Goal: Task Accomplishment & Management: Complete application form

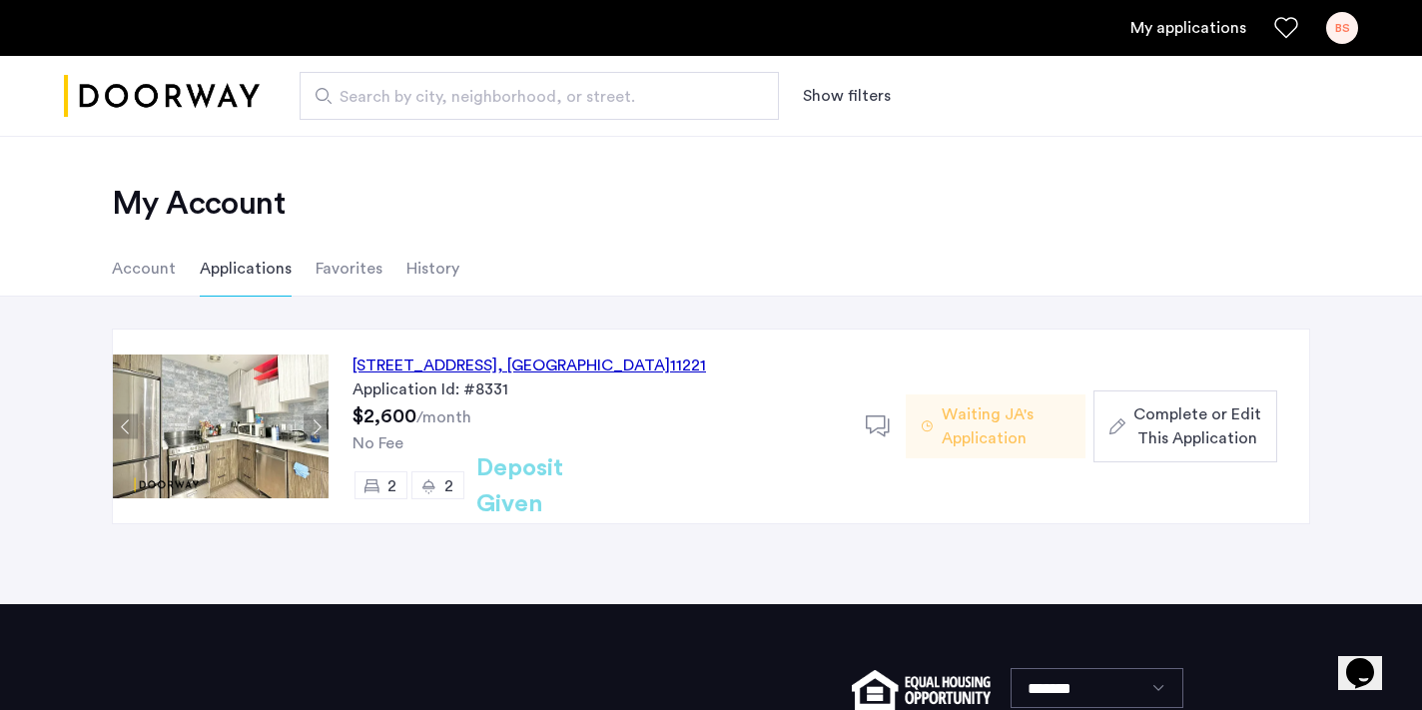
click at [1178, 434] on span "Complete or Edit This Application" at bounding box center [1197, 426] width 128 height 48
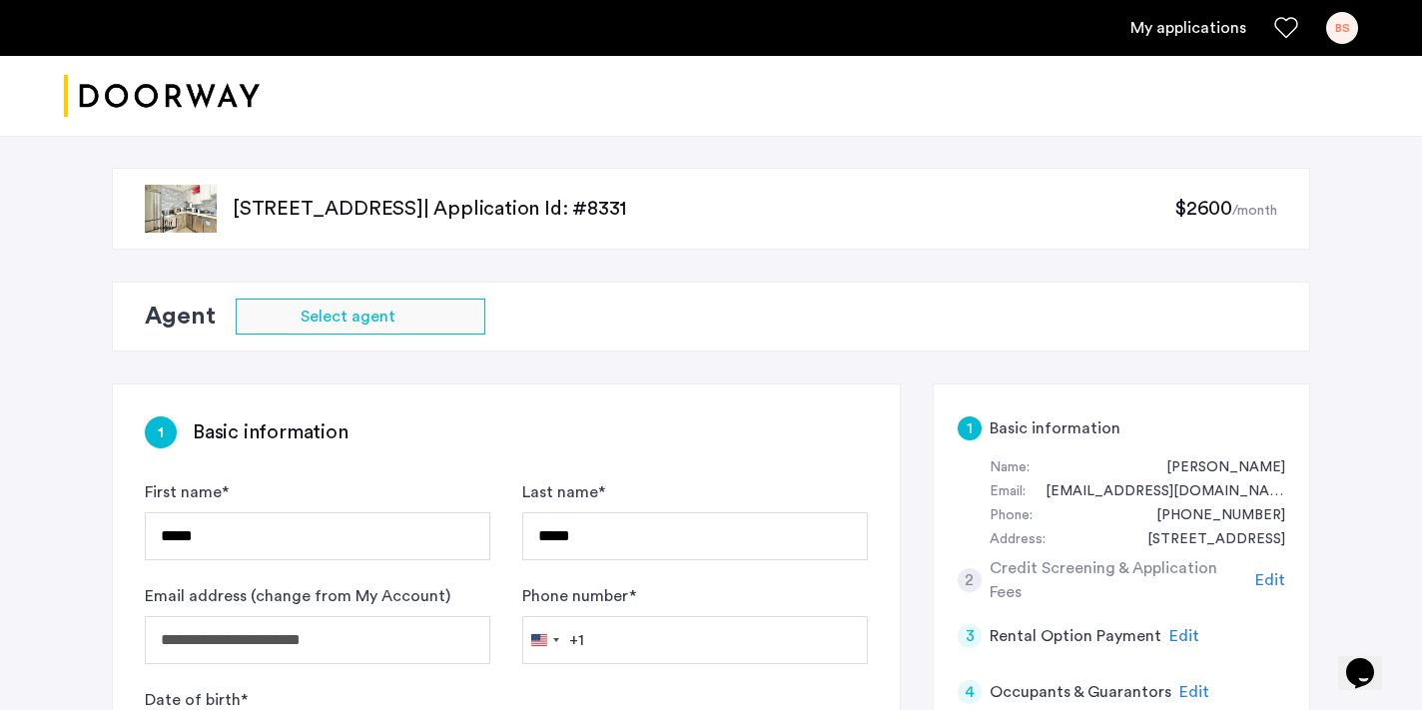
type input "**********"
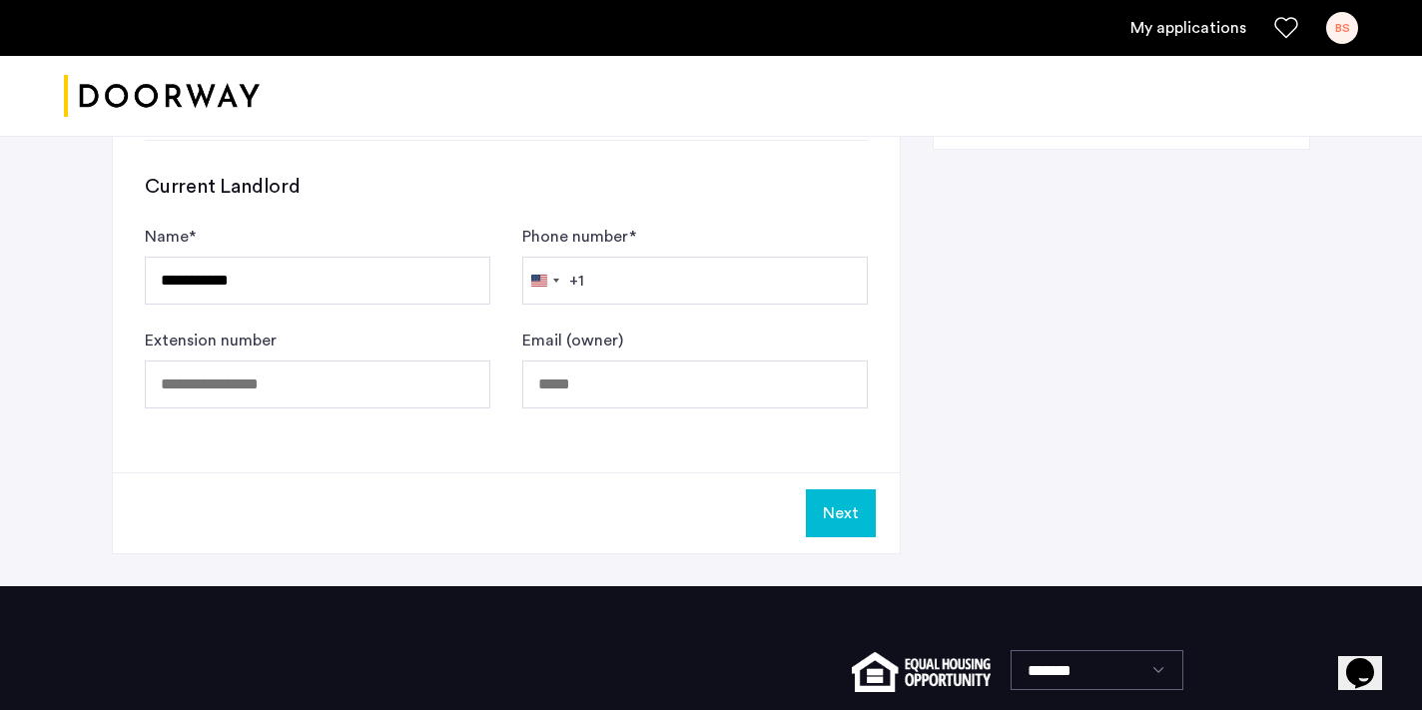
scroll to position [1294, 0]
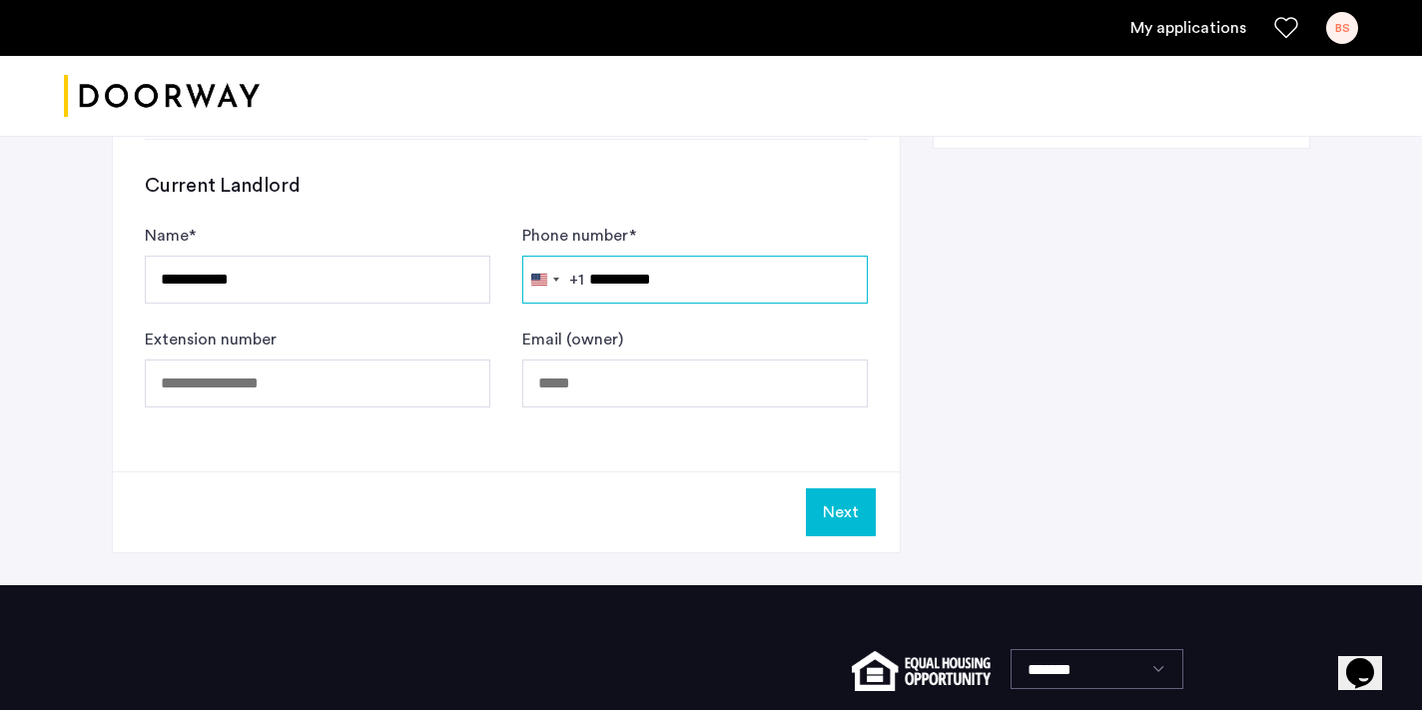
type input "**********"
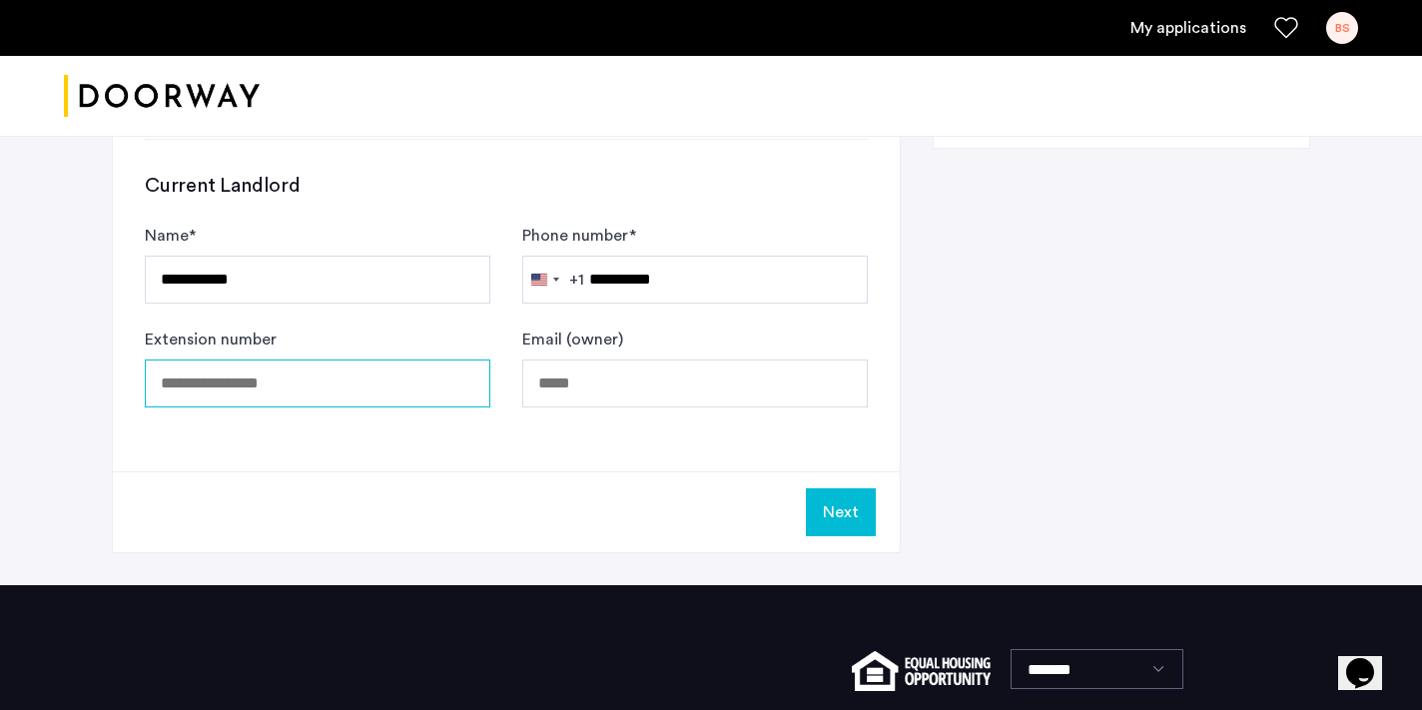
click at [228, 381] on input "Extension number" at bounding box center [317, 383] width 345 height 48
type input "***"
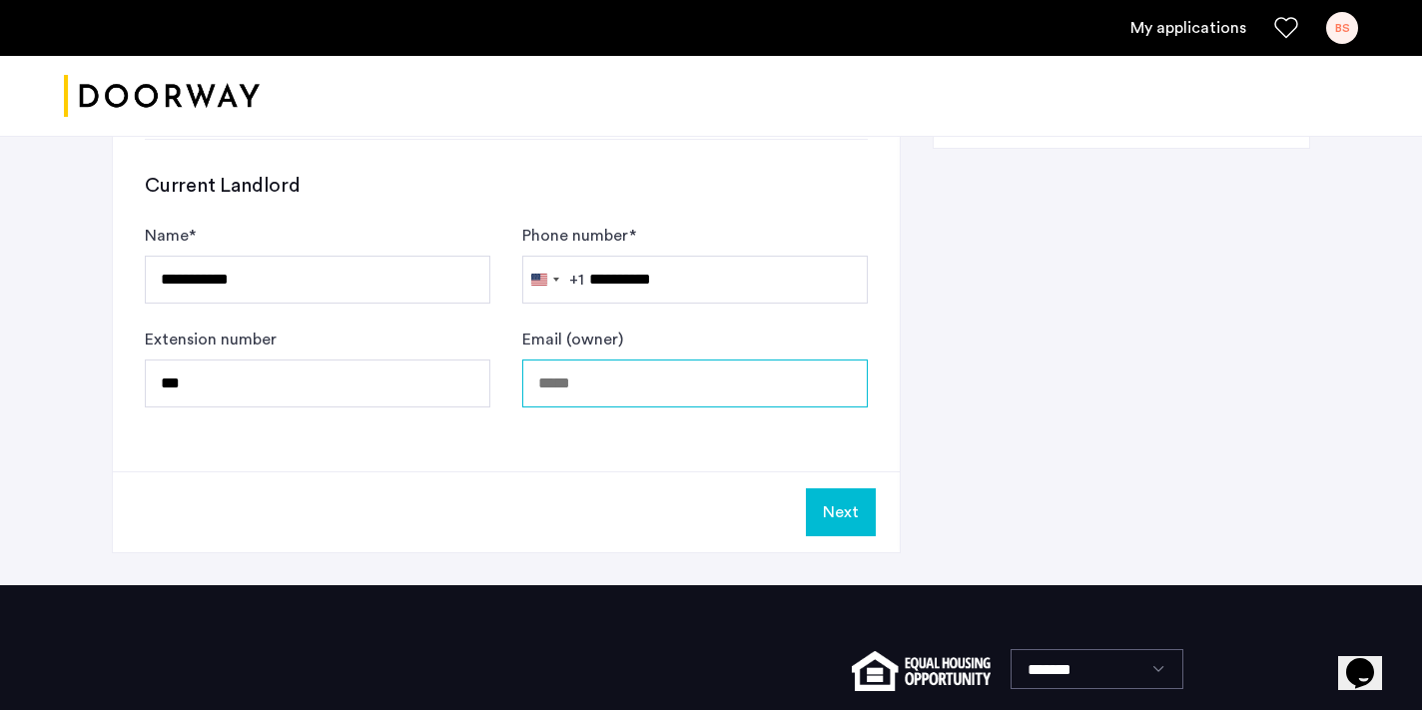
paste input "**********"
type input "**********"
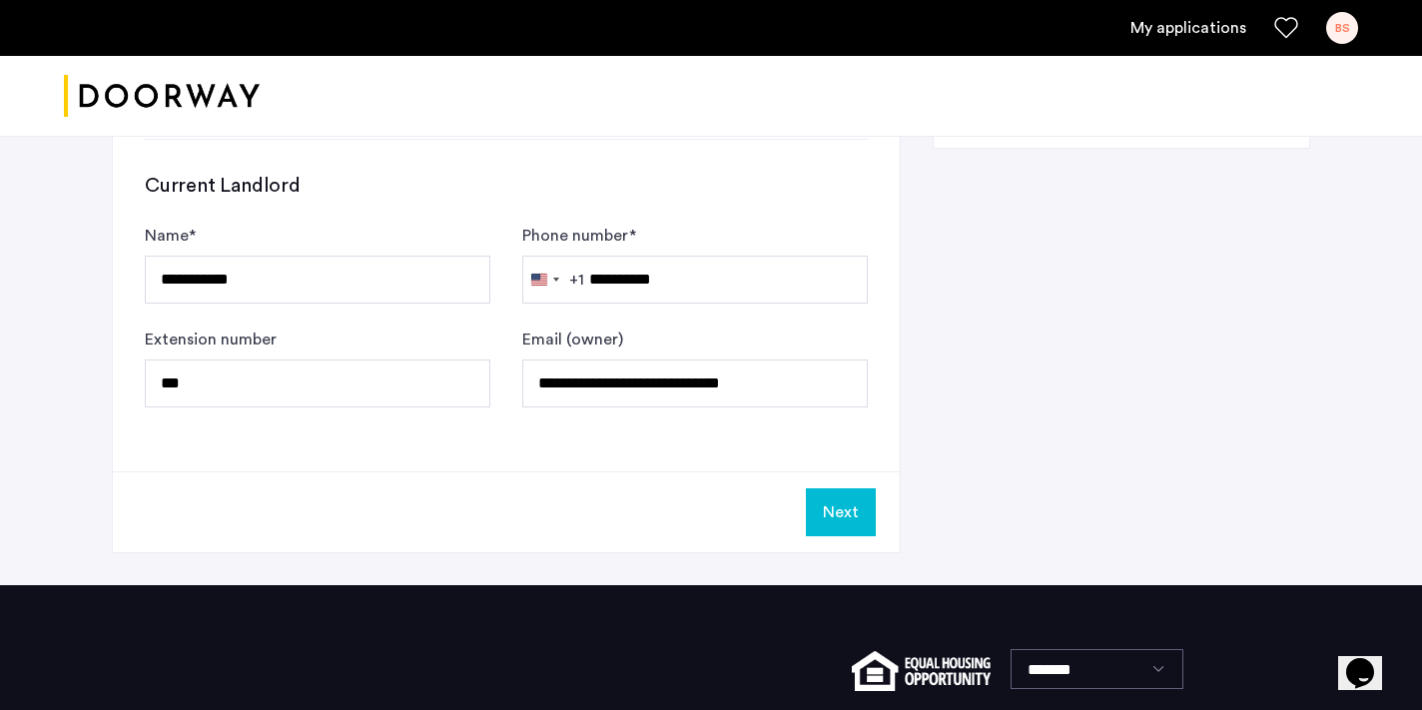
click at [845, 516] on button "Next" at bounding box center [841, 512] width 70 height 48
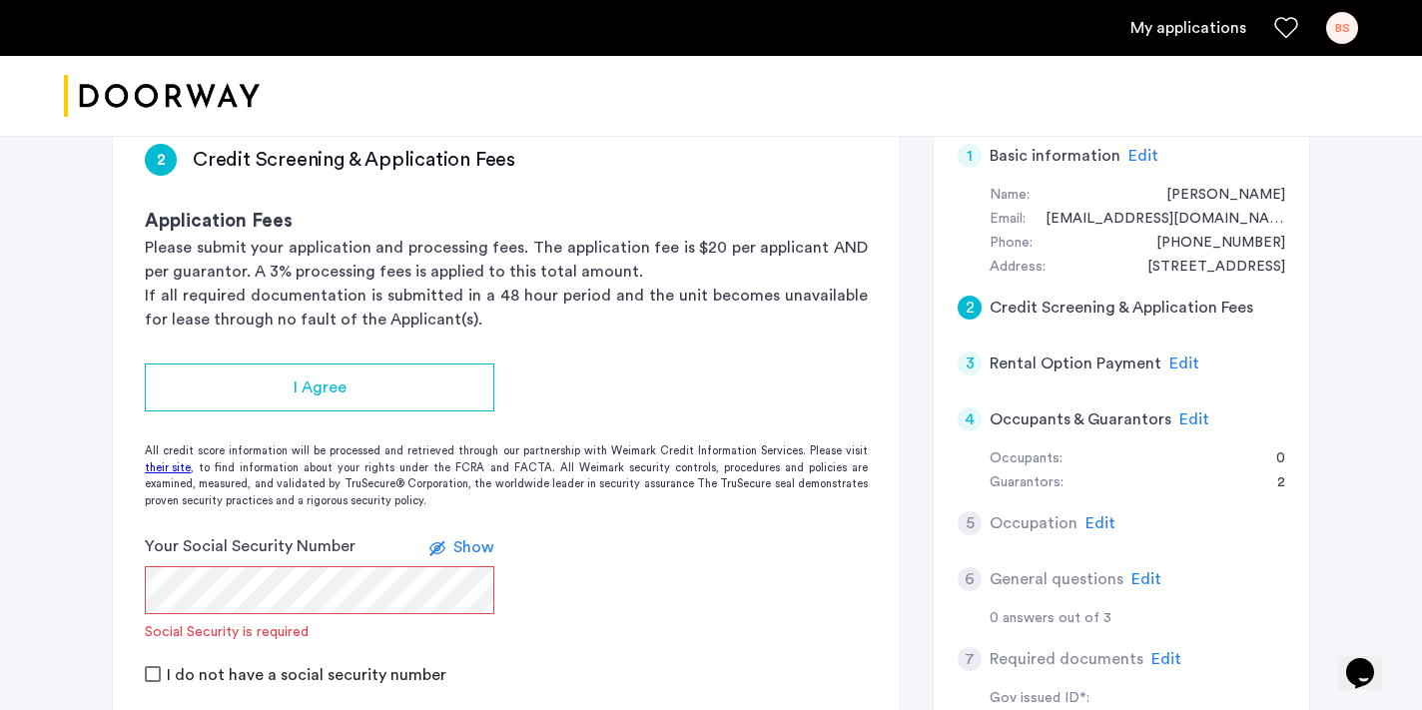
scroll to position [335, 0]
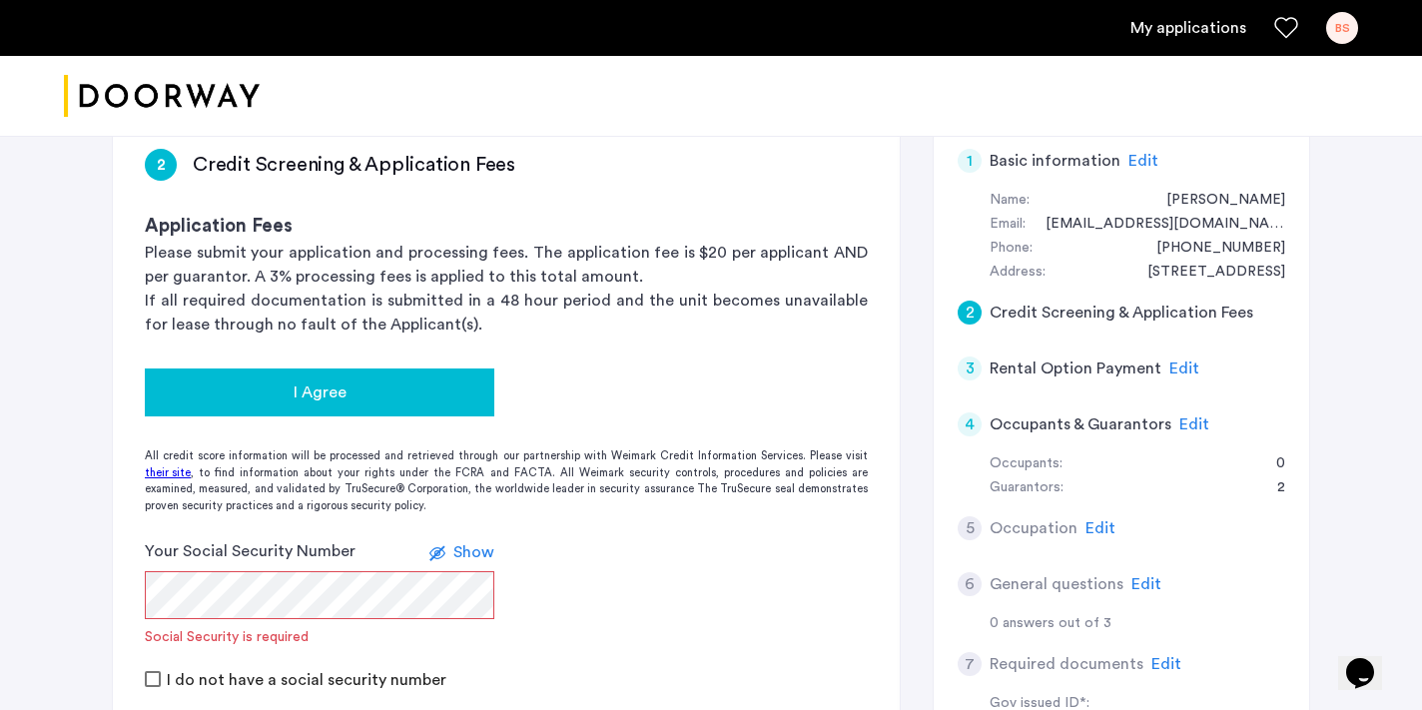
click at [280, 390] on div "I Agree" at bounding box center [320, 392] width 318 height 24
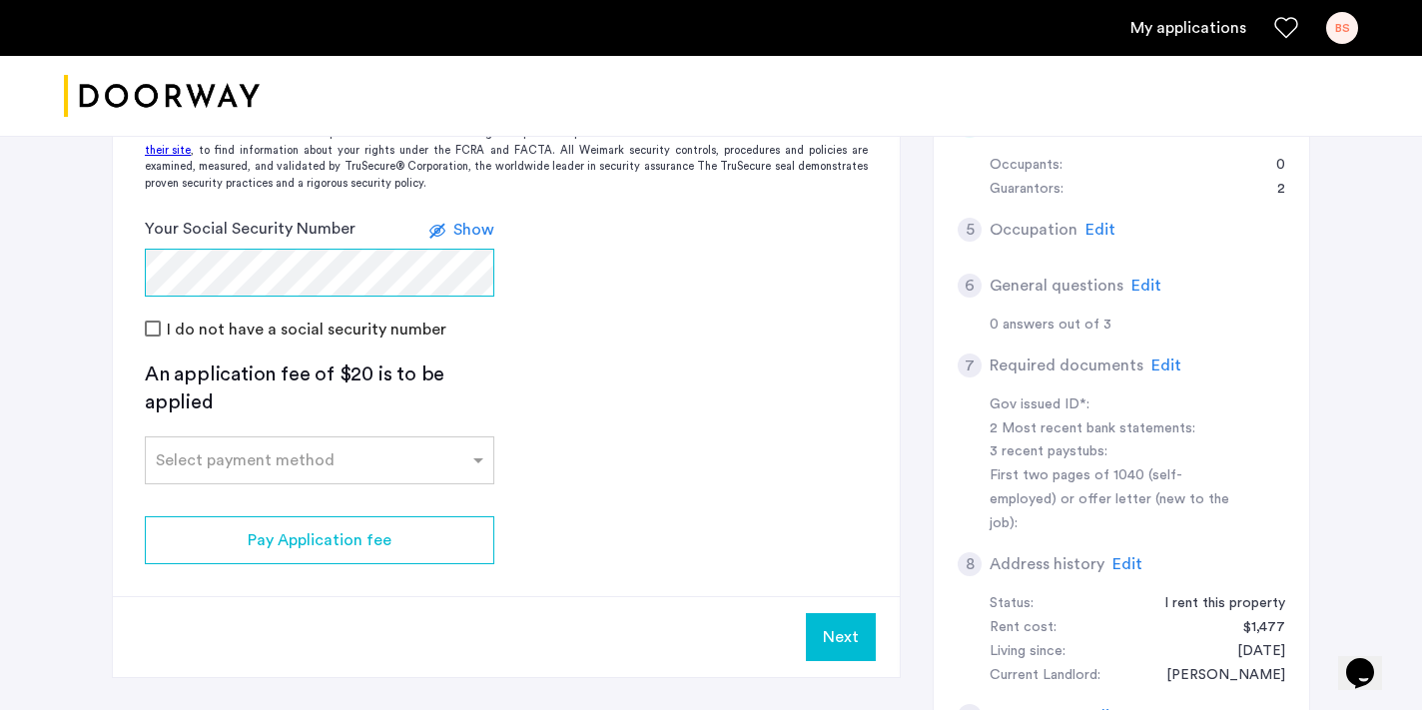
scroll to position [635, 0]
click at [842, 639] on button "Next" at bounding box center [841, 636] width 70 height 48
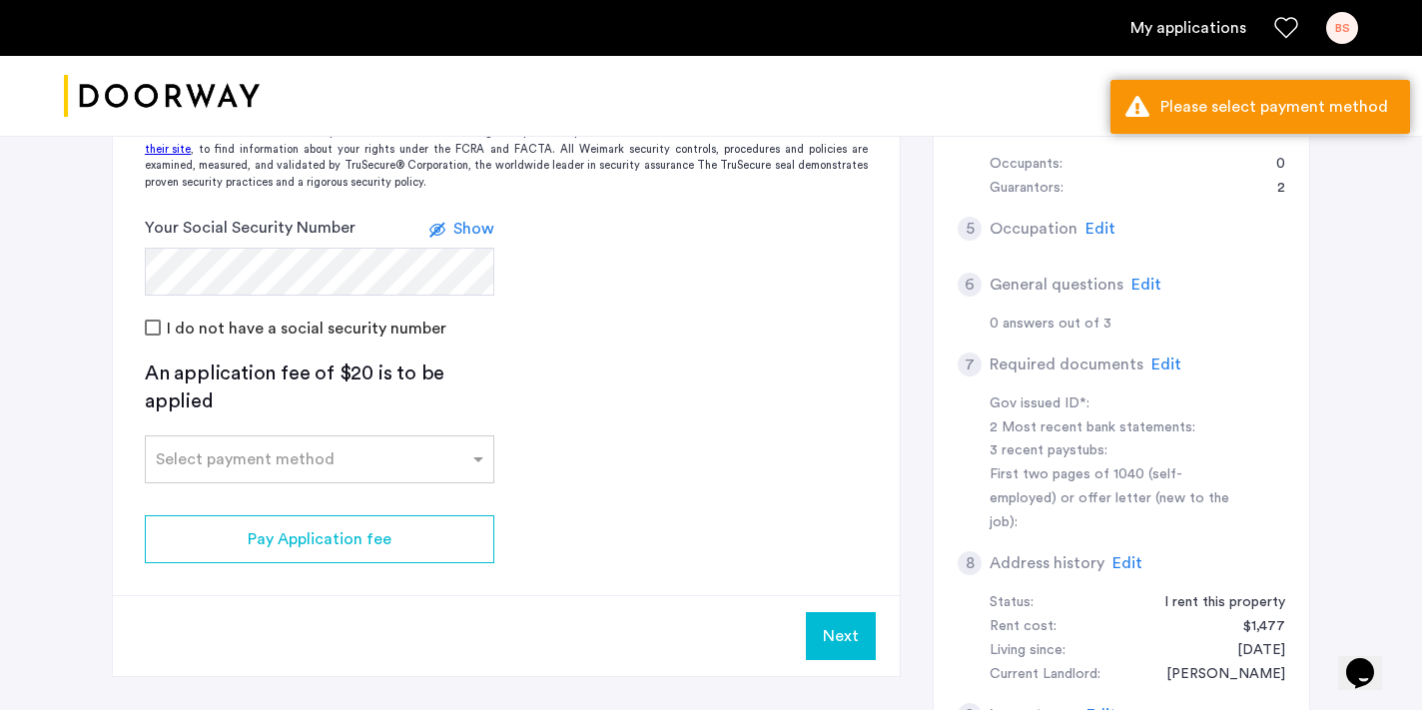
click at [767, 497] on app-credit-screening "2 Credit Screening & Application Fees Application Fees Please submit your appli…" at bounding box center [506, 246] width 787 height 859
click at [292, 462] on div at bounding box center [319, 453] width 347 height 24
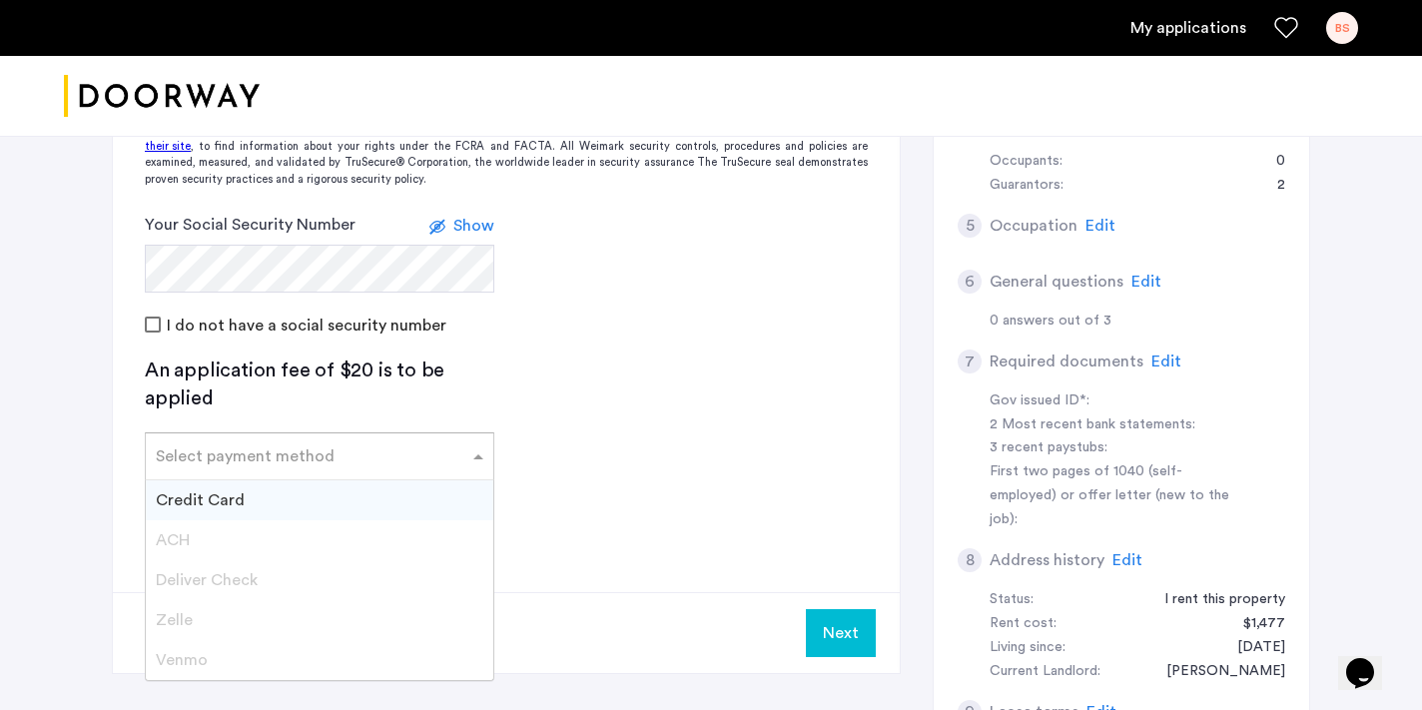
scroll to position [627, 0]
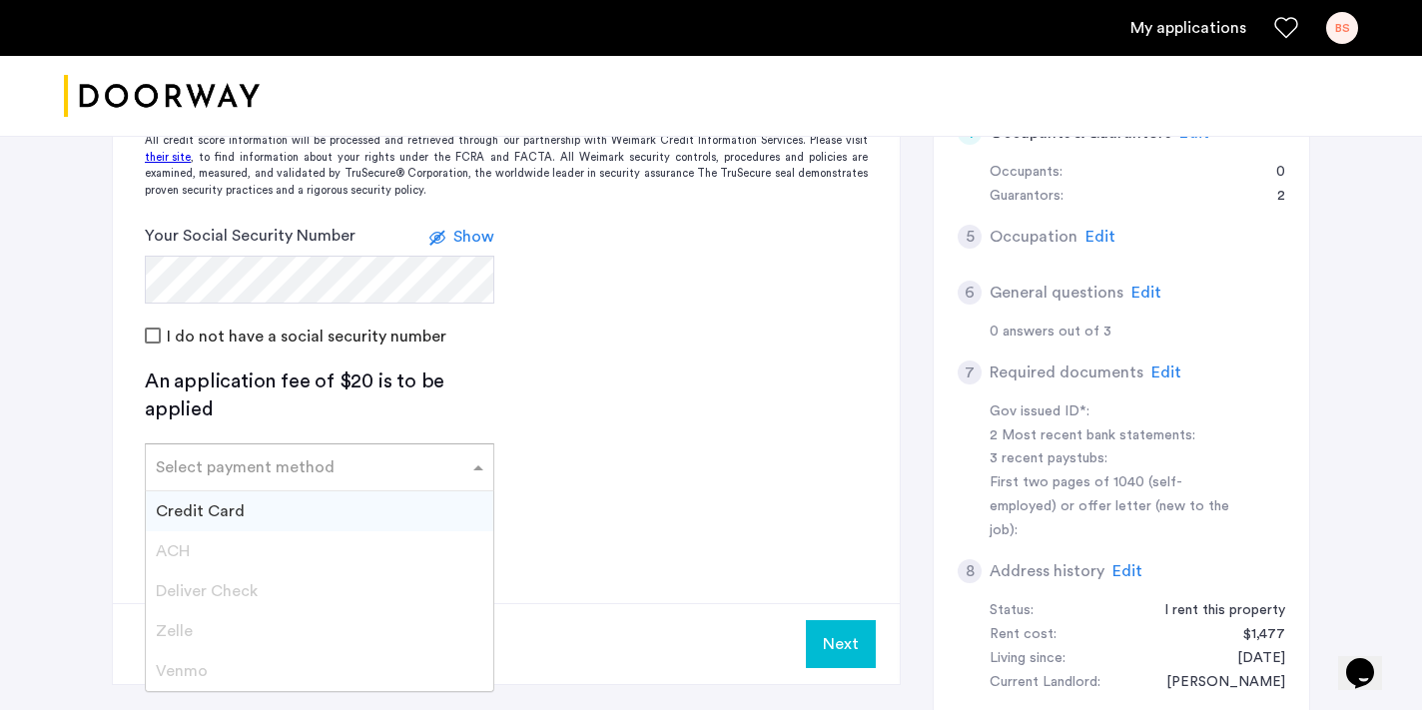
click at [626, 365] on app-credit-screening "2 Credit Screening & Application Fees Application Fees Please submit your appli…" at bounding box center [506, 254] width 787 height 859
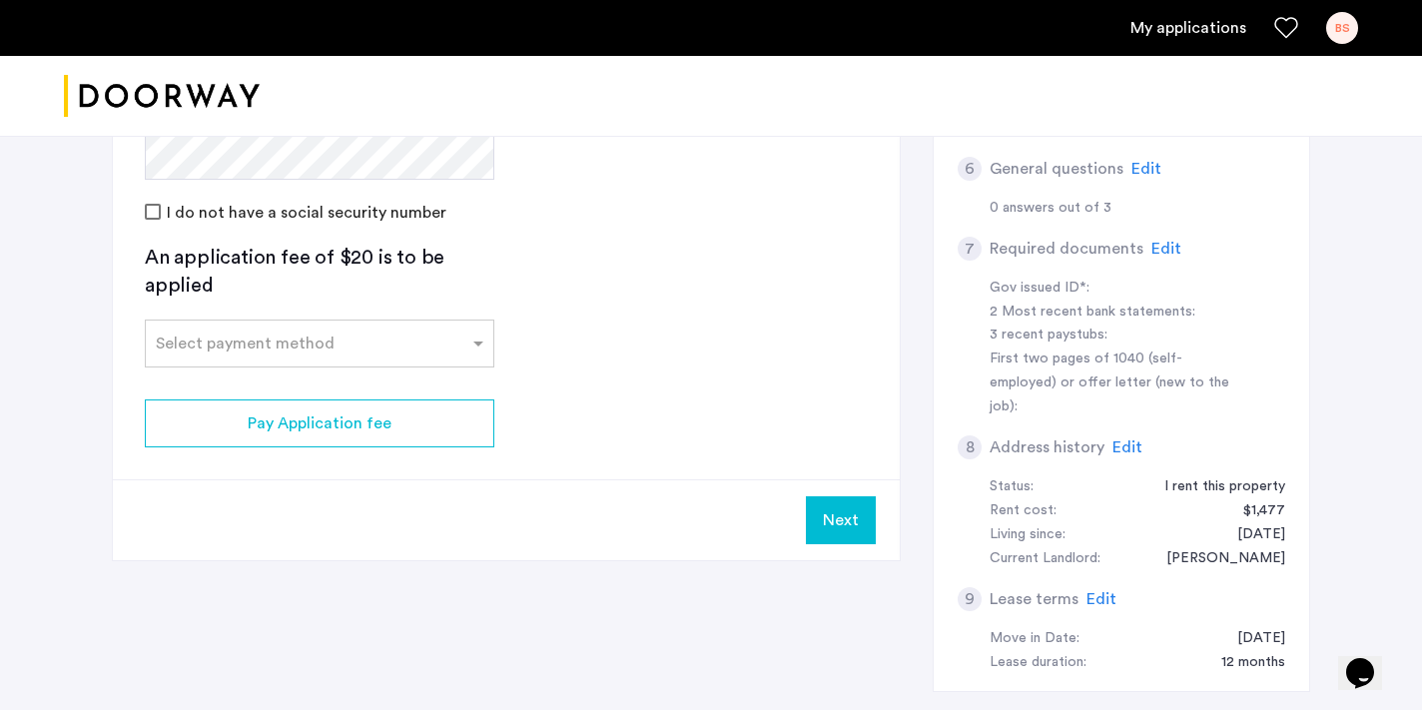
scroll to position [742, 0]
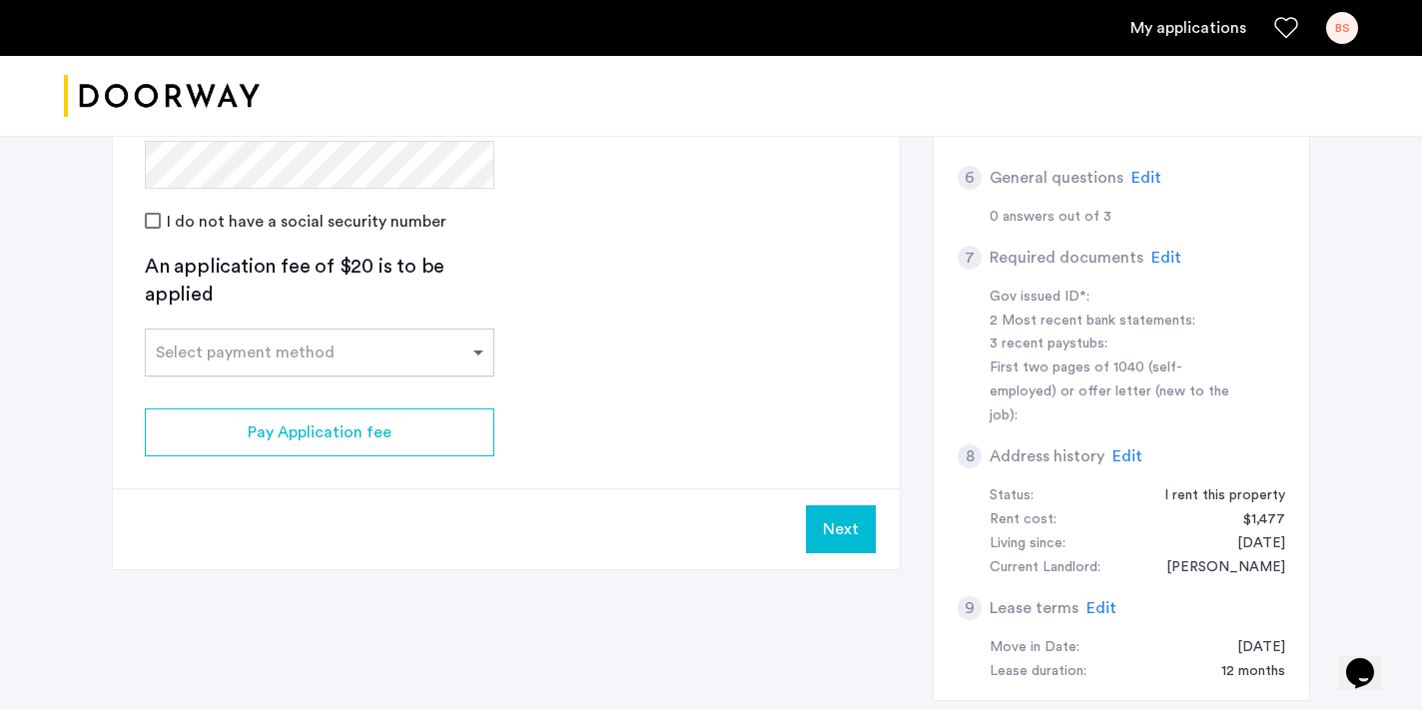
click at [483, 353] on span at bounding box center [480, 352] width 25 height 24
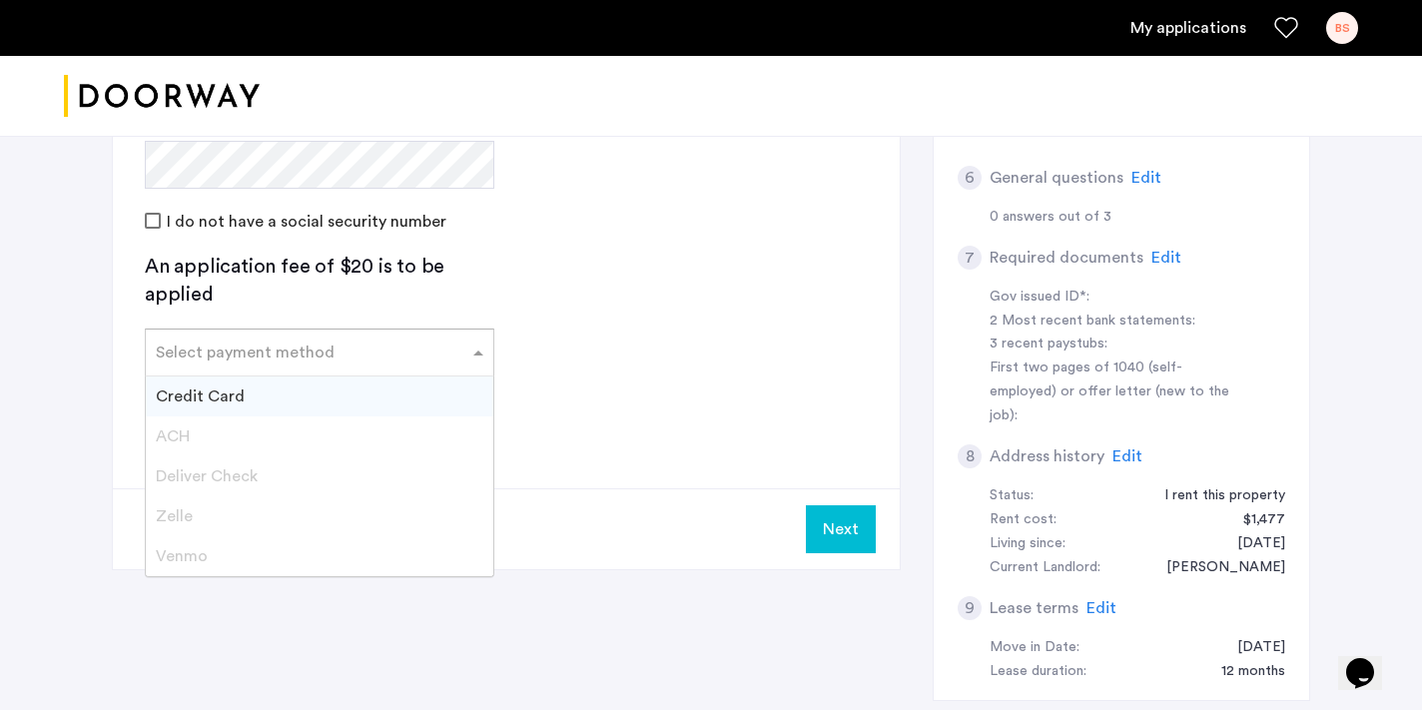
click at [249, 388] on div "Credit Card" at bounding box center [319, 396] width 347 height 40
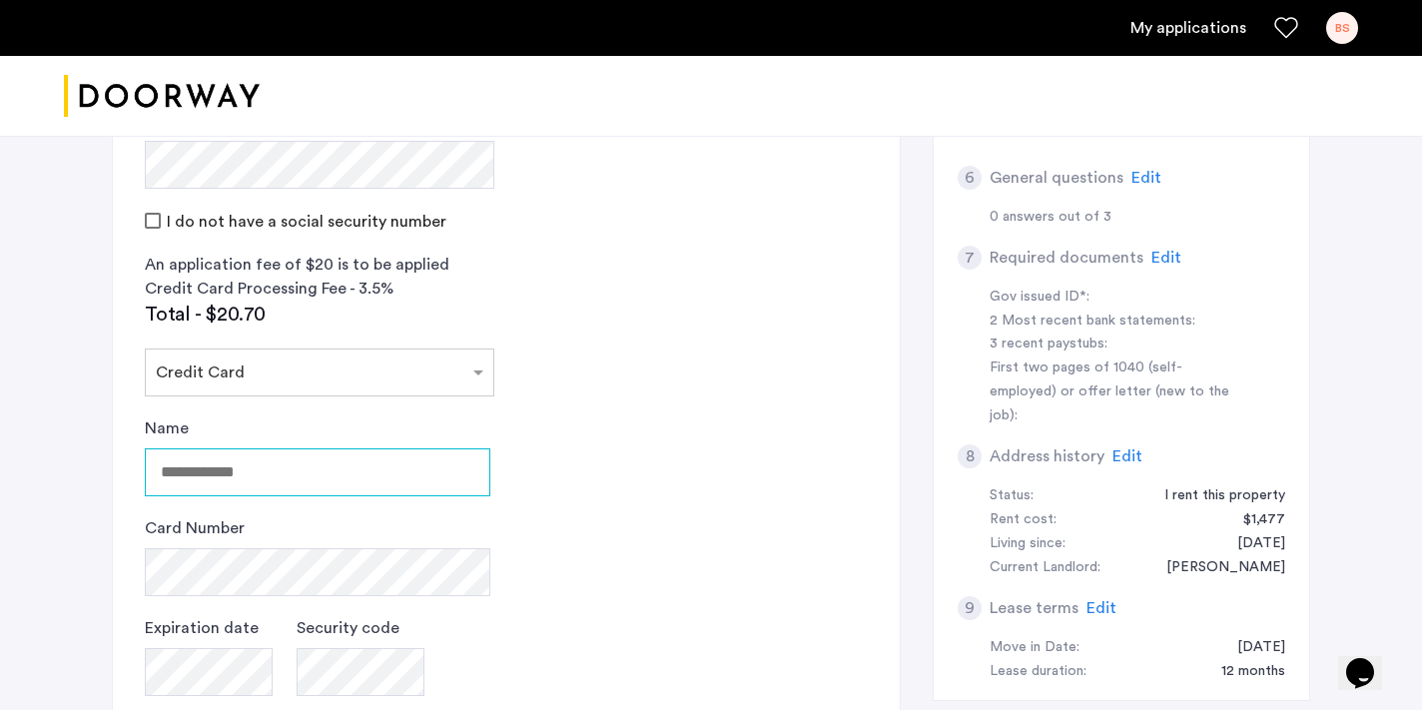
click at [251, 473] on input "Name" at bounding box center [317, 472] width 345 height 48
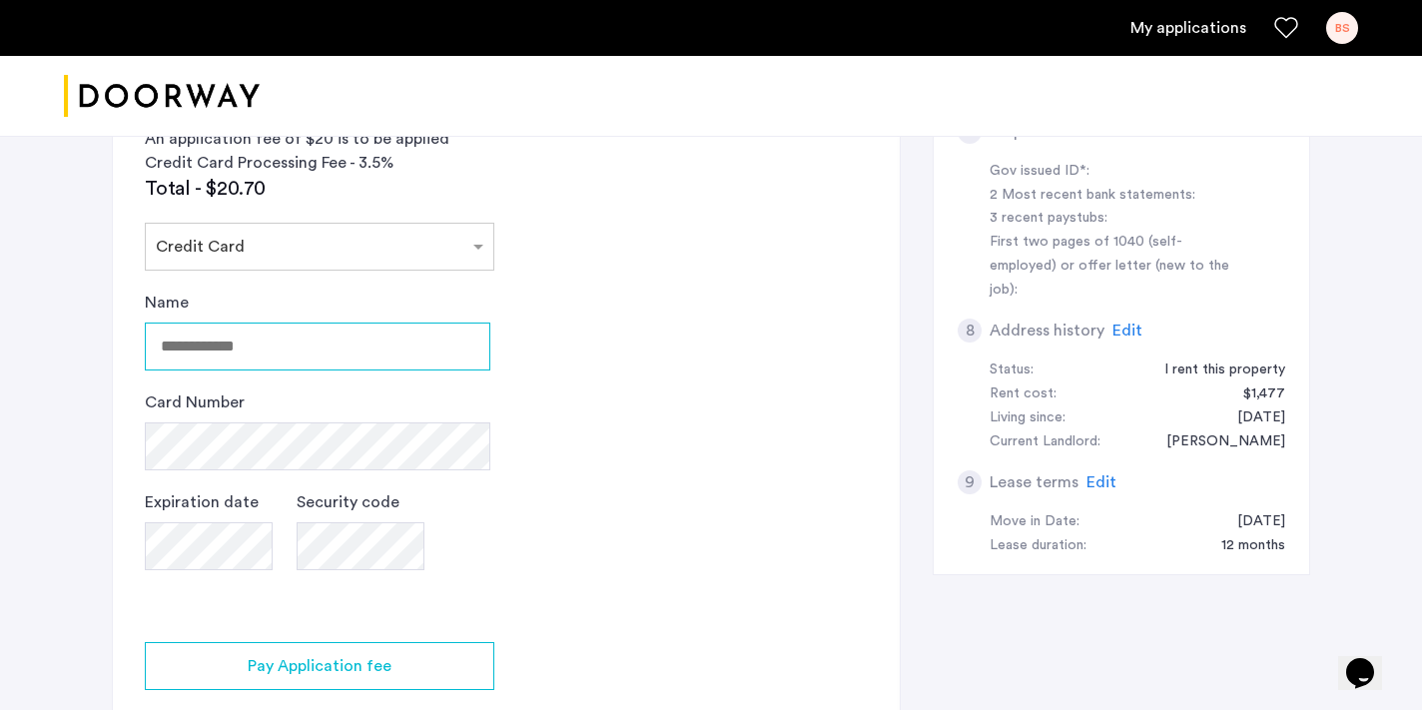
scroll to position [876, 0]
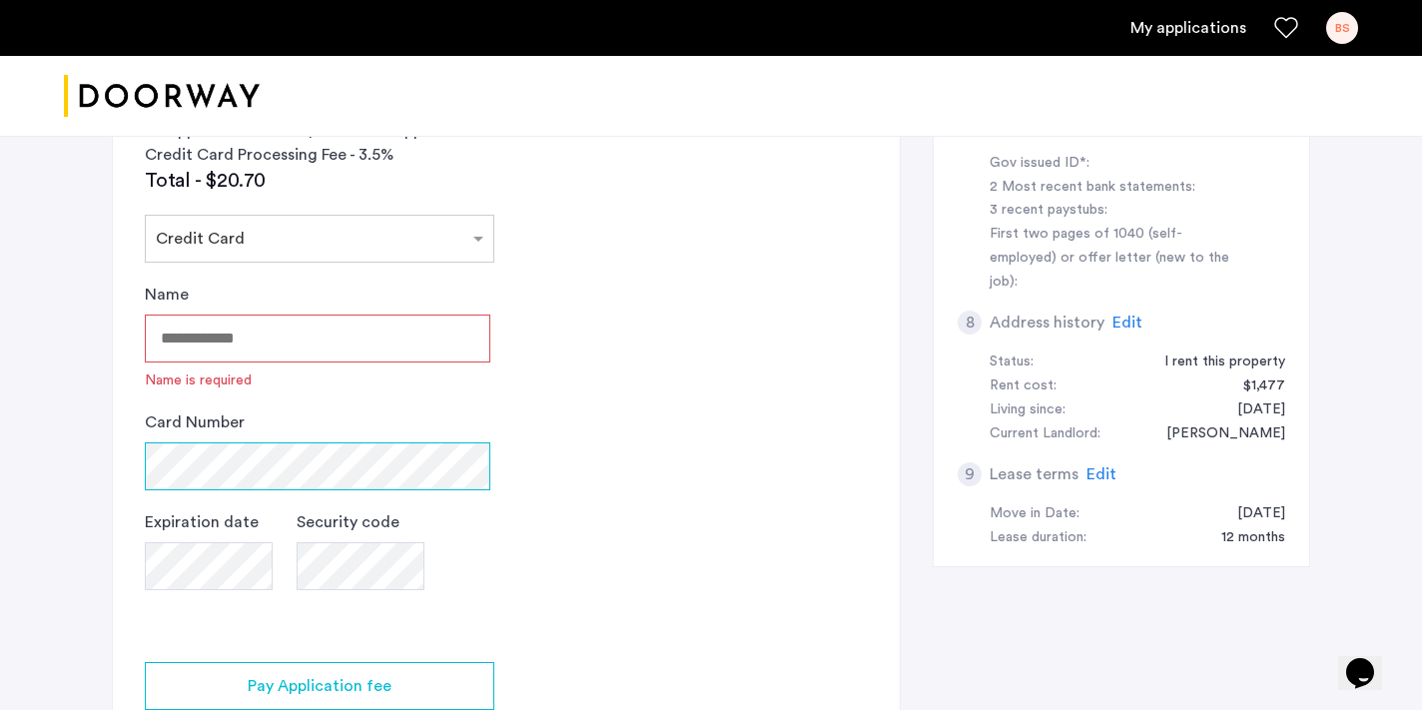
click at [256, 438] on div "Card Number" at bounding box center [317, 450] width 345 height 80
click at [234, 330] on input "Name" at bounding box center [317, 339] width 345 height 48
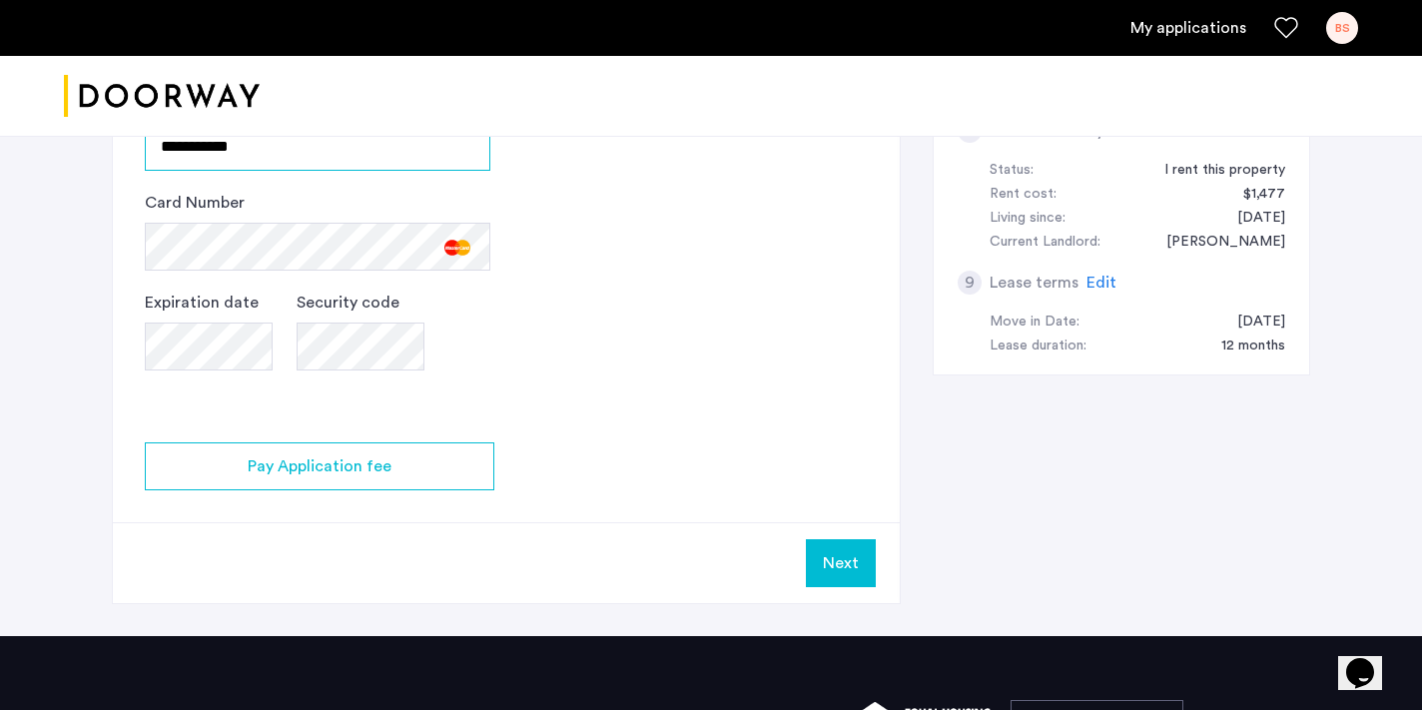
scroll to position [1068, 0]
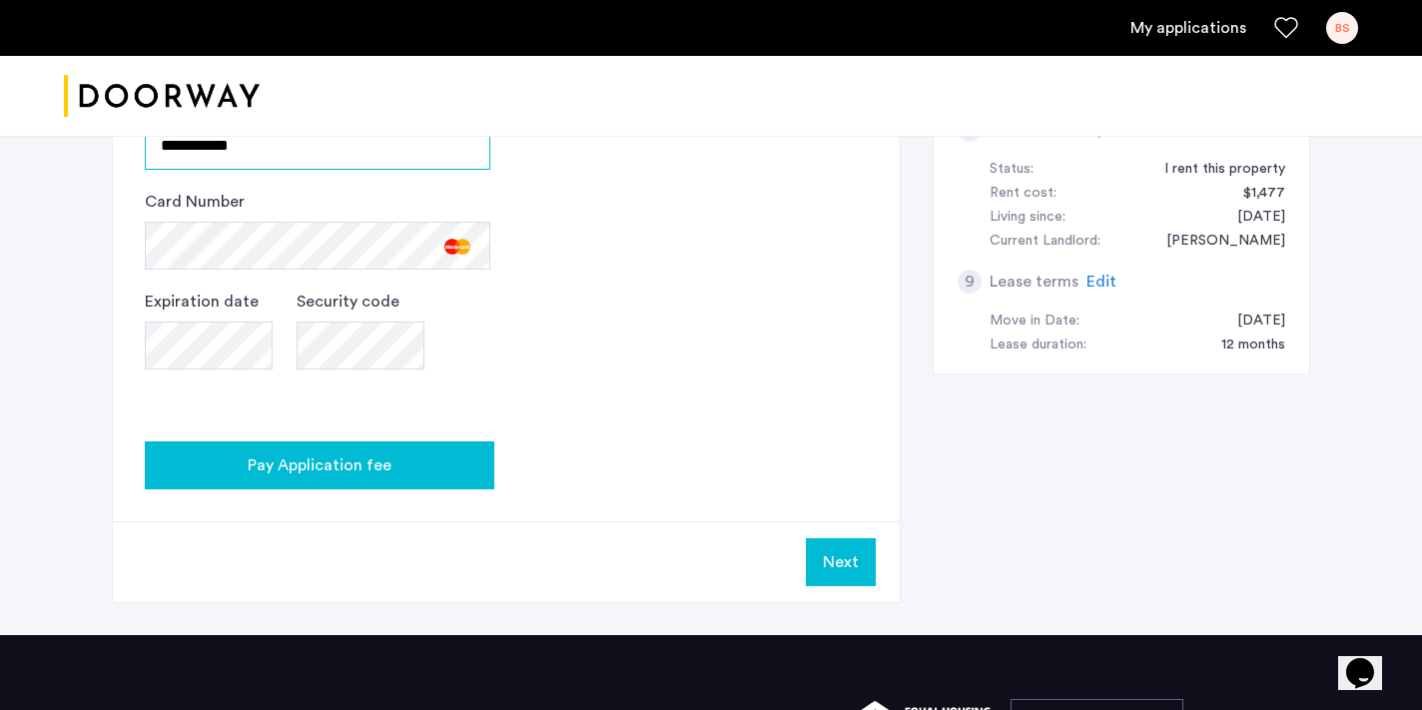
type input "**********"
click at [369, 470] on span "Pay Application fee" at bounding box center [320, 465] width 144 height 24
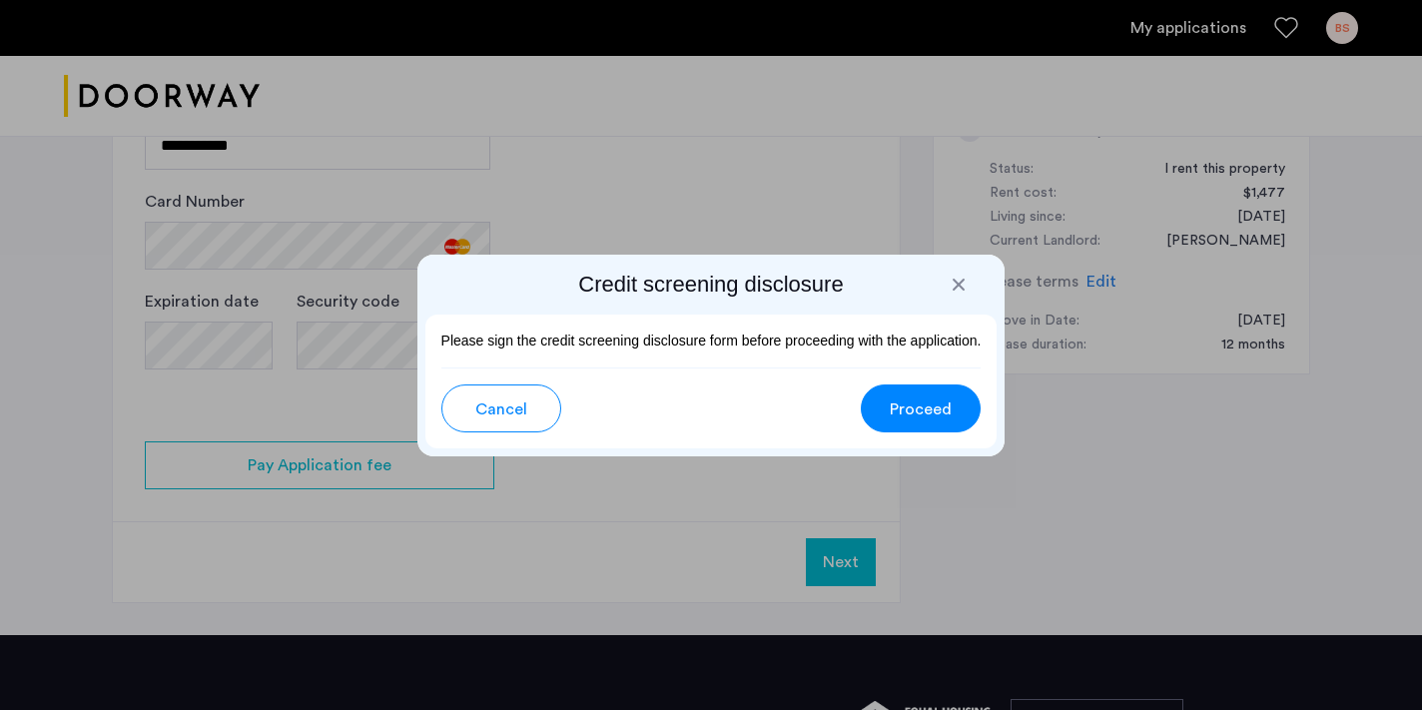
click at [945, 413] on span "Proceed" at bounding box center [921, 409] width 62 height 24
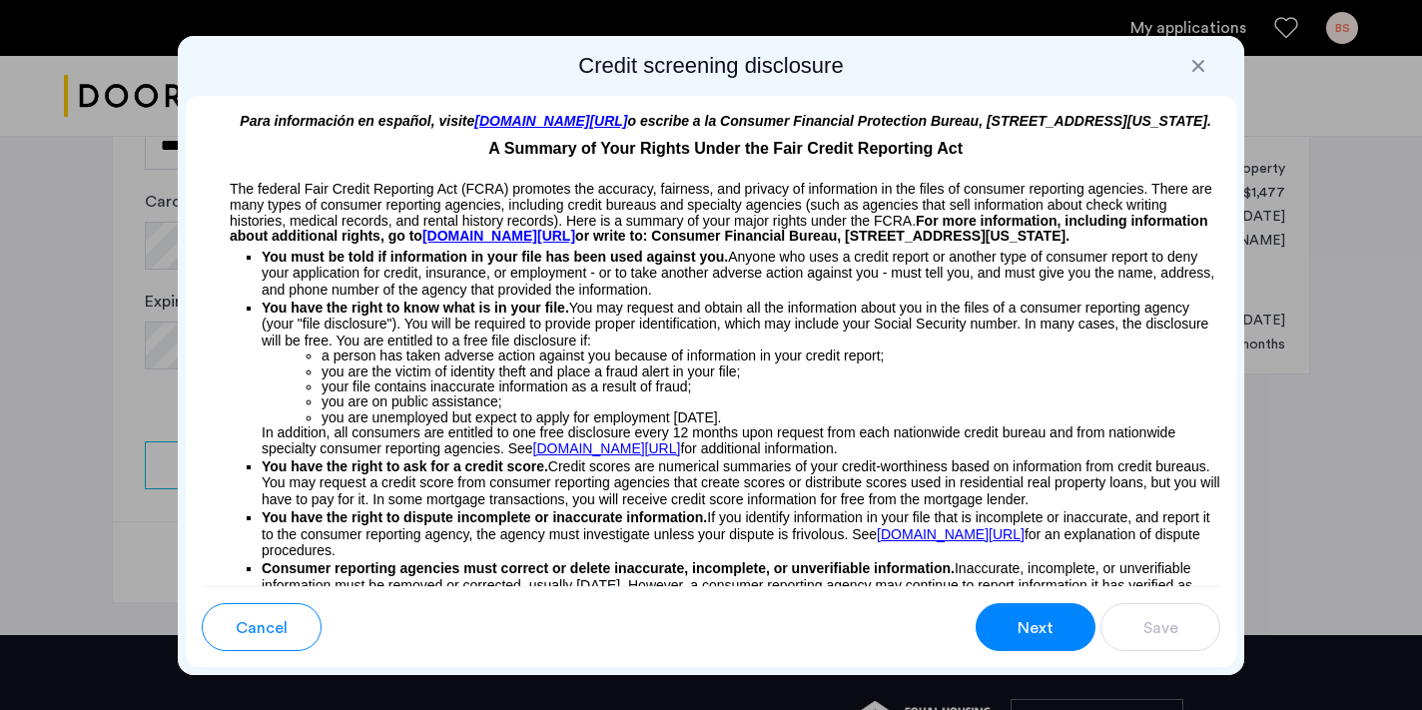
click at [1051, 633] on span "Next" at bounding box center [1035, 628] width 36 height 24
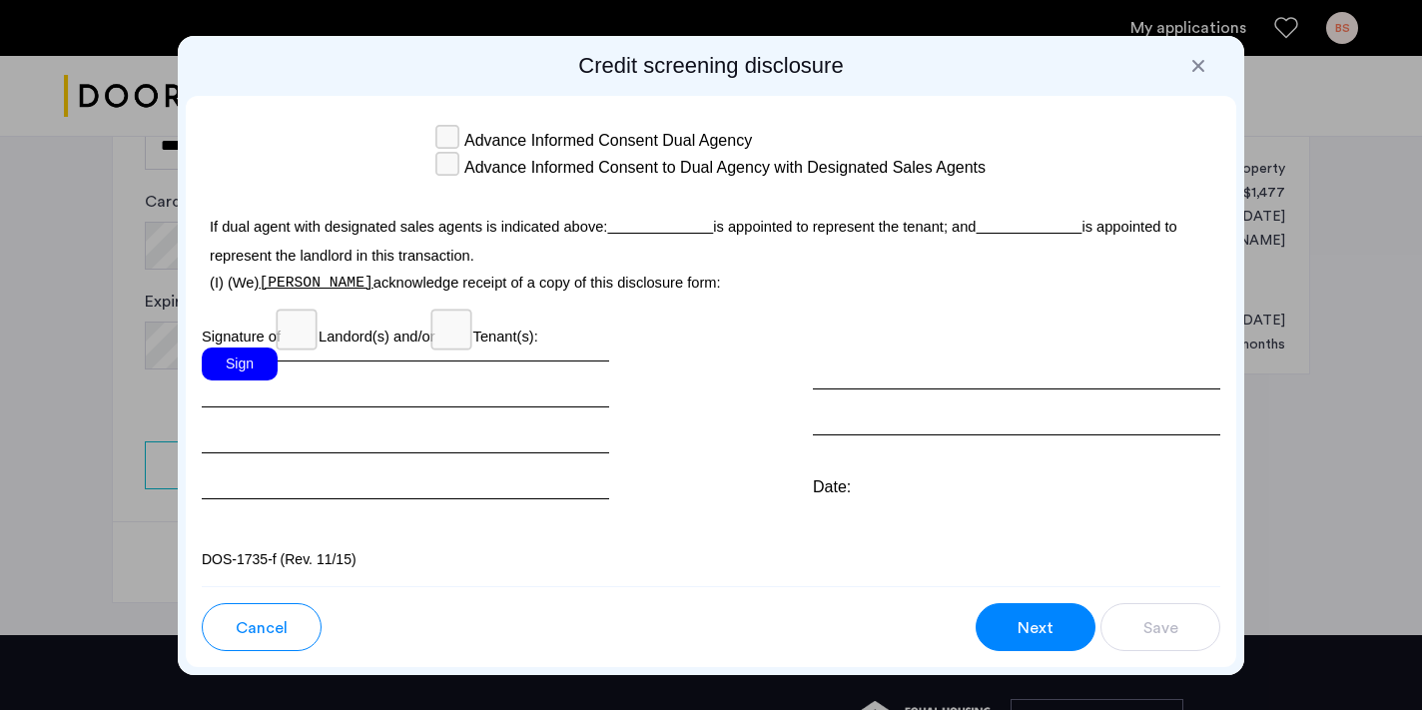
scroll to position [6100, 0]
click at [242, 373] on div "Sign" at bounding box center [240, 363] width 76 height 33
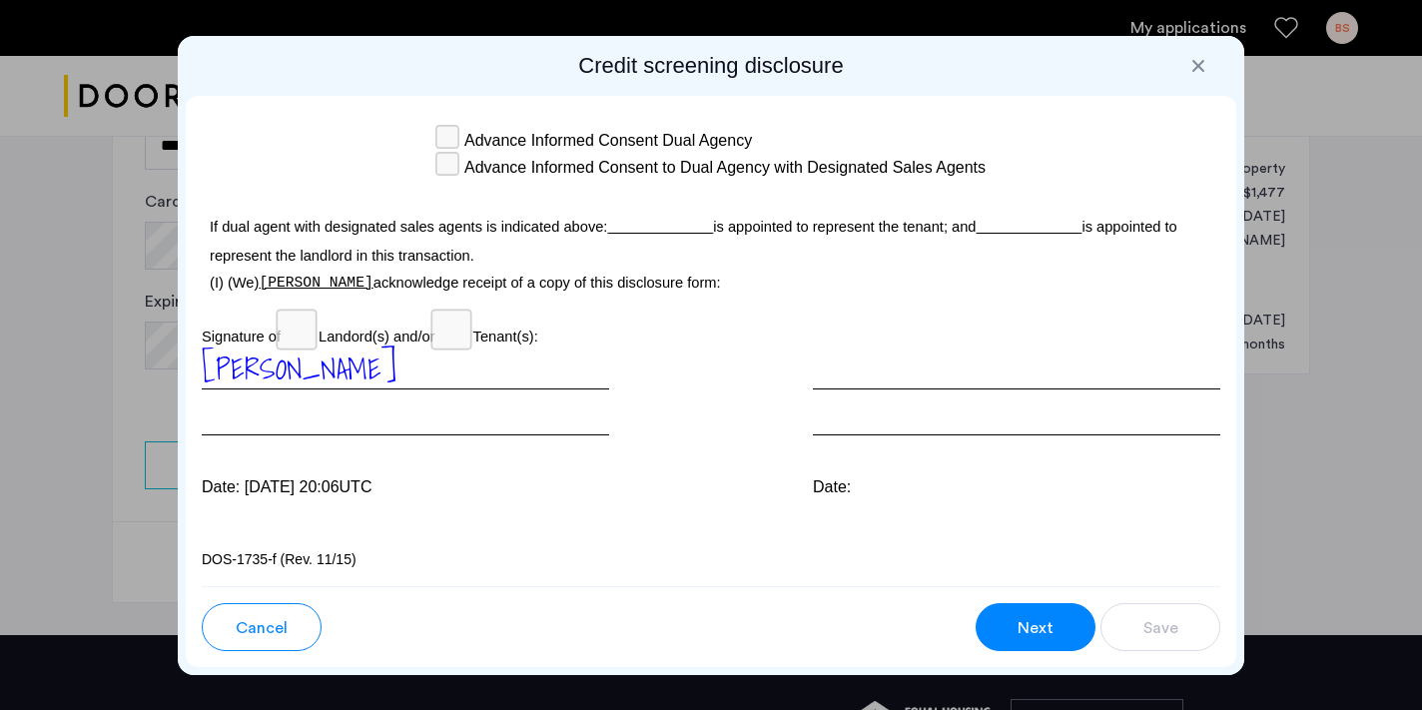
click at [1030, 632] on span "Next" at bounding box center [1035, 628] width 36 height 24
click at [1042, 627] on span "Next" at bounding box center [1035, 628] width 36 height 24
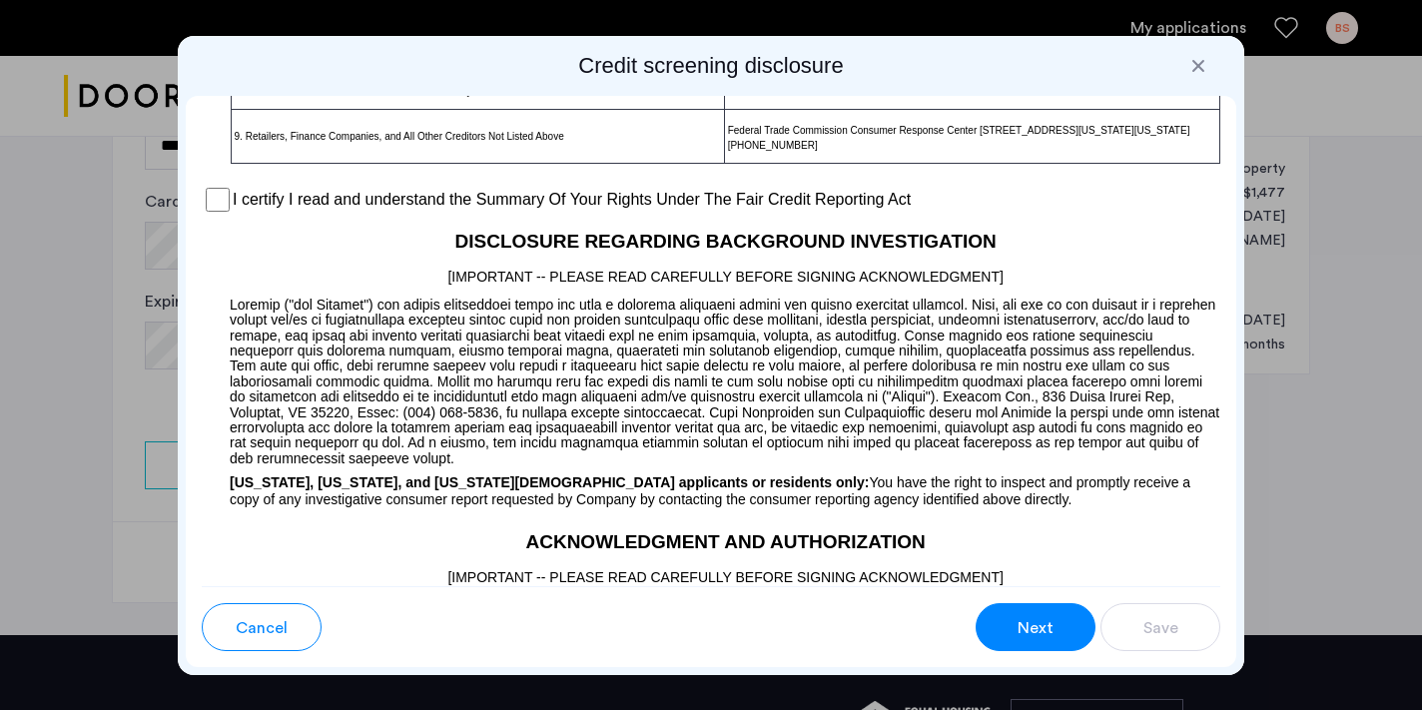
scroll to position [1669, 0]
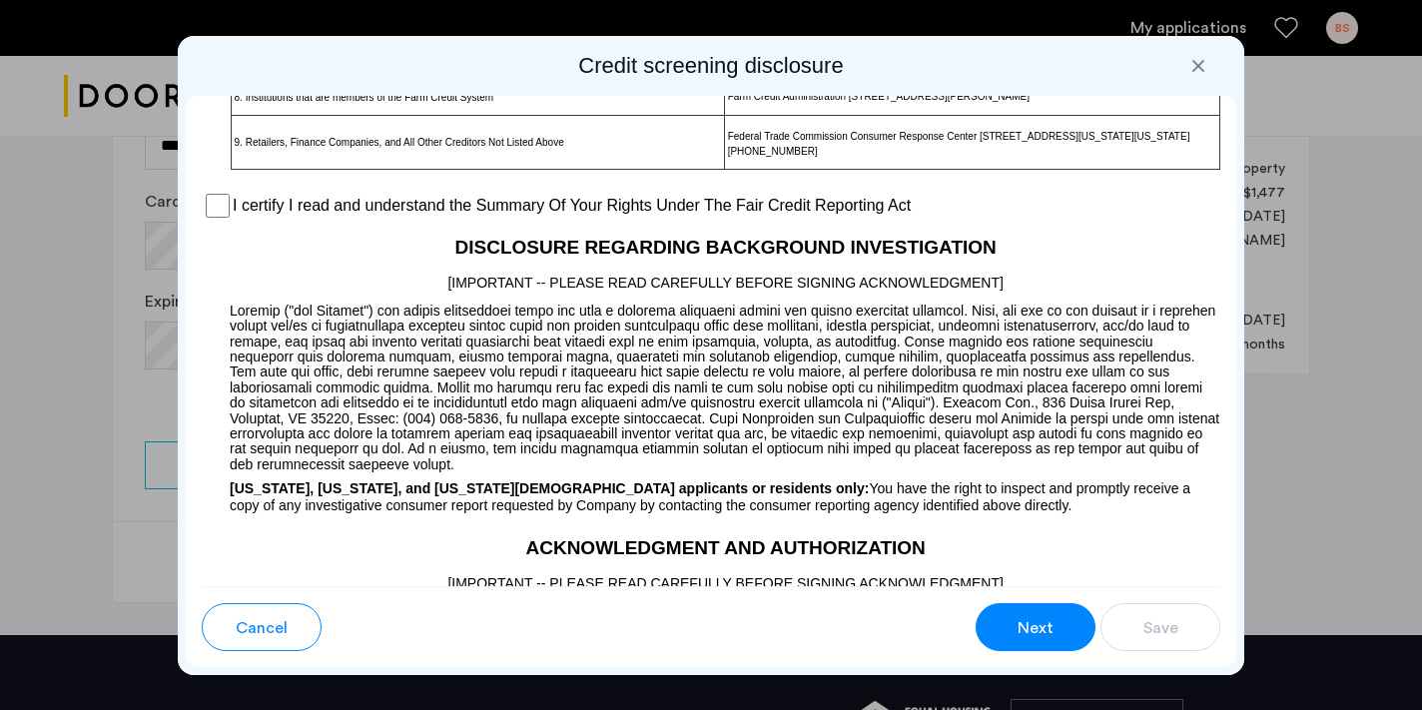
click at [228, 221] on div "I certify I read and understand the Summary Of Your Rights Under The Fair Credi…" at bounding box center [711, 206] width 1018 height 30
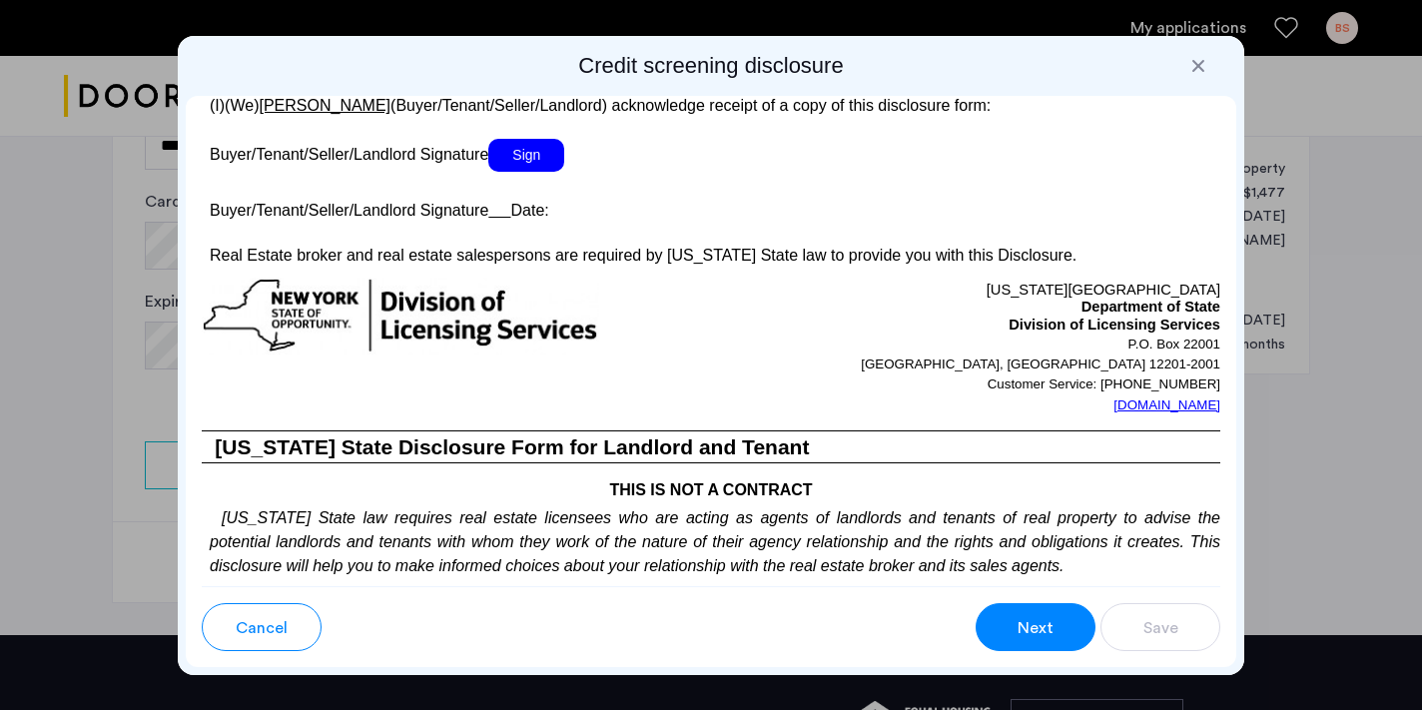
scroll to position [3858, 0]
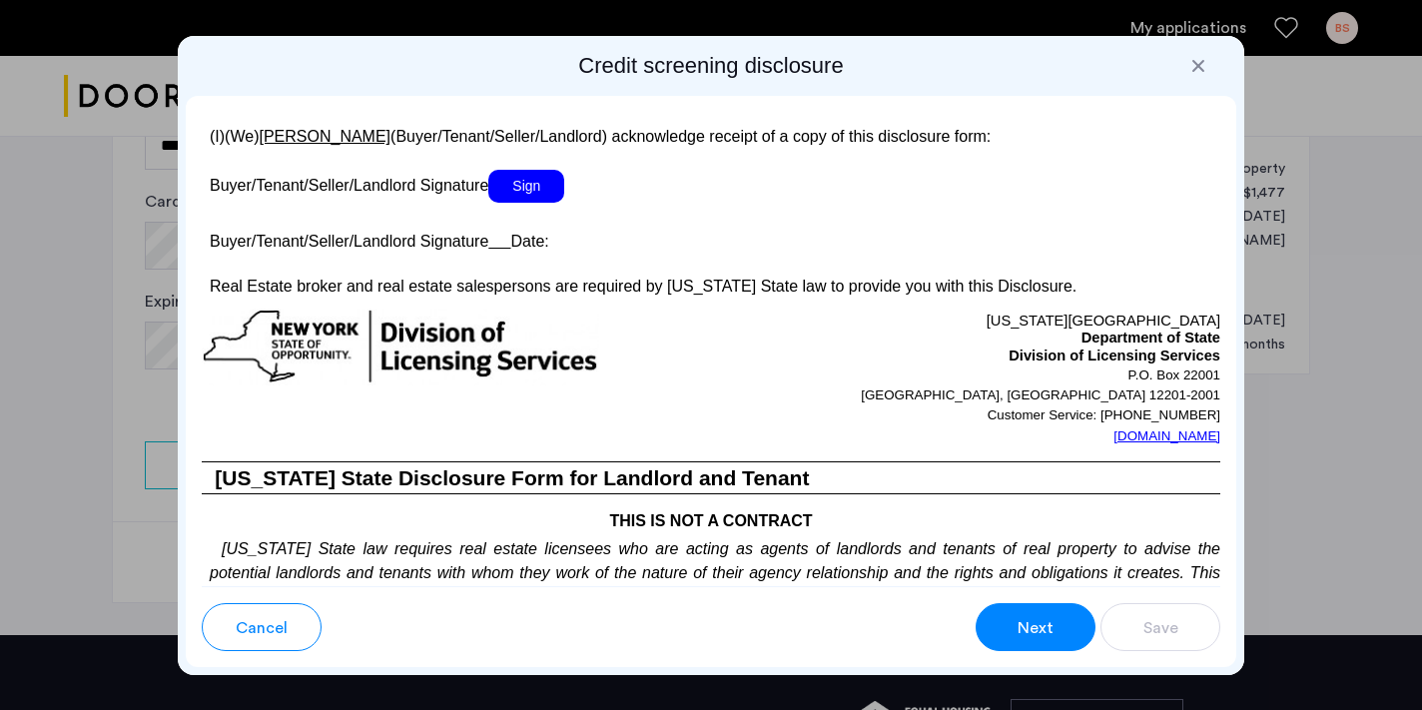
click at [531, 203] on span "Sign" at bounding box center [526, 186] width 76 height 33
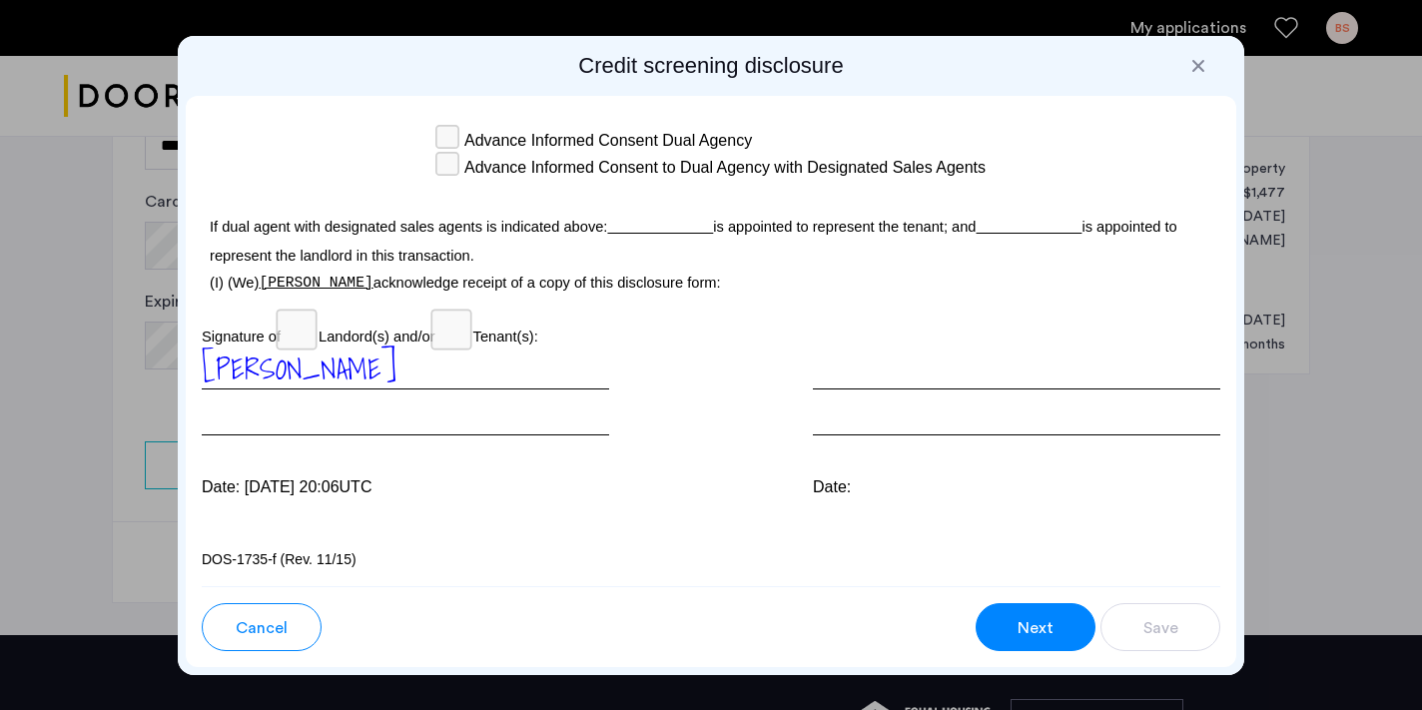
scroll to position [0, 0]
click at [1049, 630] on span "Next" at bounding box center [1035, 628] width 36 height 24
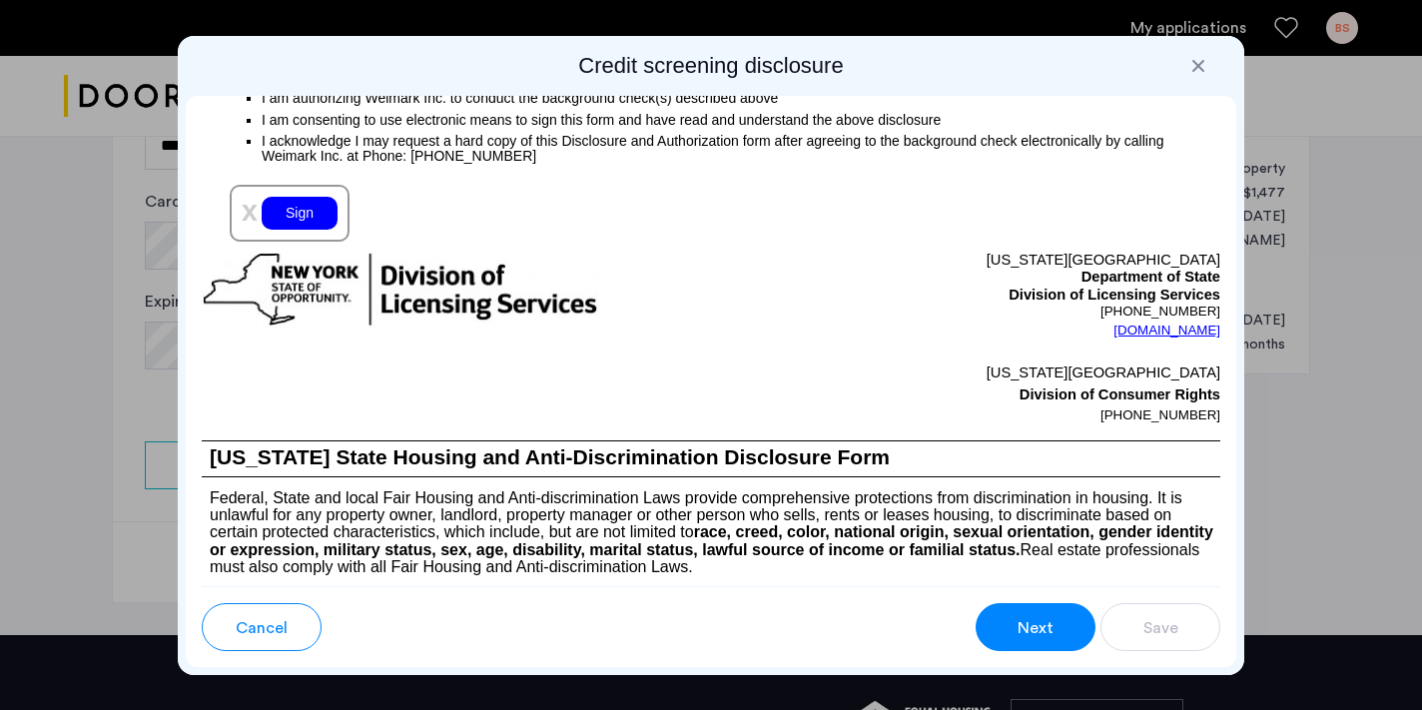
click at [322, 230] on div "Sign" at bounding box center [300, 213] width 76 height 33
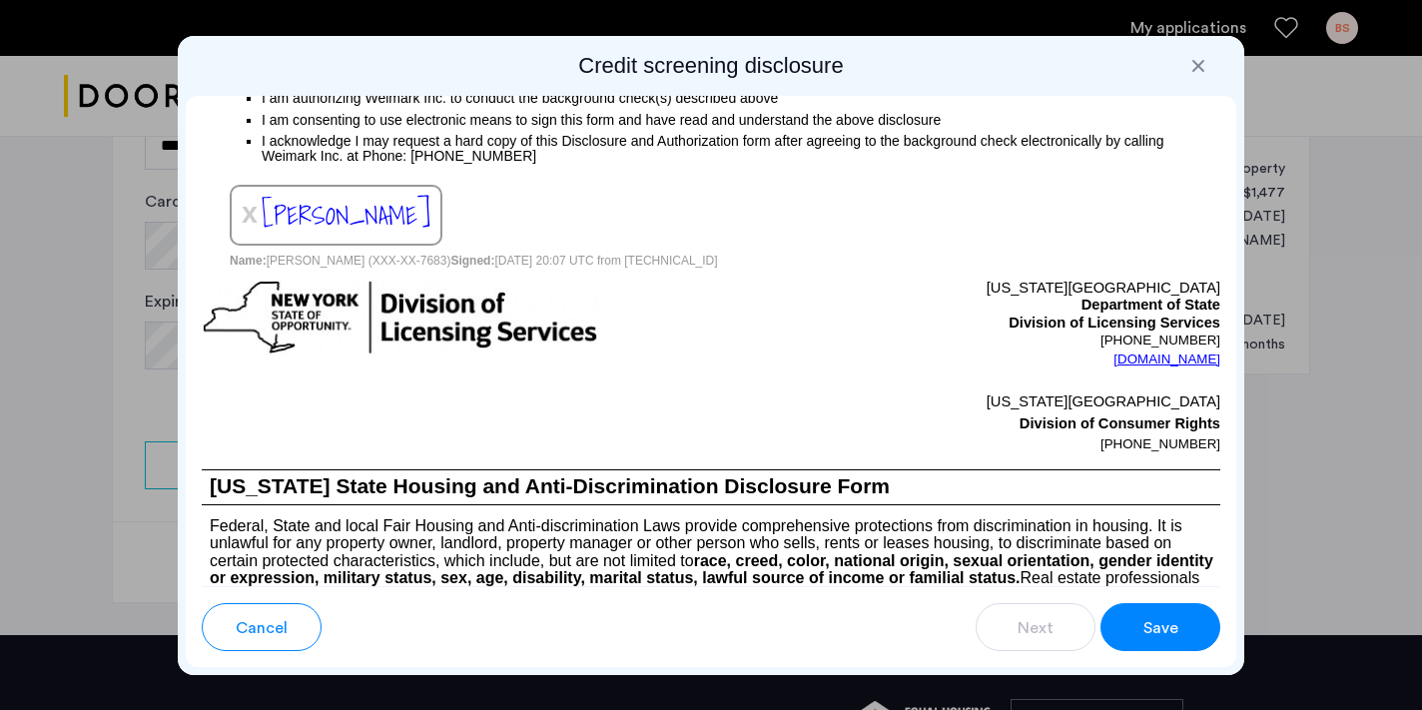
click at [1176, 627] on span "Save" at bounding box center [1160, 628] width 35 height 24
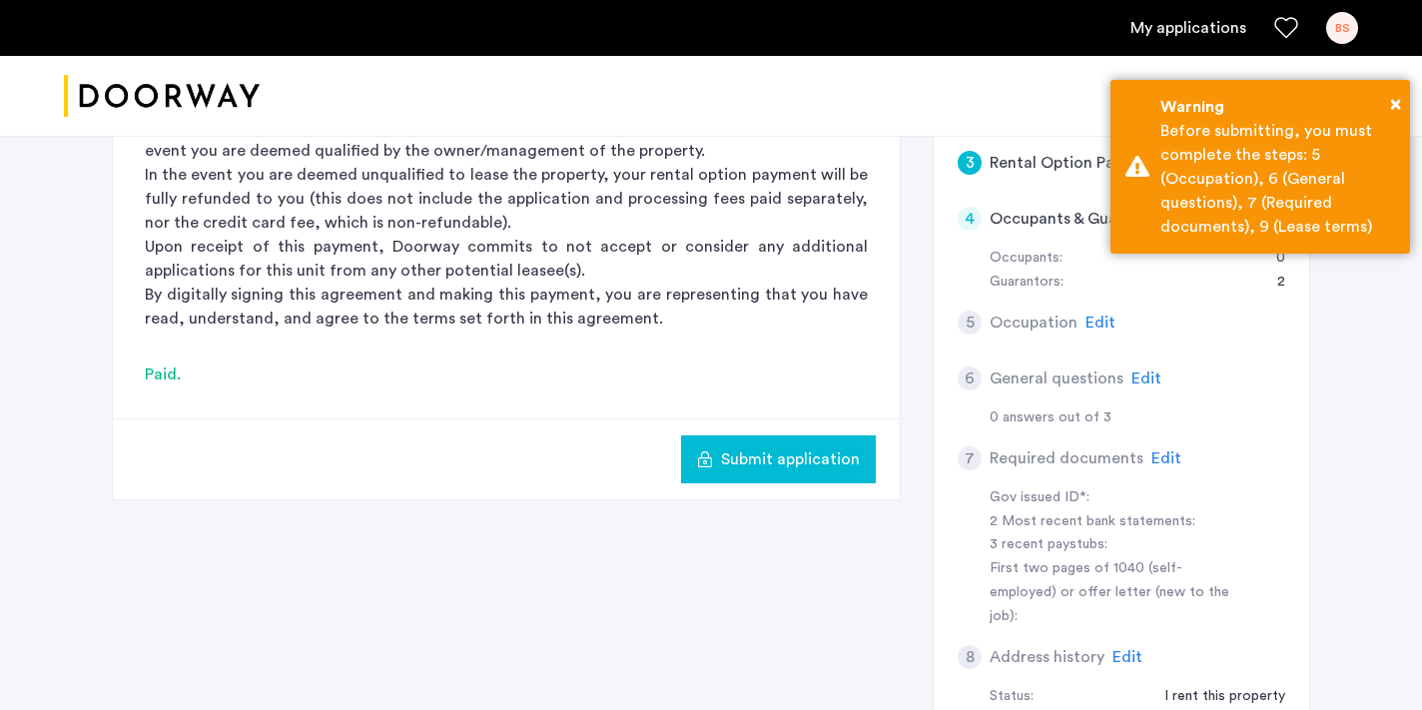
scroll to position [553, 0]
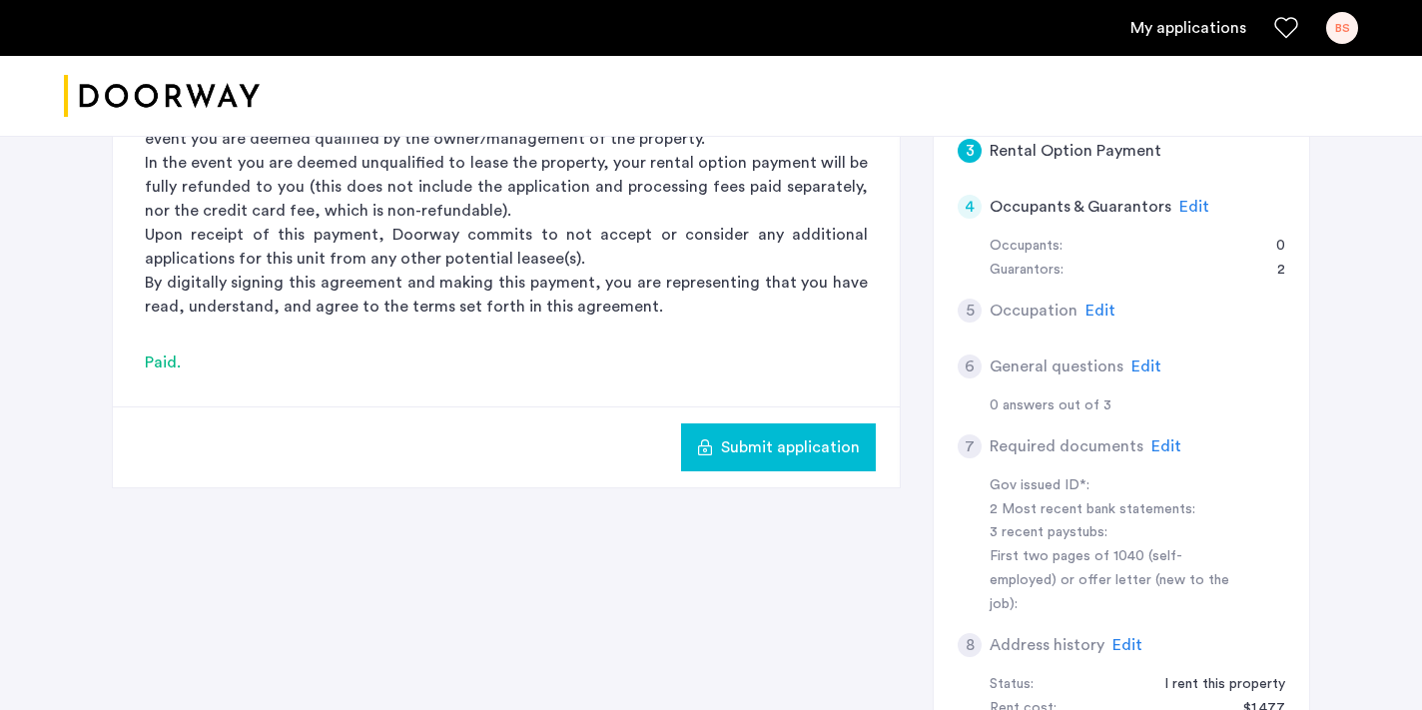
click at [817, 451] on span "Submit application" at bounding box center [790, 447] width 139 height 24
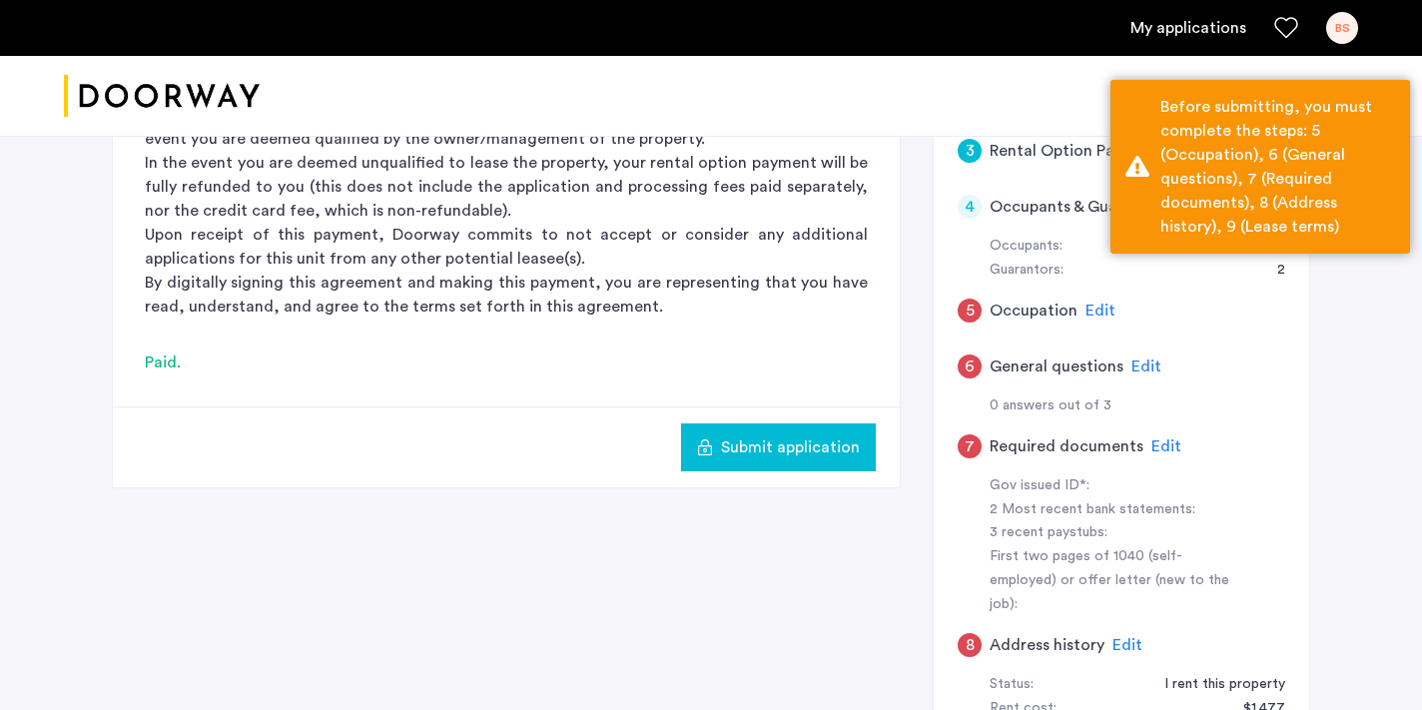
click at [1251, 306] on div "5 Occupation Edit" at bounding box center [1122, 311] width 328 height 56
click at [1233, 338] on div "6 General questions Edit" at bounding box center [1122, 366] width 328 height 56
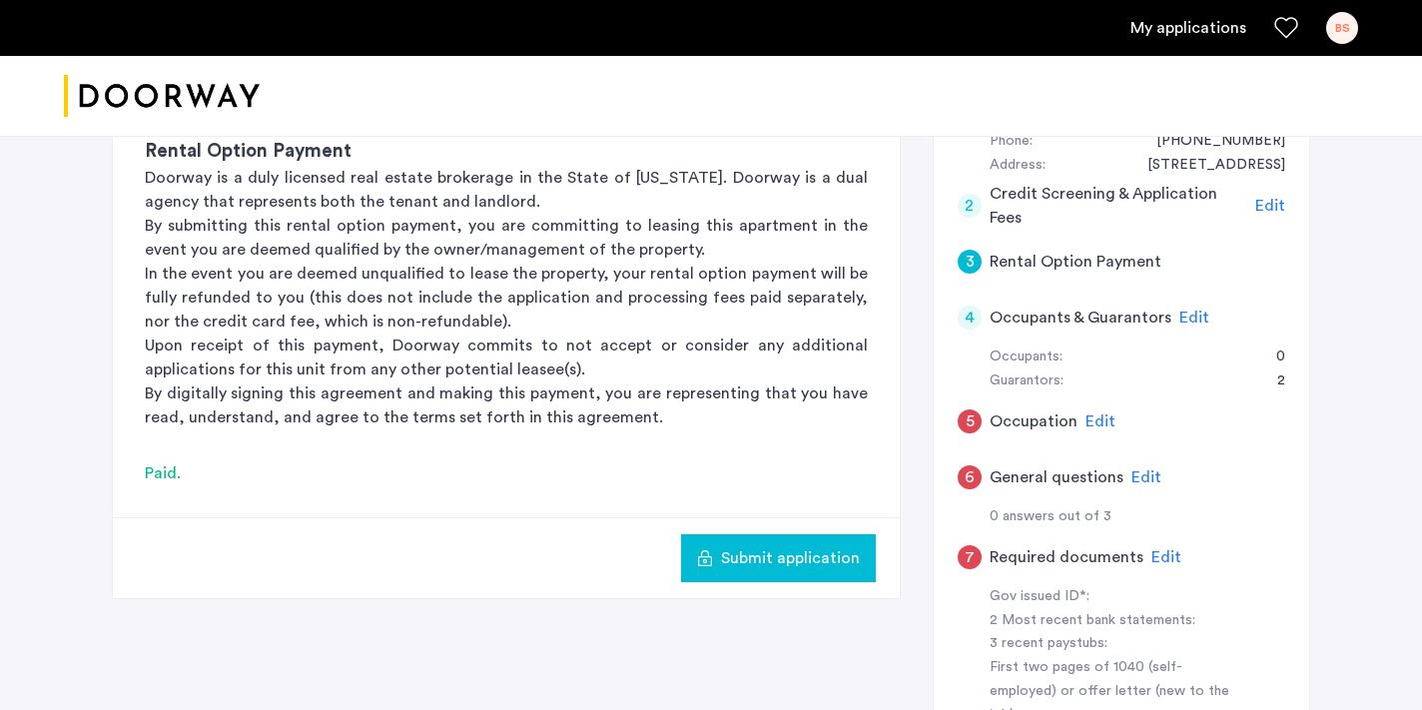
scroll to position [461, 0]
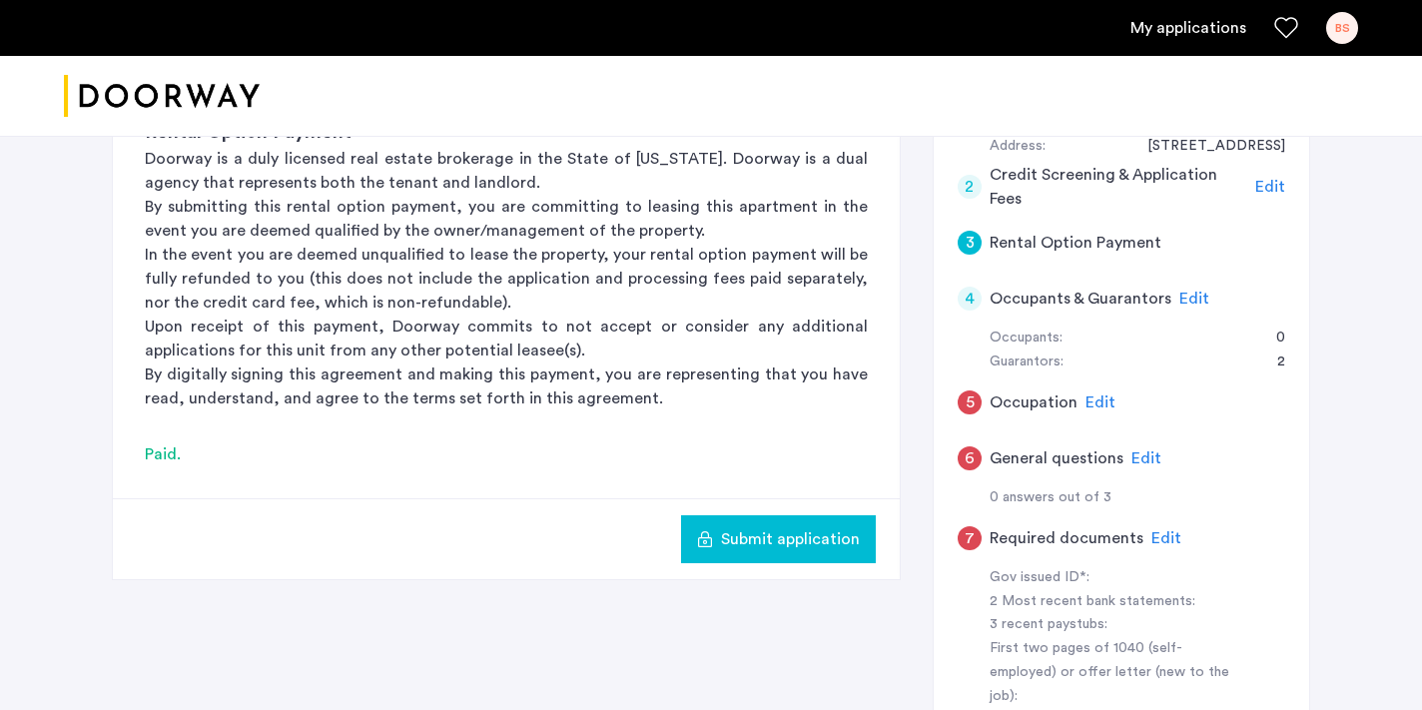
click at [1093, 397] on span "Edit" at bounding box center [1100, 402] width 30 height 16
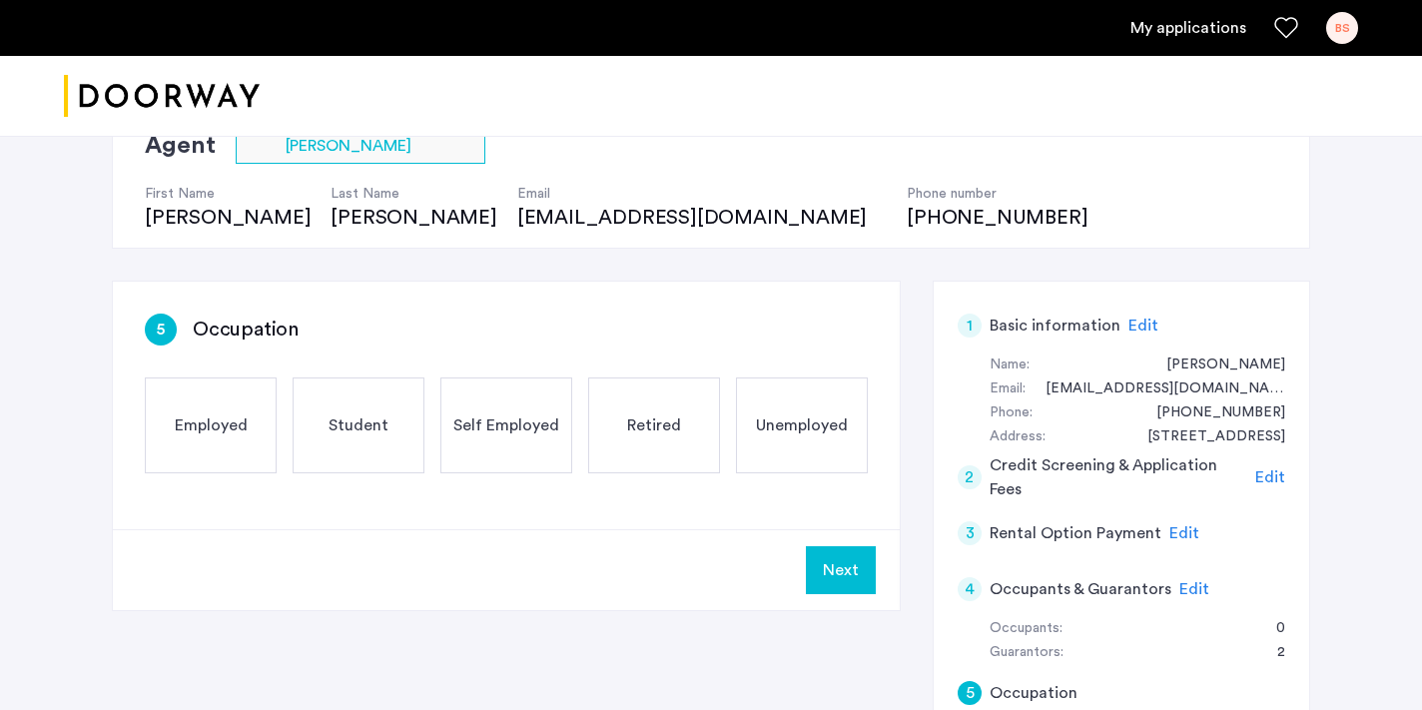
scroll to position [170, 0]
click at [180, 448] on div "Employed" at bounding box center [211, 426] width 132 height 96
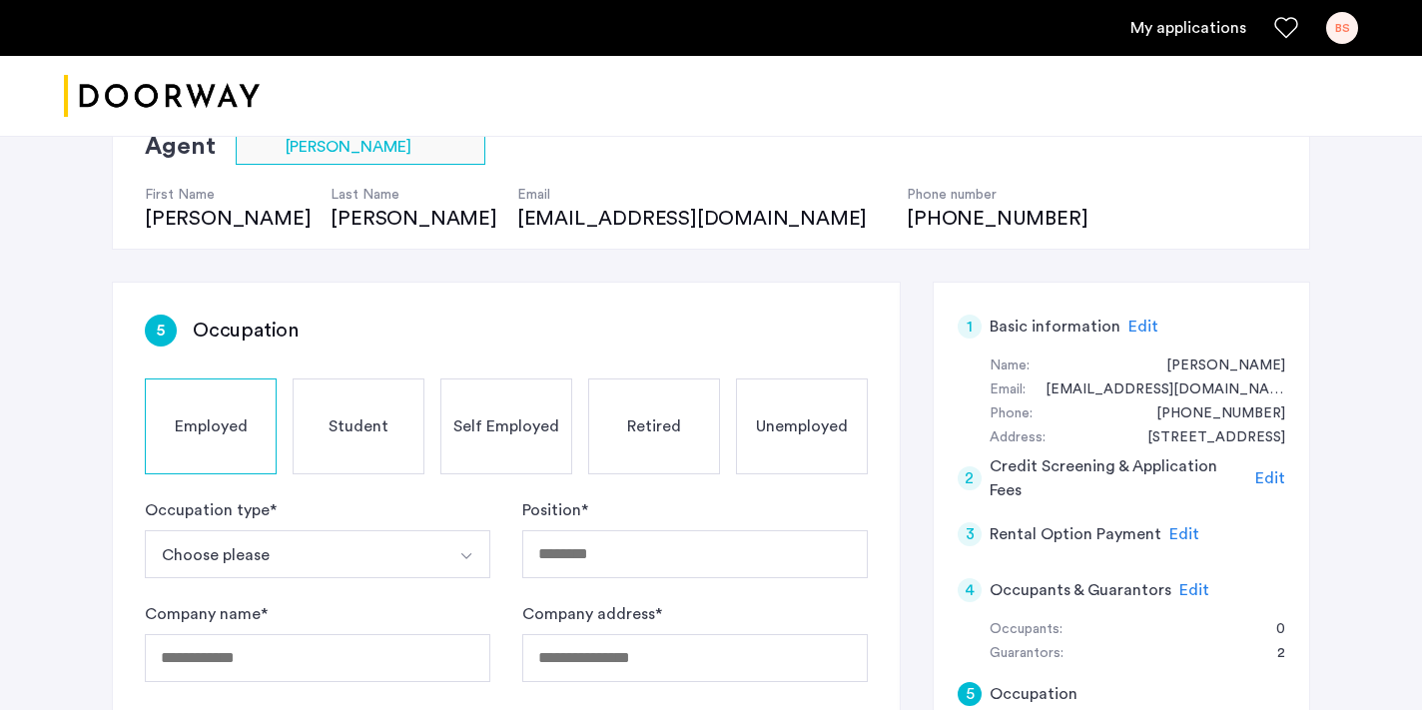
click at [474, 555] on button "Select option" at bounding box center [466, 554] width 48 height 48
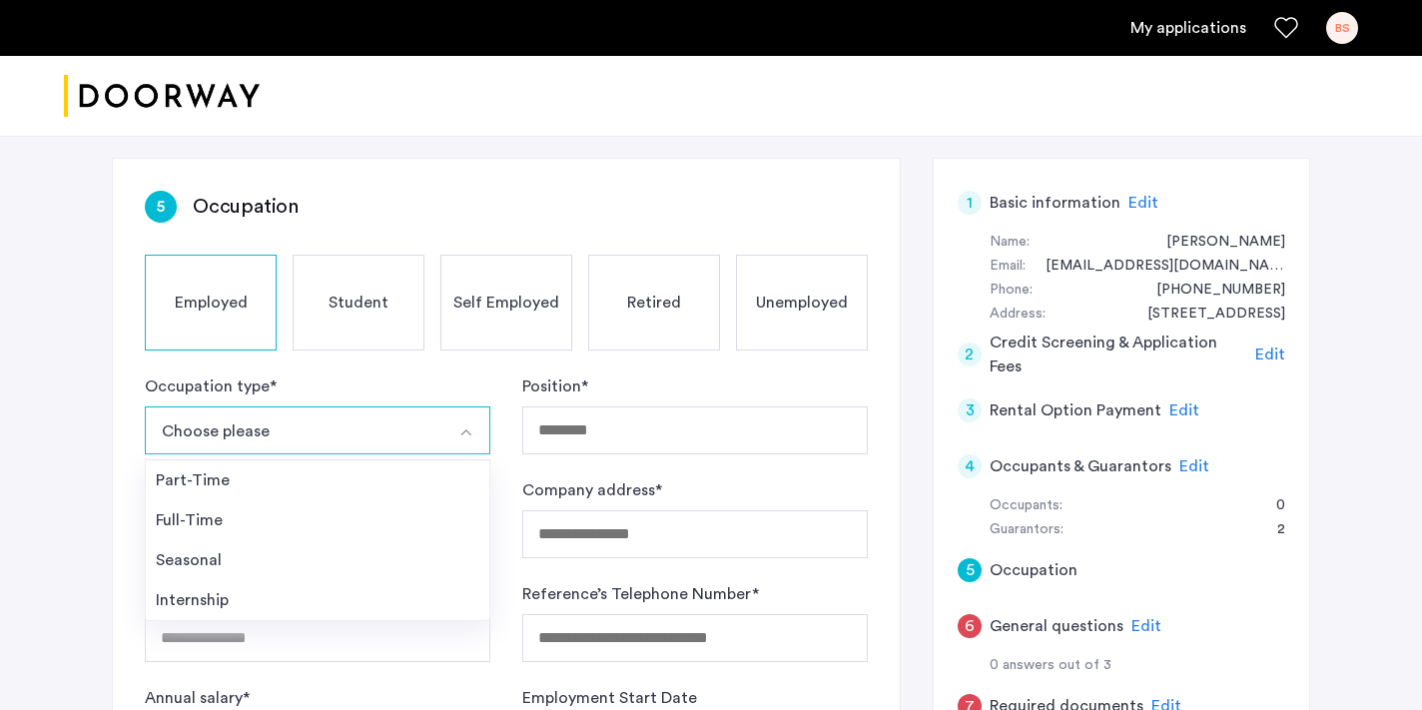
scroll to position [354, 0]
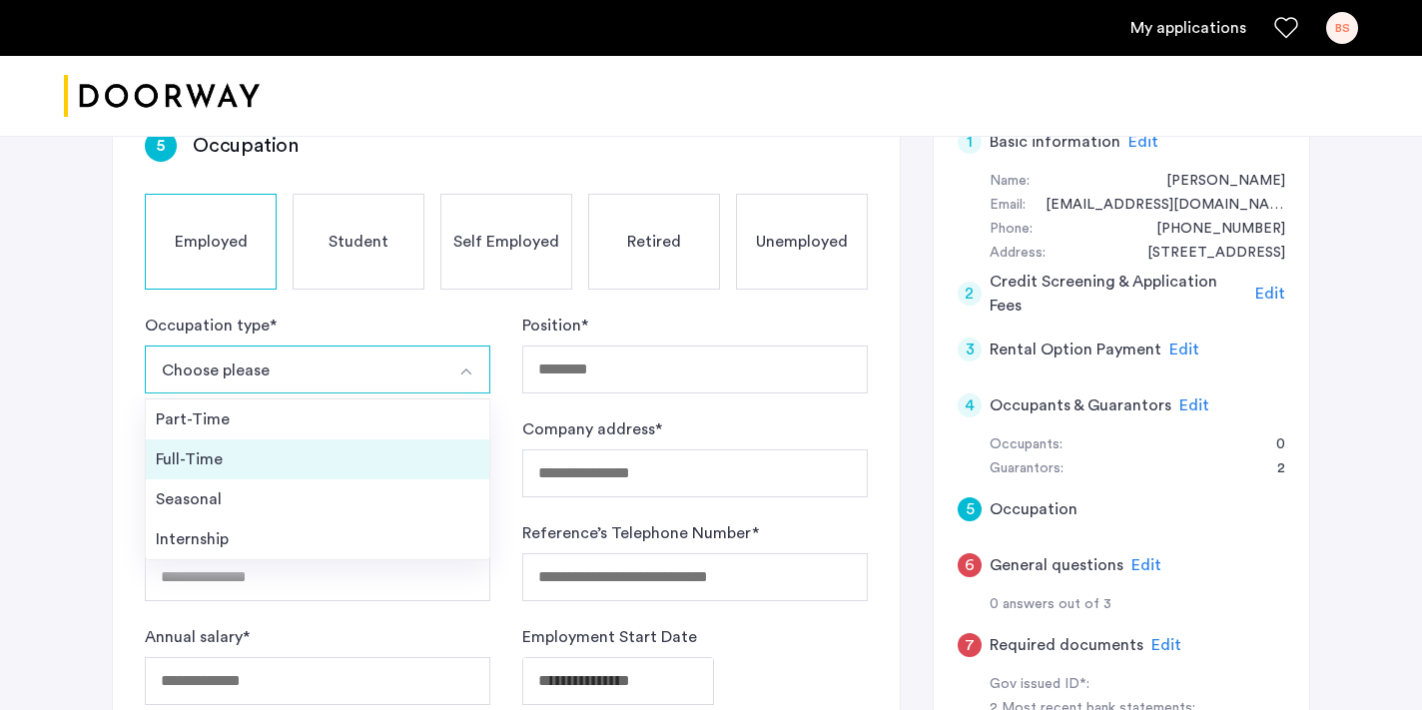
click at [173, 458] on div "Full-Time" at bounding box center [318, 459] width 324 height 24
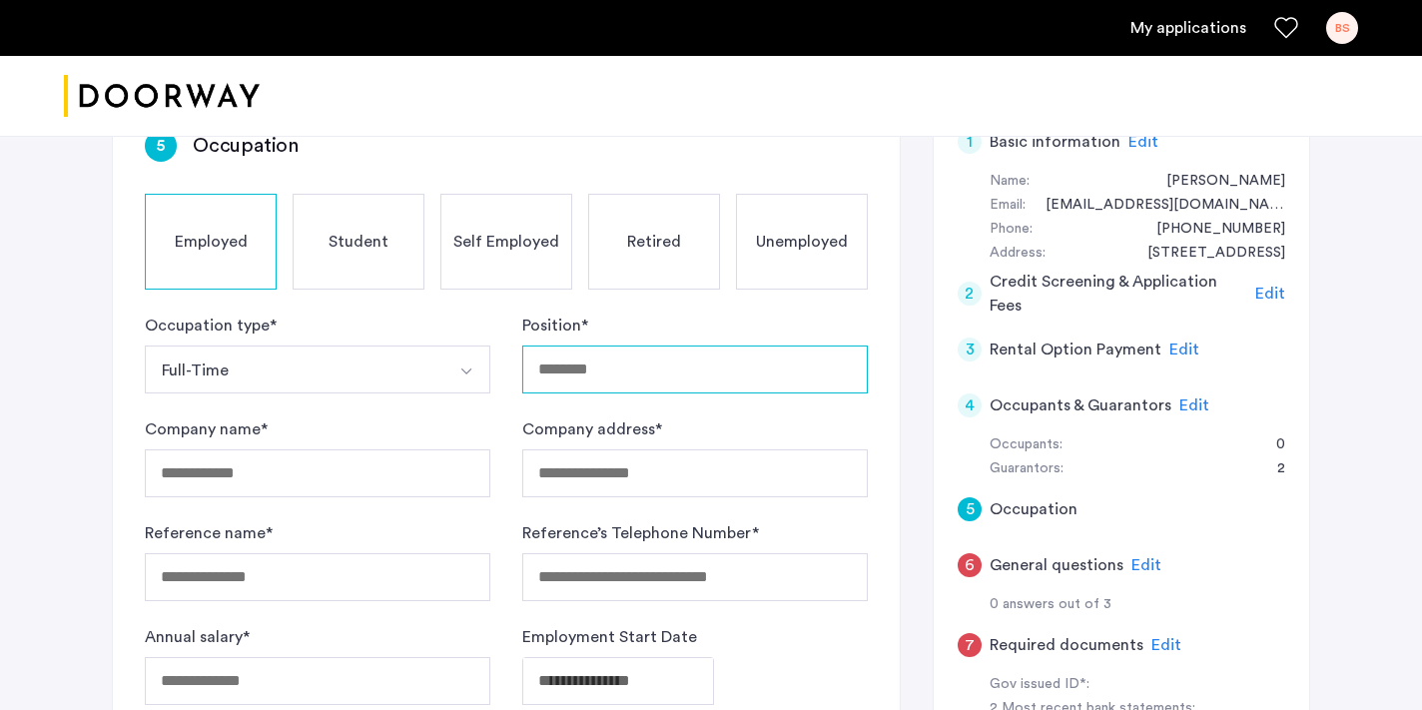
click at [610, 358] on input "Position *" at bounding box center [694, 369] width 345 height 48
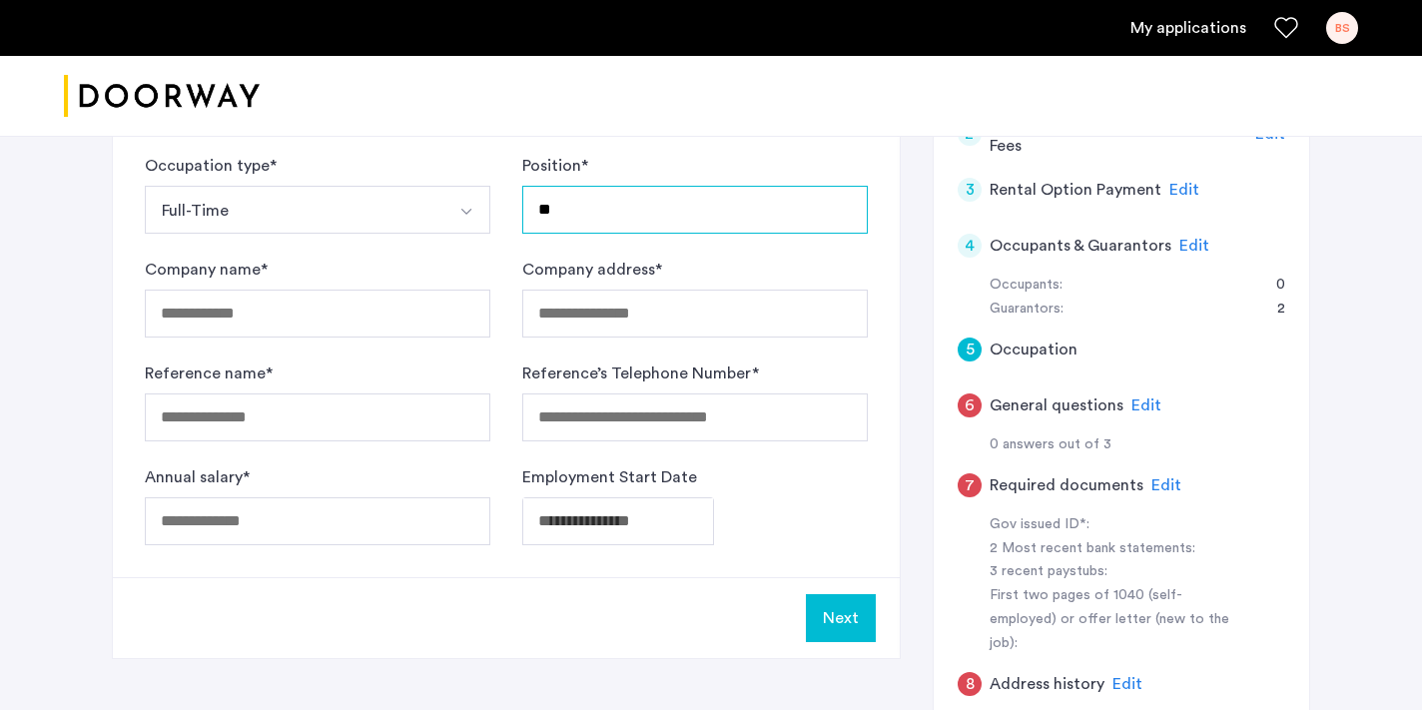
scroll to position [522, 0]
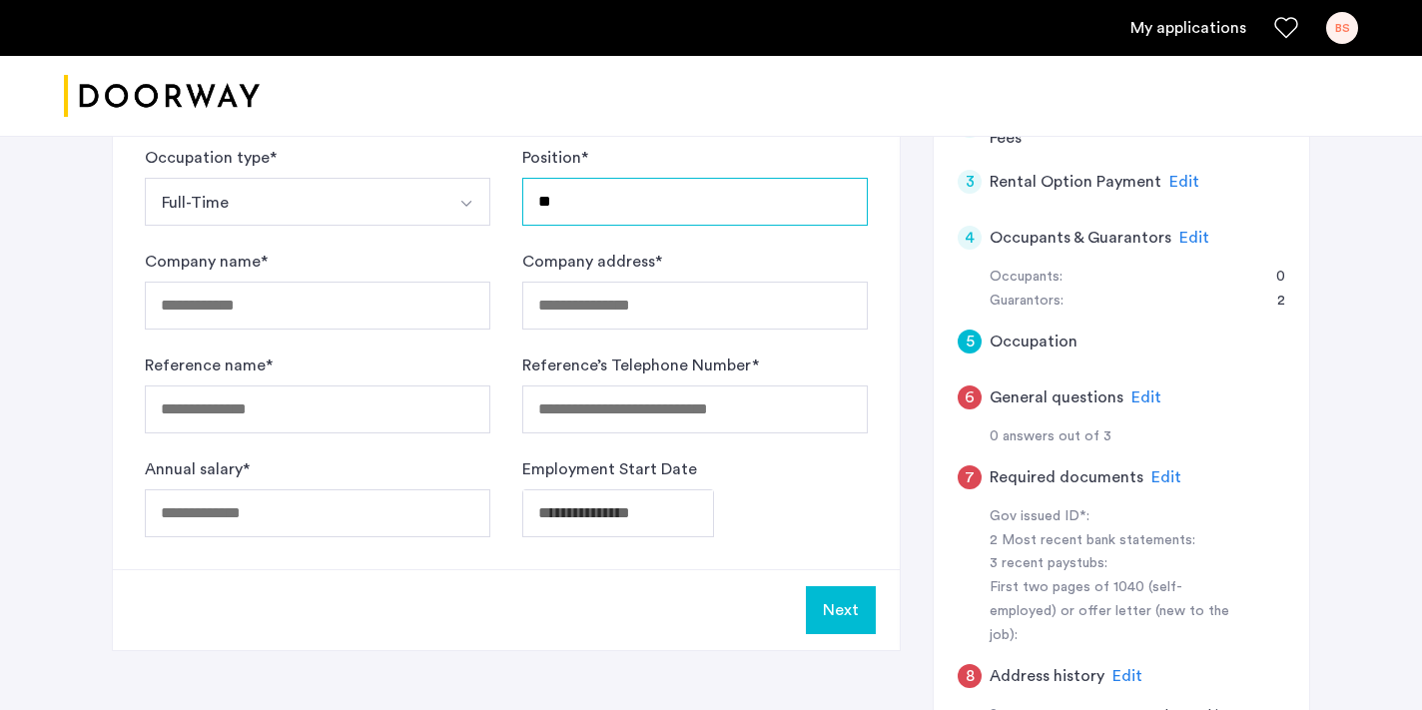
type input "**"
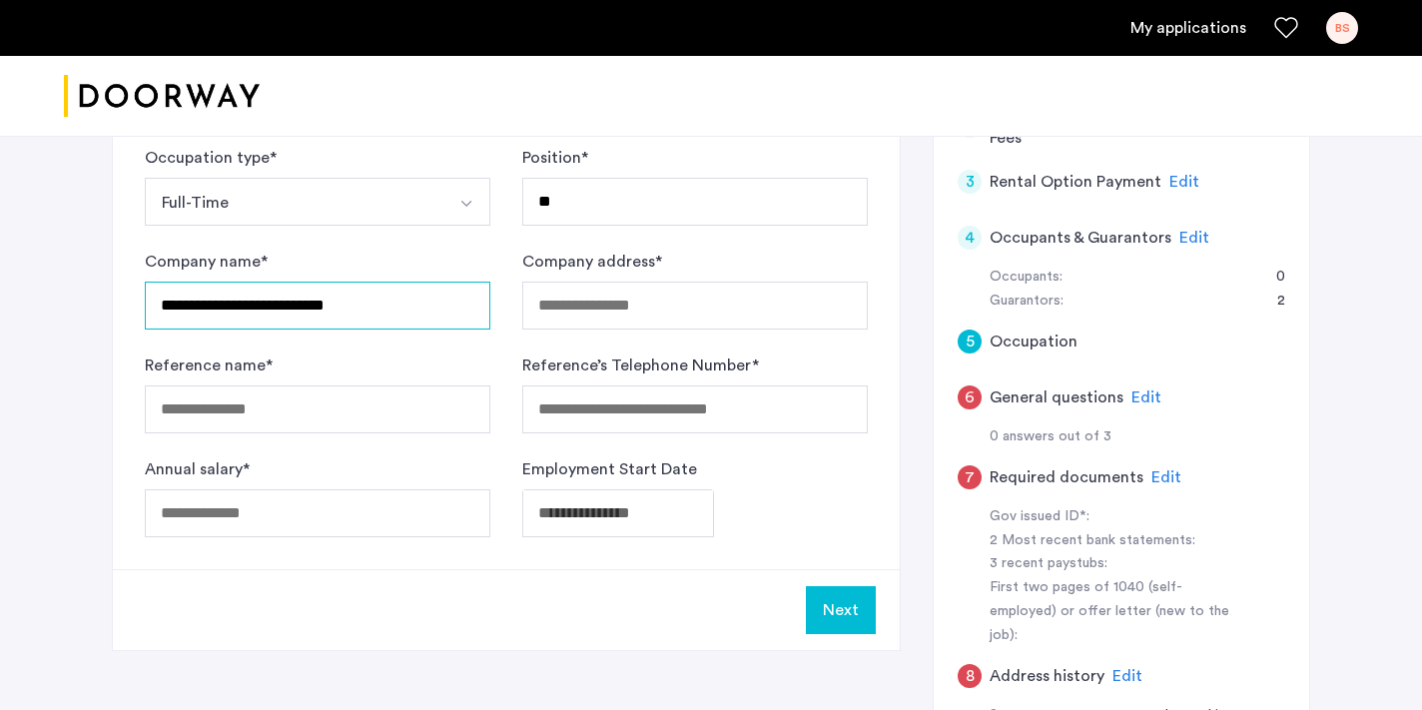
type input "**********"
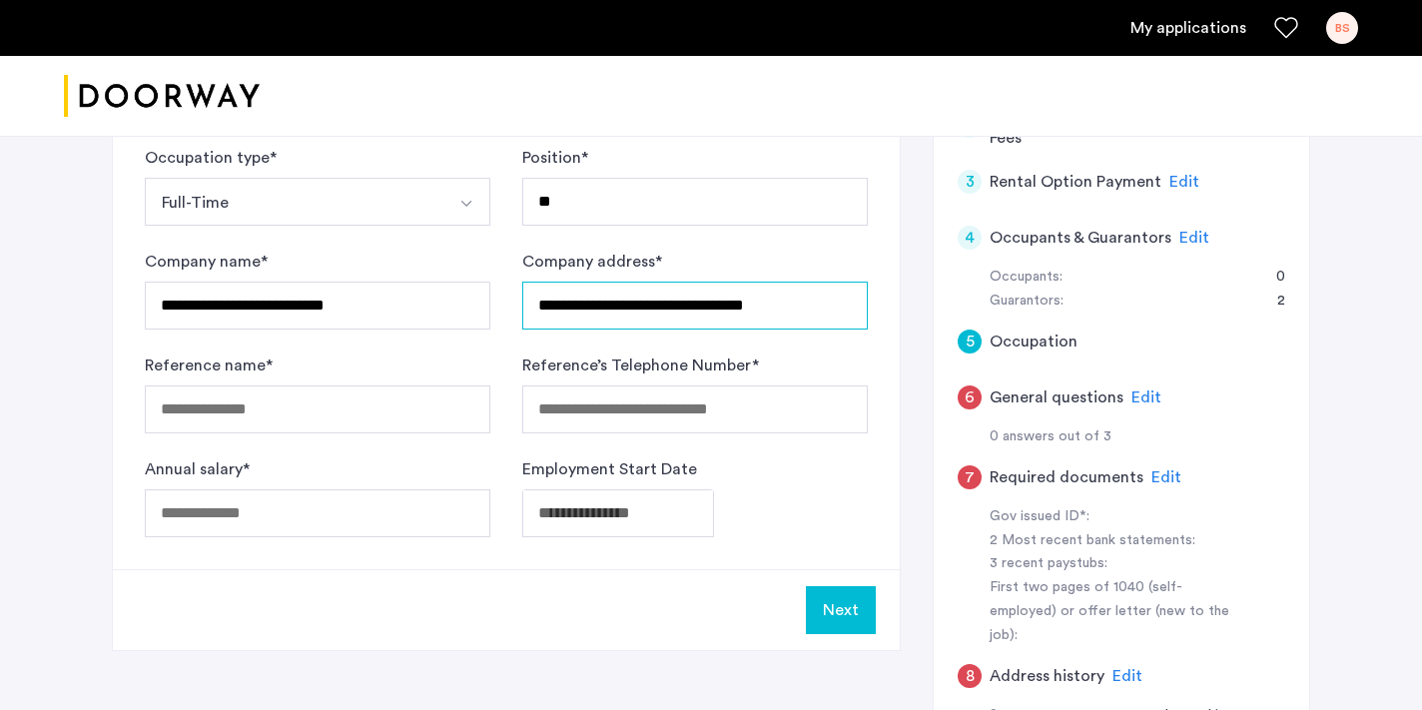
type input "**********"
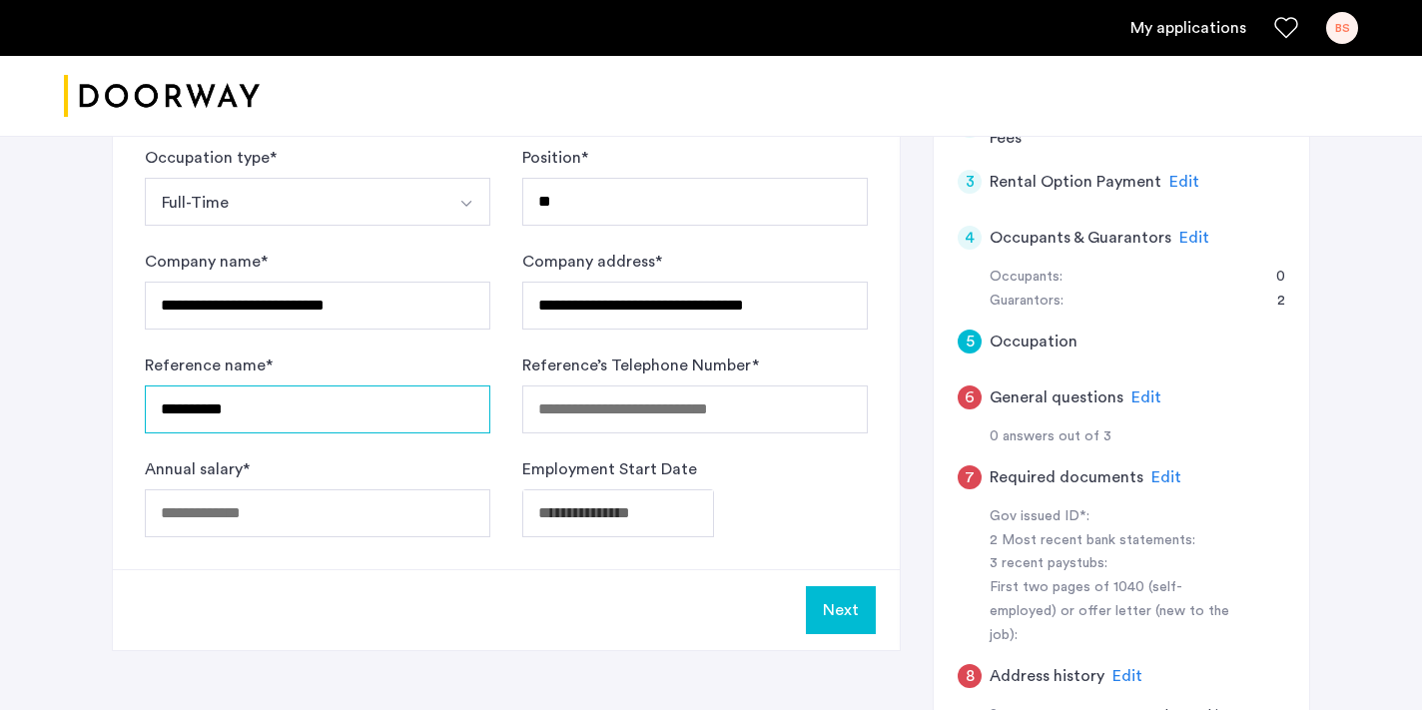
type input "**********"
click at [499, 627] on div "Next" at bounding box center [506, 609] width 787 height 81
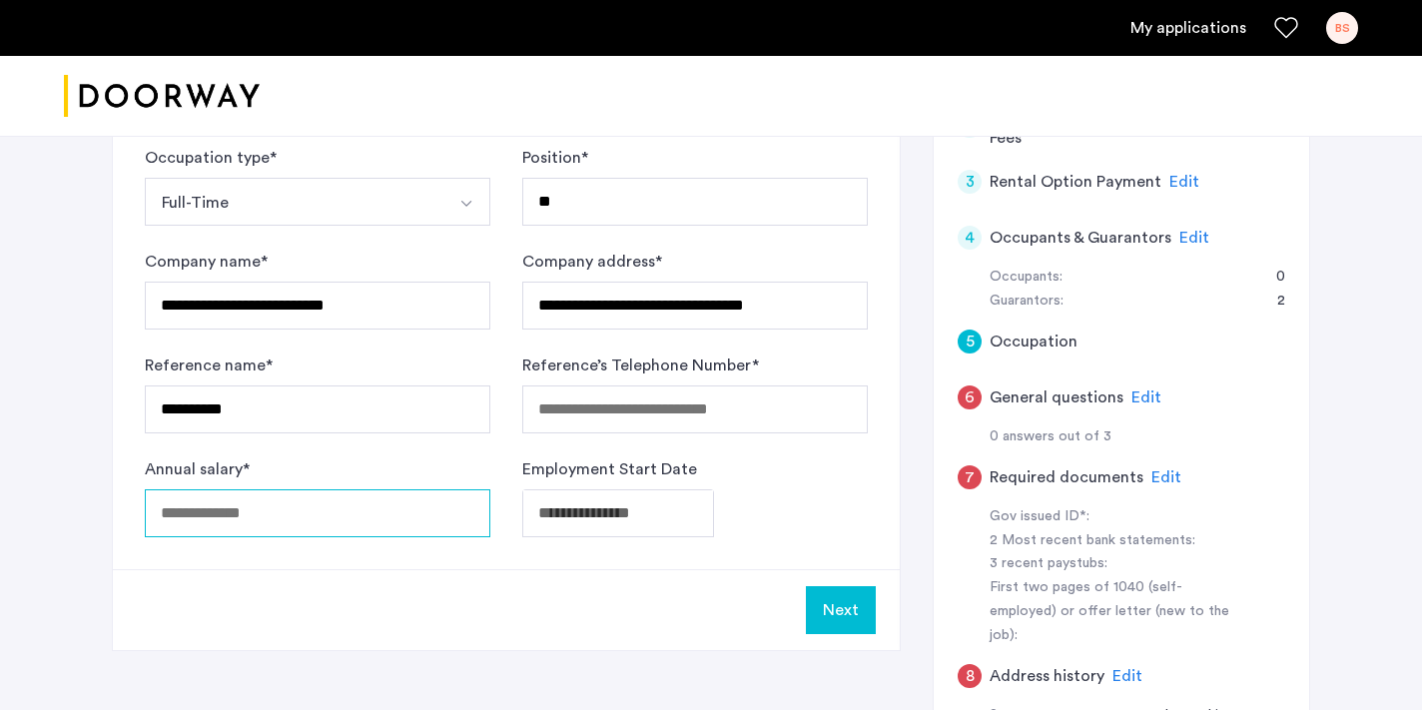
click at [243, 505] on input "Annual salary *" at bounding box center [317, 513] width 345 height 48
type input "******"
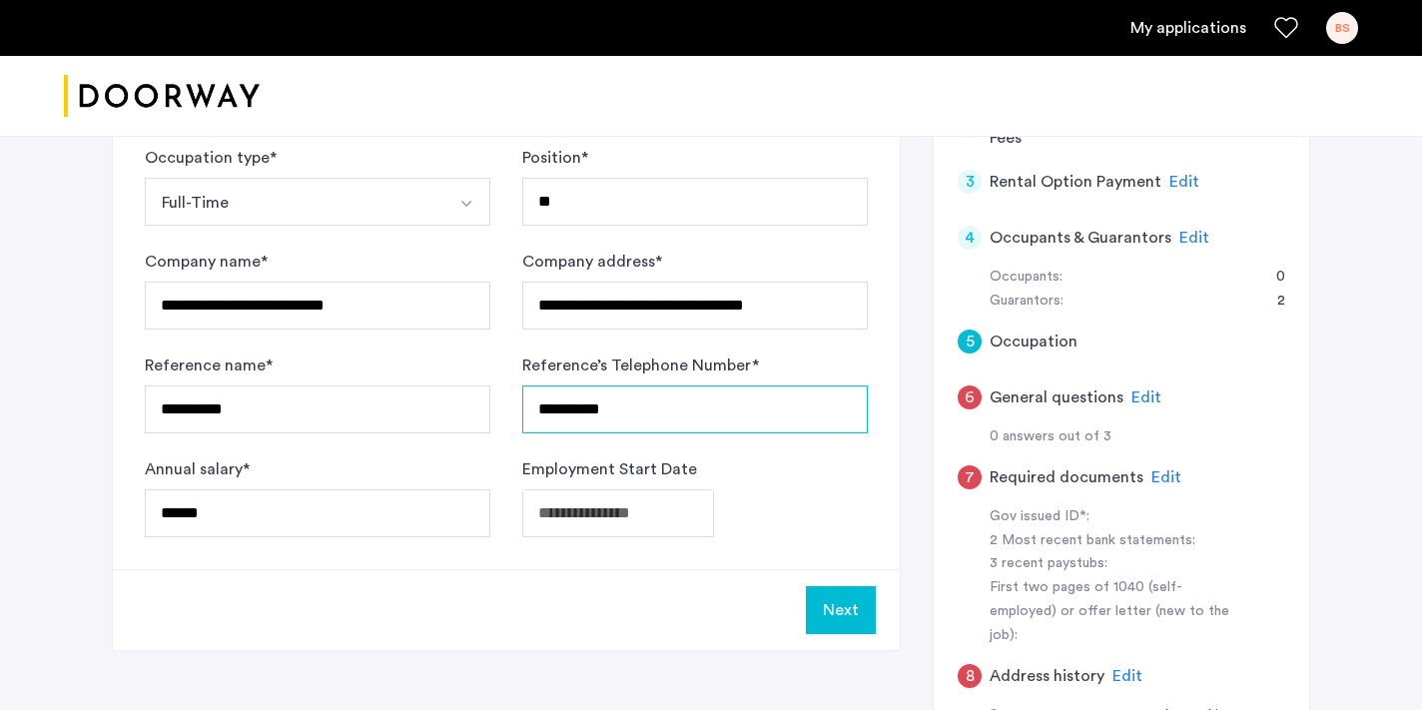
type input "**********"
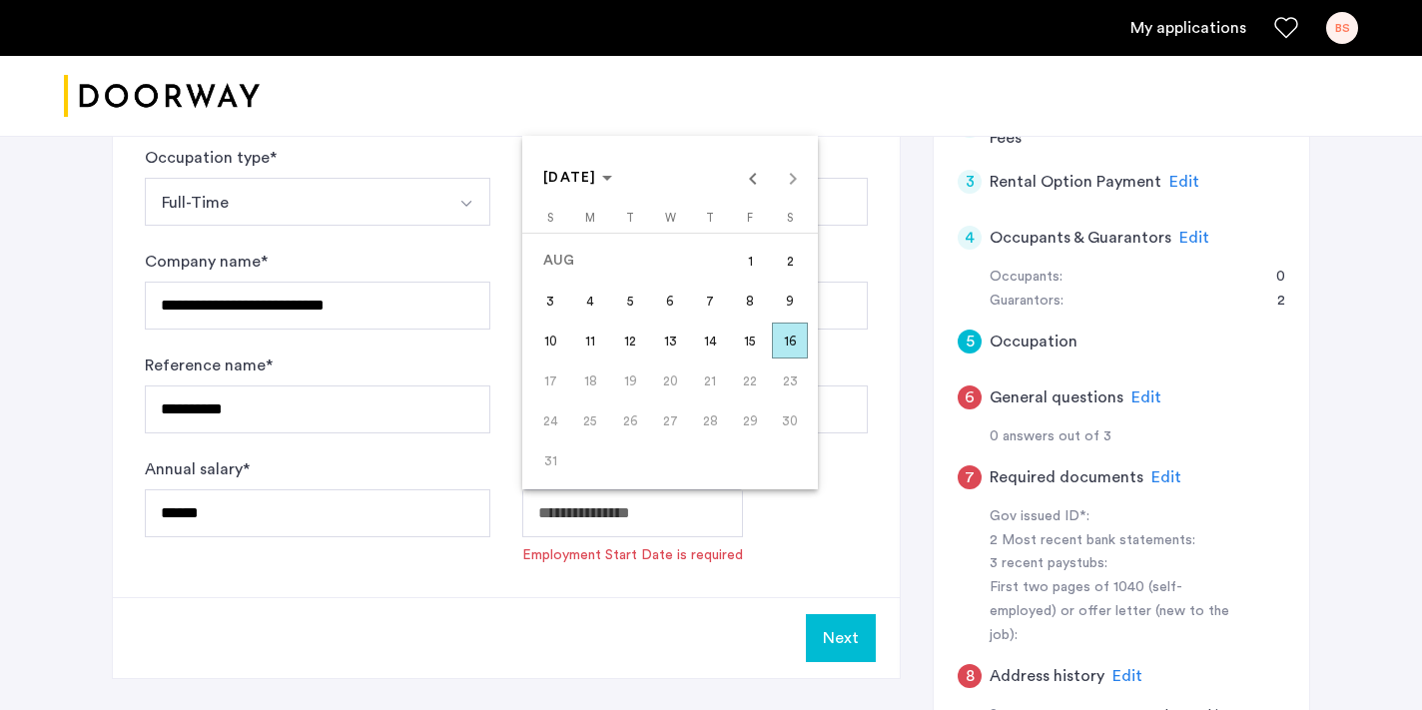
click at [612, 180] on icon "Choose month and year" at bounding box center [607, 178] width 10 height 5
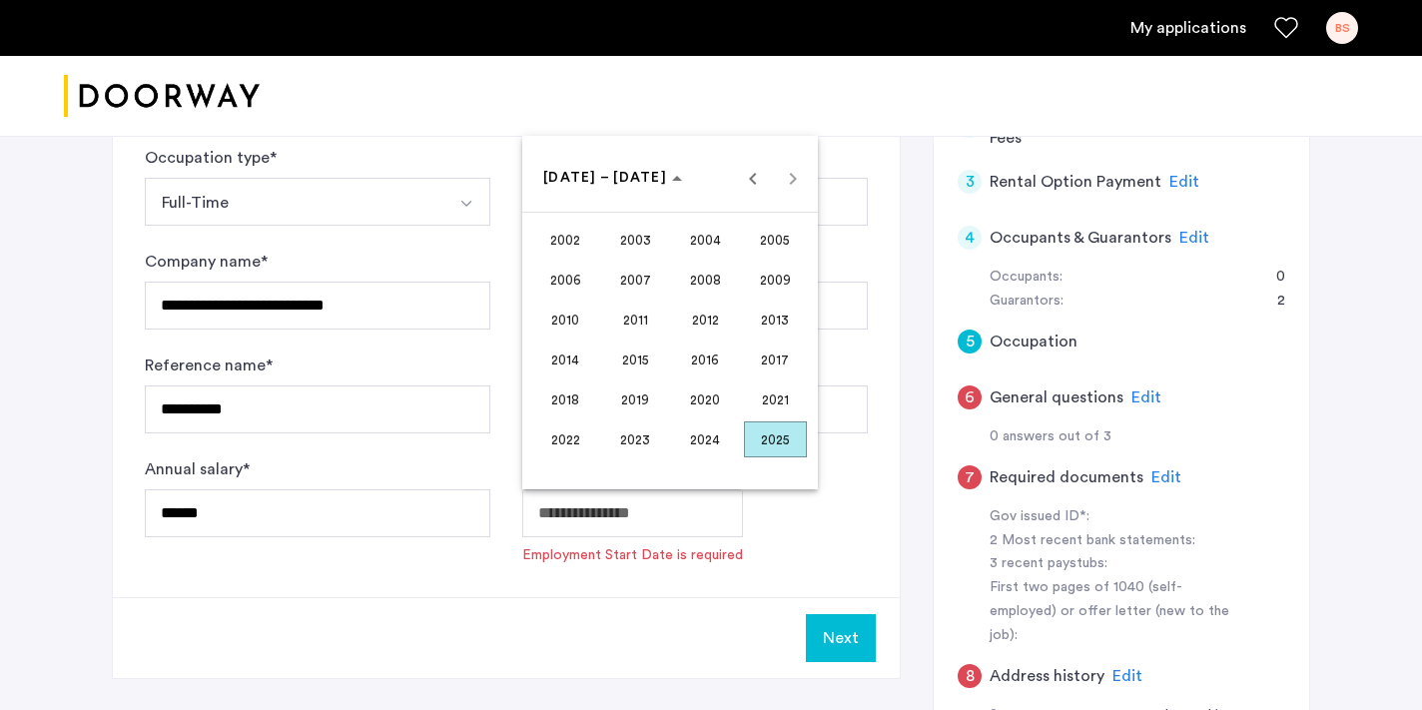
click at [705, 437] on span "2024" at bounding box center [705, 439] width 63 height 36
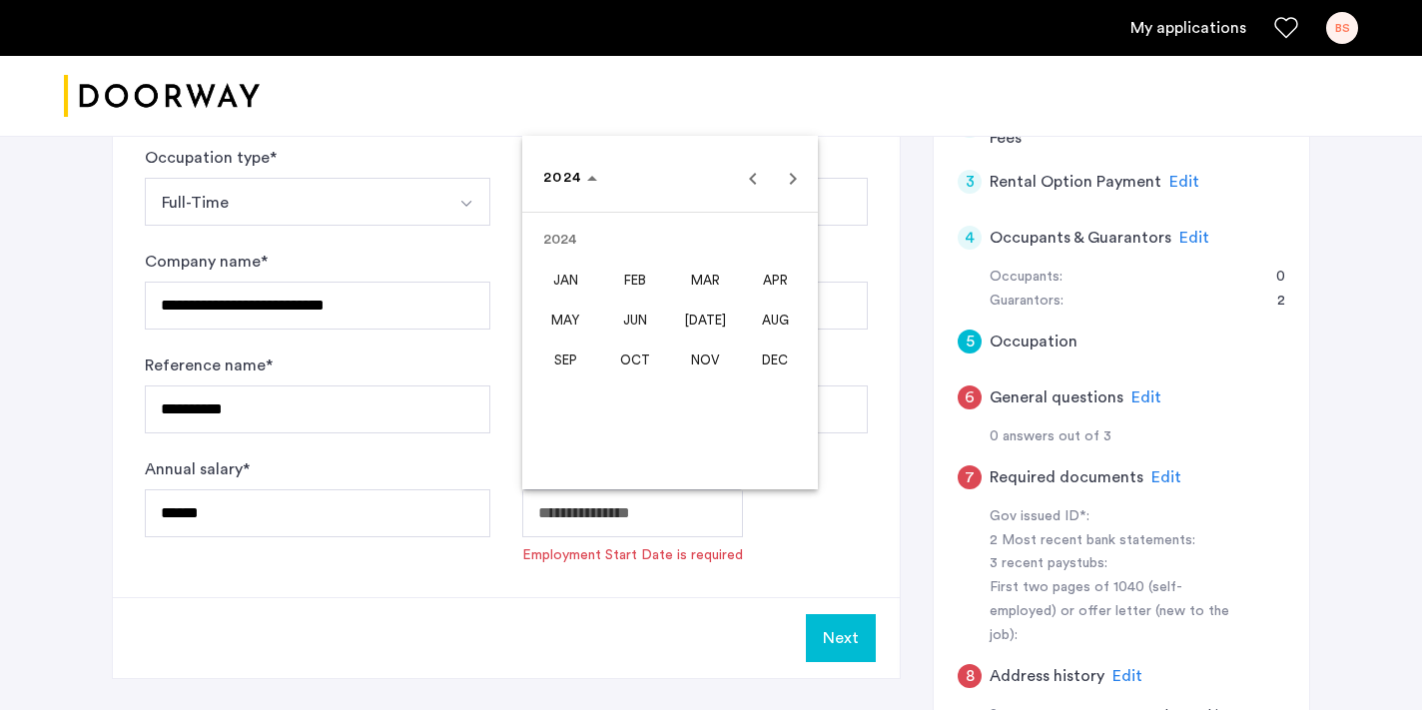
click at [711, 284] on span "MAR" at bounding box center [705, 280] width 63 height 36
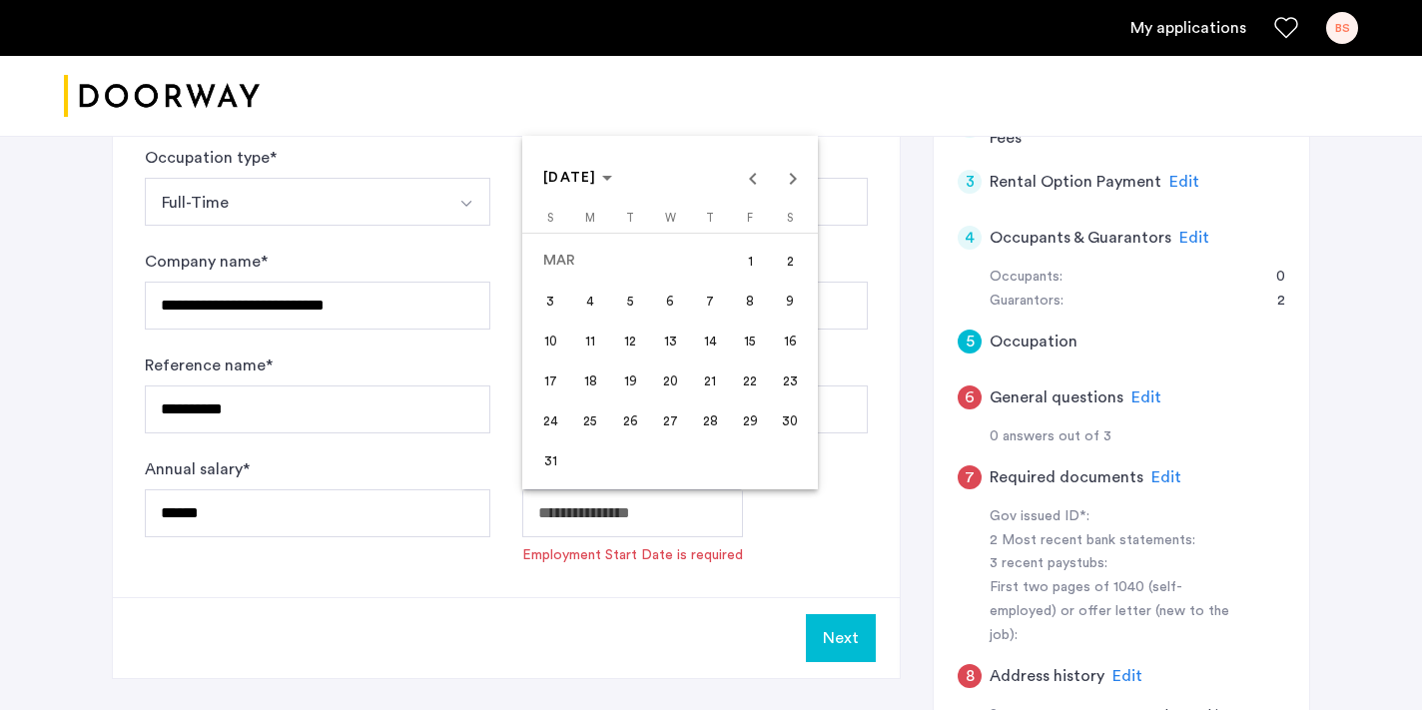
click at [596, 336] on span "11" at bounding box center [590, 341] width 36 height 36
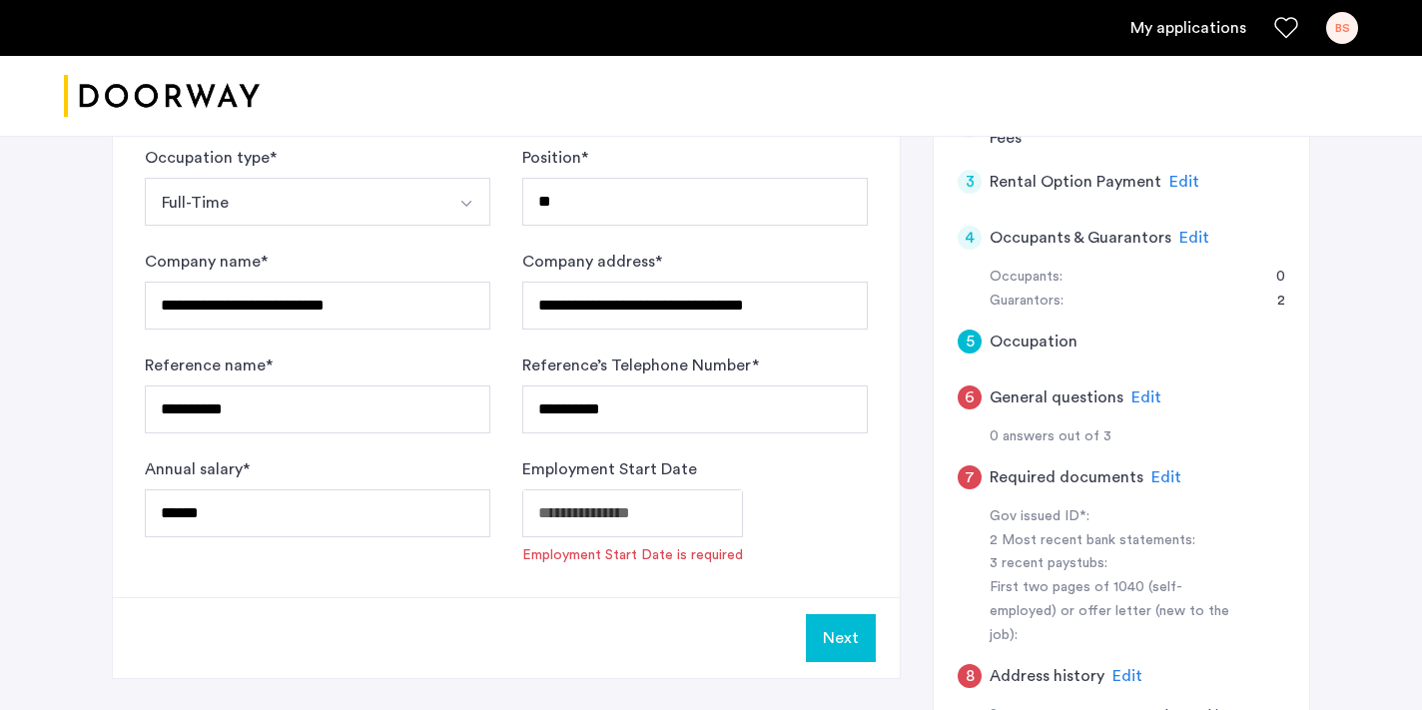
type input "**********"
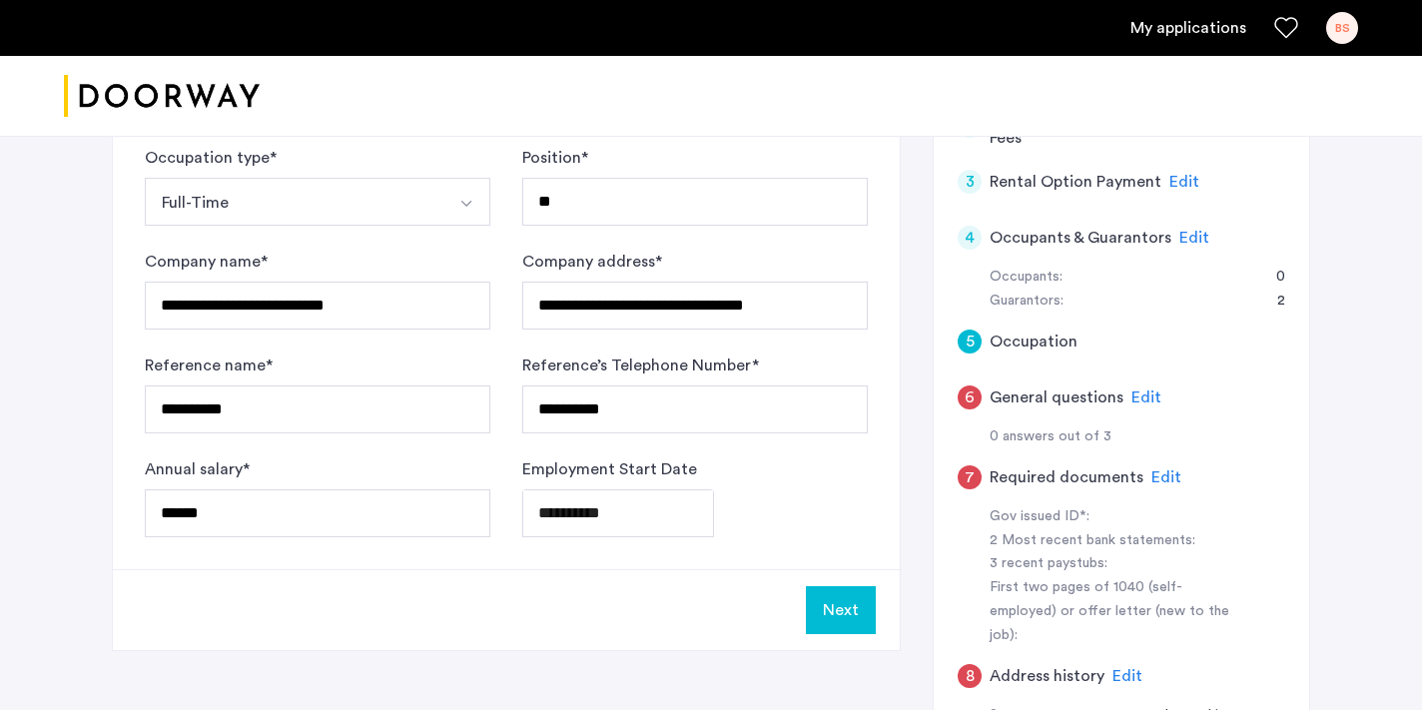
click at [860, 614] on button "Next" at bounding box center [841, 610] width 70 height 48
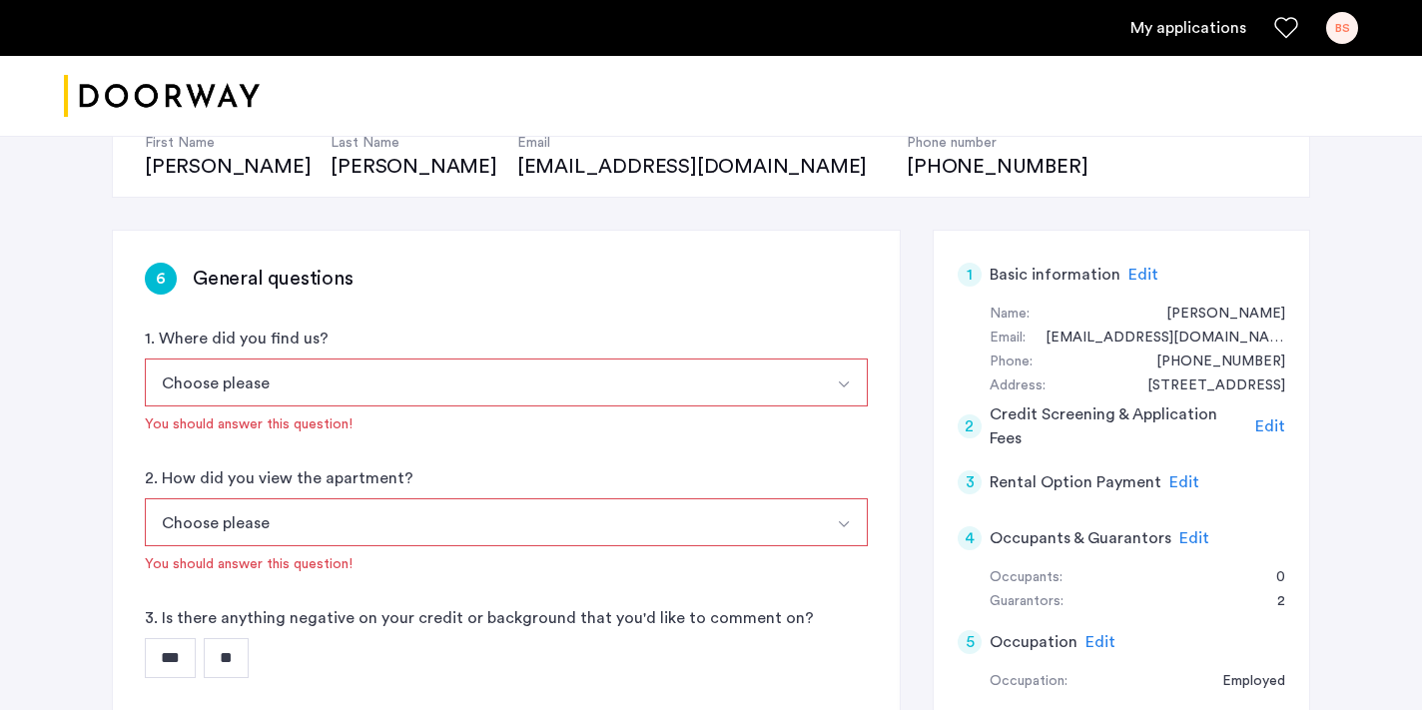
scroll to position [223, 0]
click at [847, 378] on img "Select option" at bounding box center [844, 383] width 16 height 16
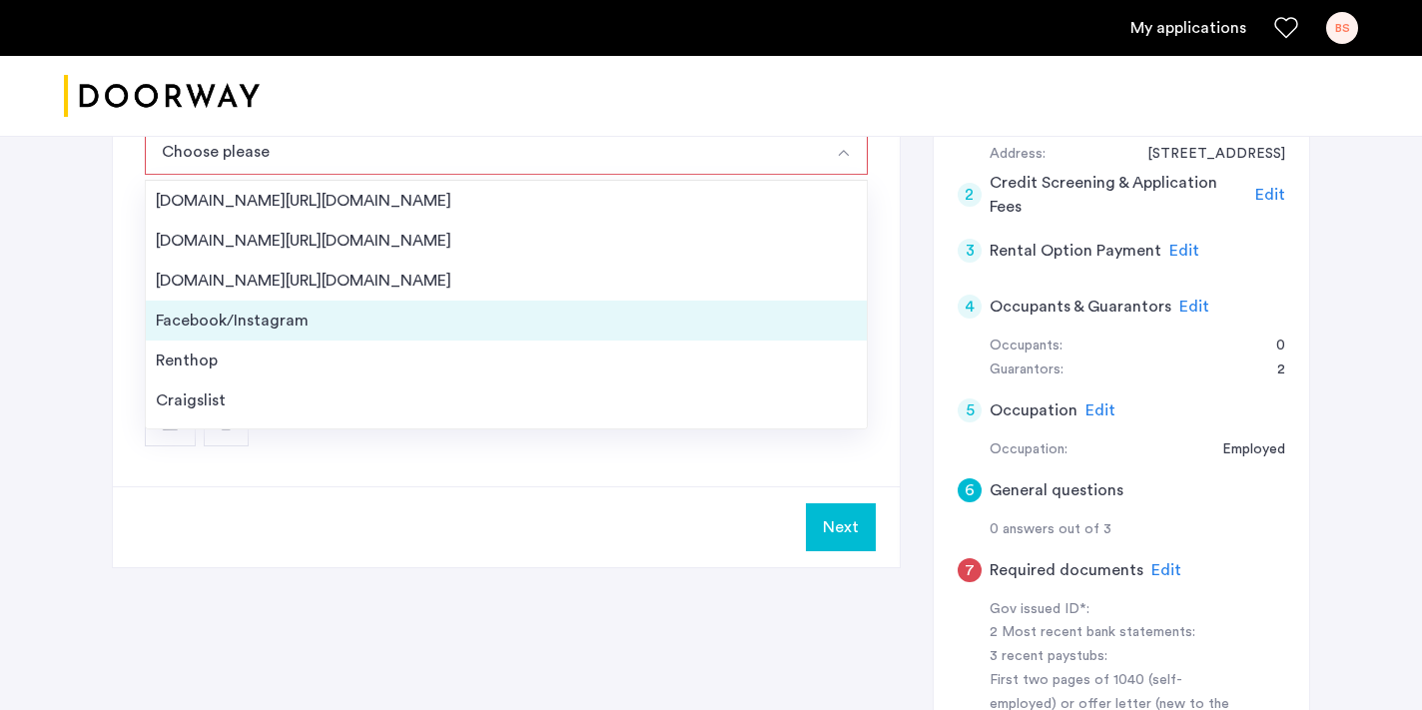
scroll to position [398, 0]
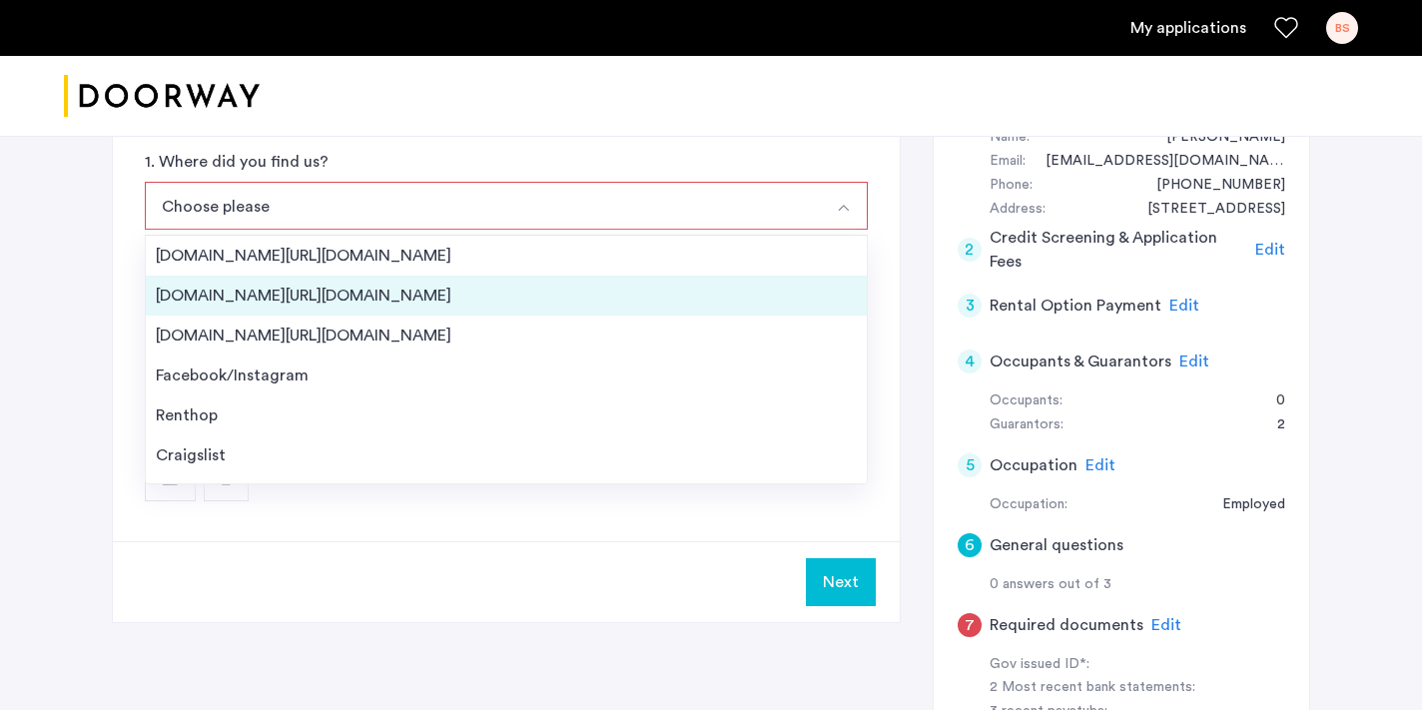
click at [354, 296] on div "[DOMAIN_NAME][URL][DOMAIN_NAME]" at bounding box center [506, 296] width 701 height 24
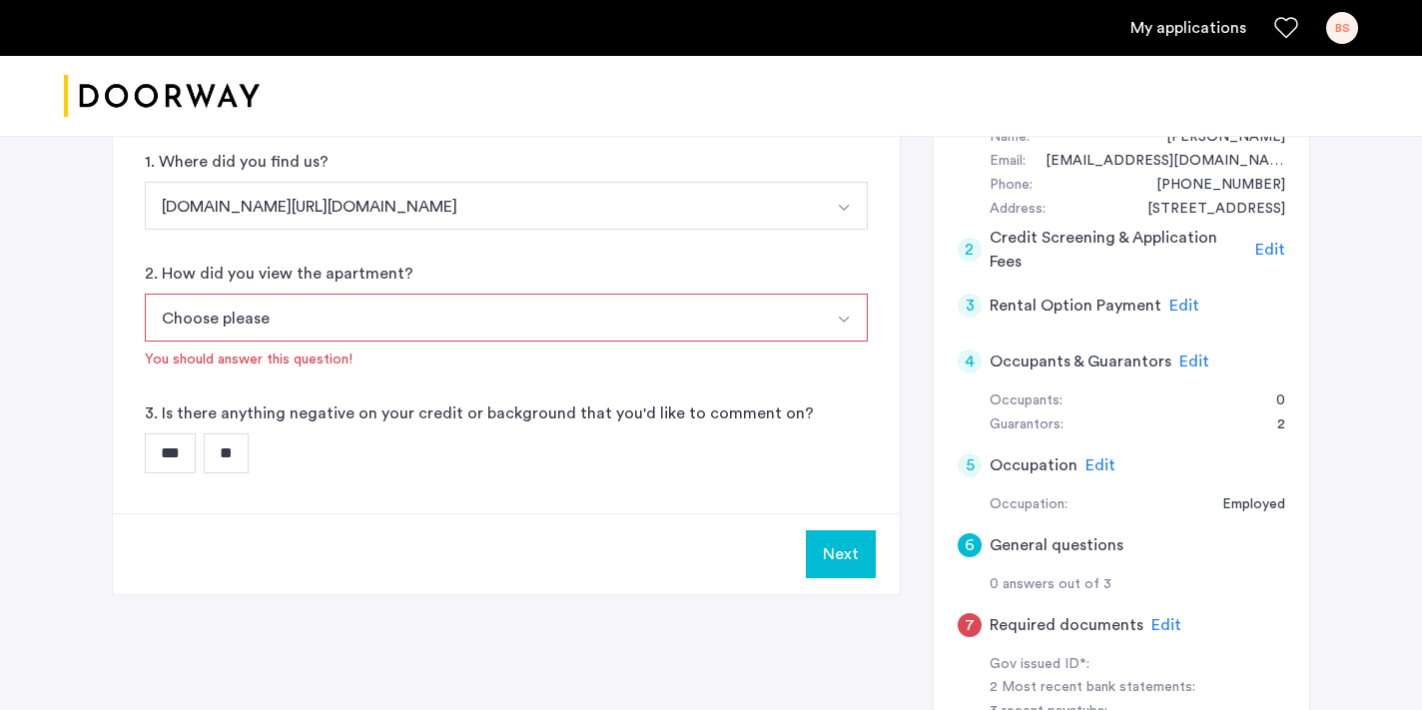
click at [854, 316] on button "Select option" at bounding box center [844, 318] width 48 height 48
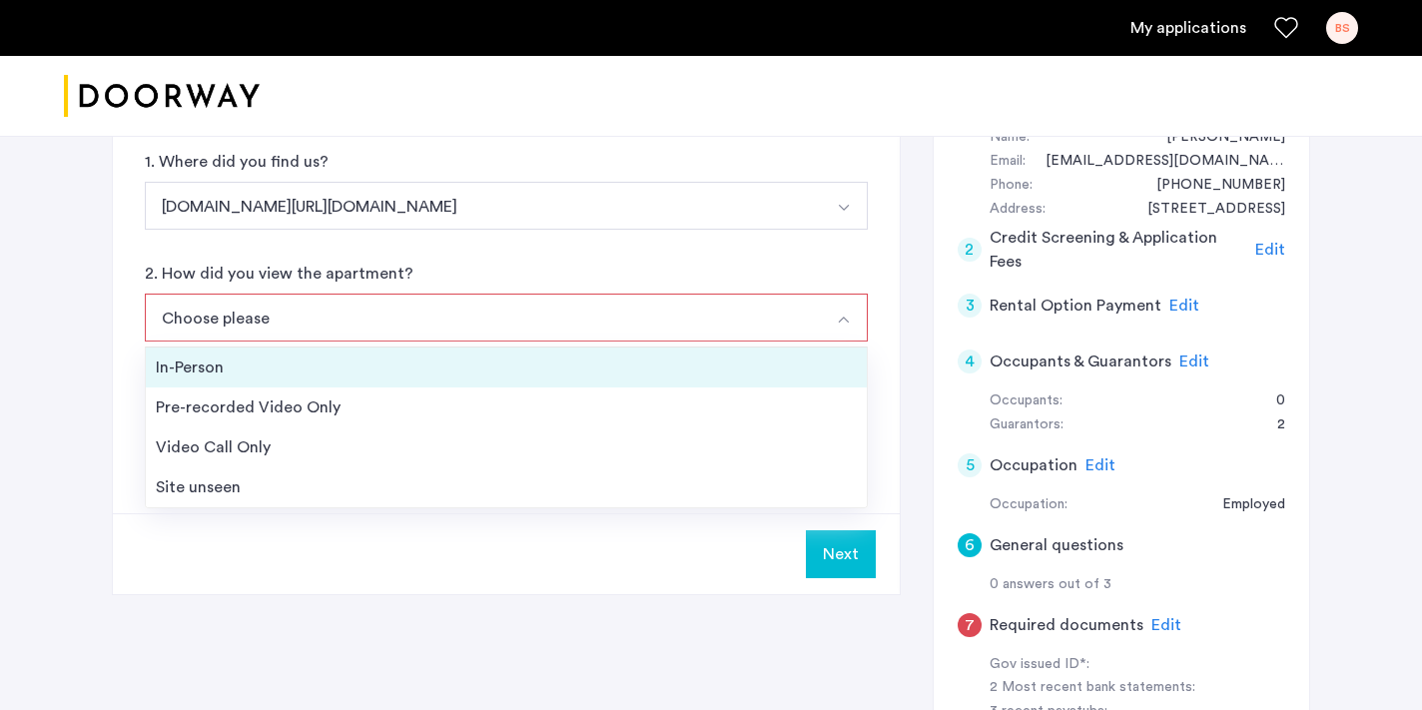
click at [186, 366] on div "In-Person" at bounding box center [506, 367] width 701 height 24
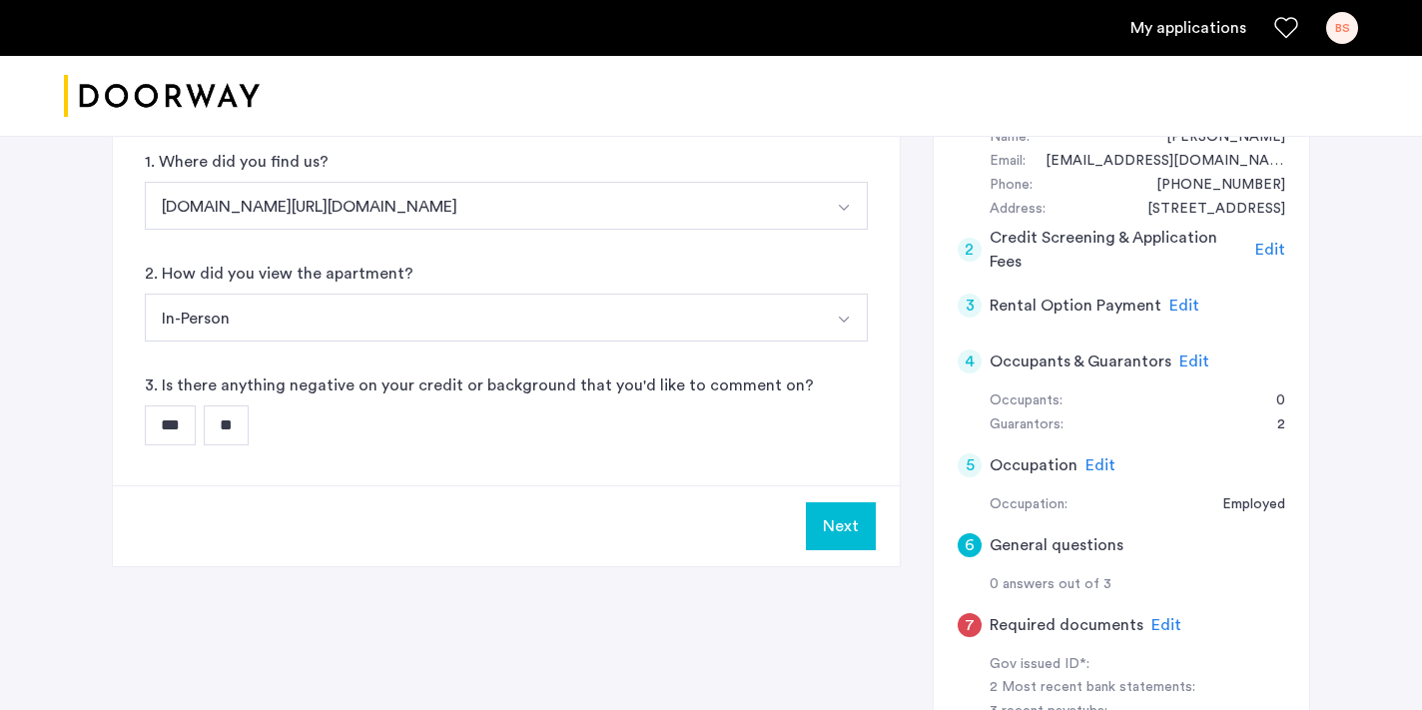
click at [229, 424] on input "**" at bounding box center [226, 425] width 45 height 40
click at [842, 531] on button "Next" at bounding box center [841, 526] width 70 height 48
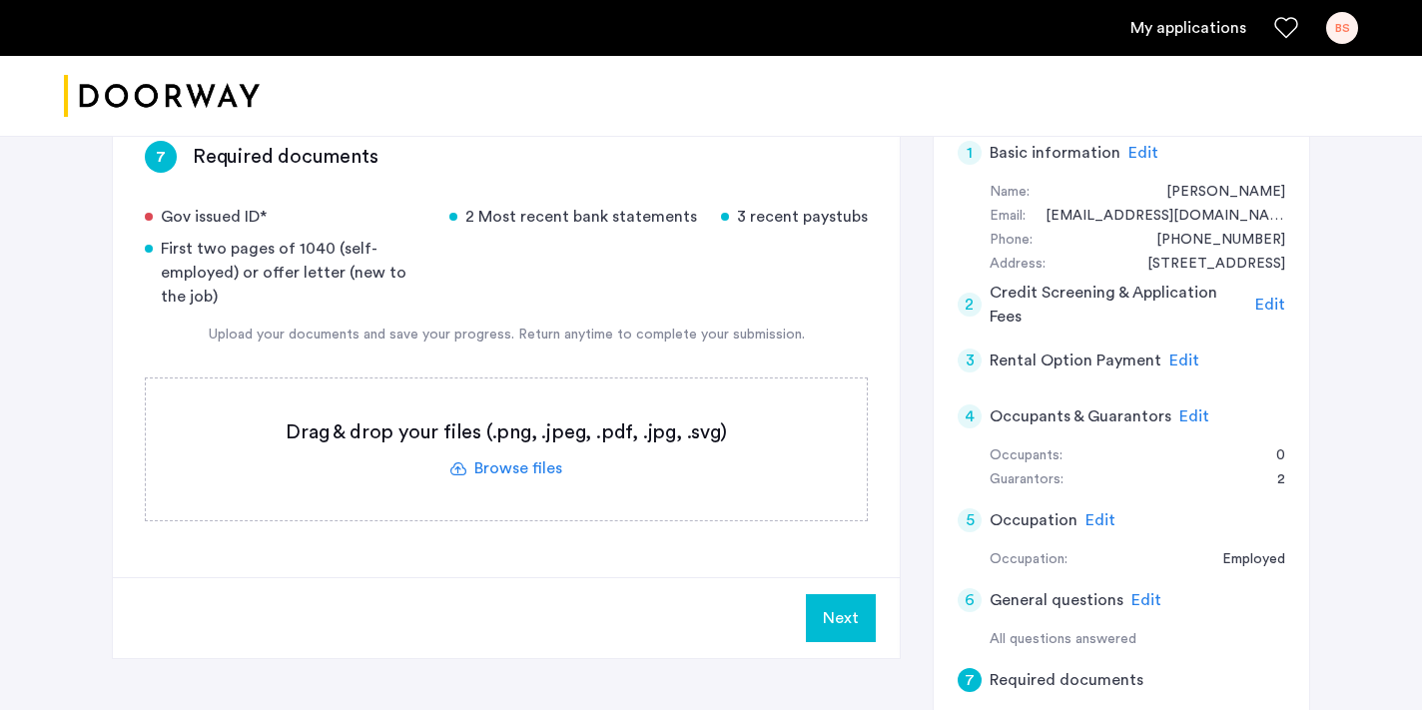
scroll to position [350, 0]
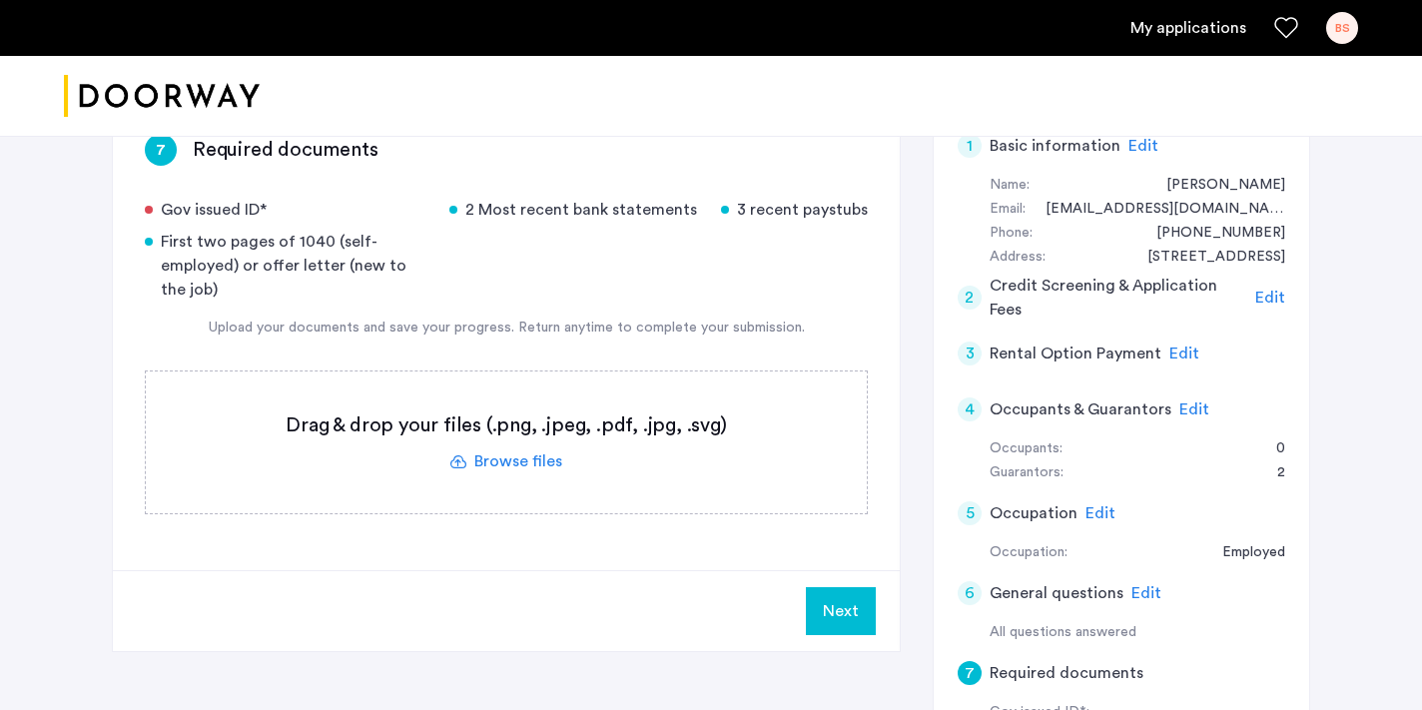
click at [533, 466] on label at bounding box center [506, 442] width 721 height 142
click at [0, 0] on input "file" at bounding box center [0, 0] width 0 height 0
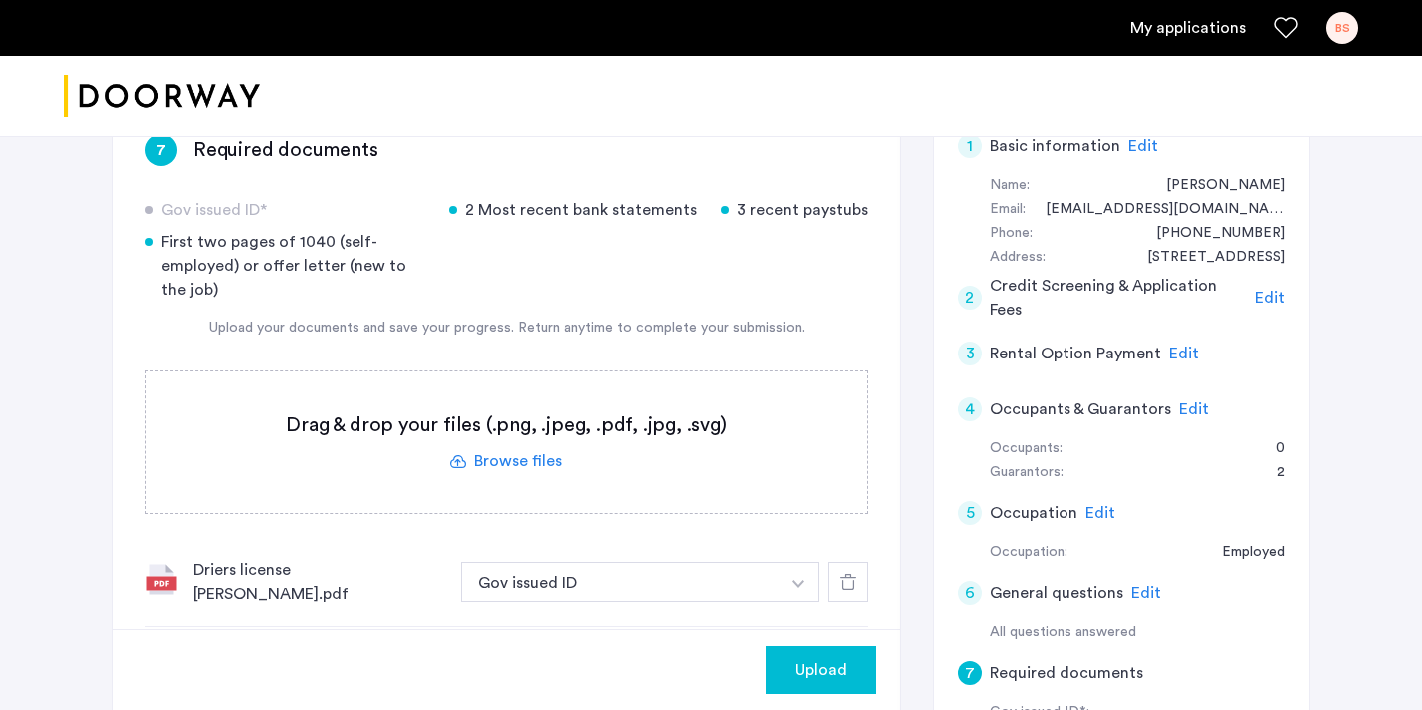
click at [838, 670] on span "Upload" at bounding box center [821, 670] width 52 height 24
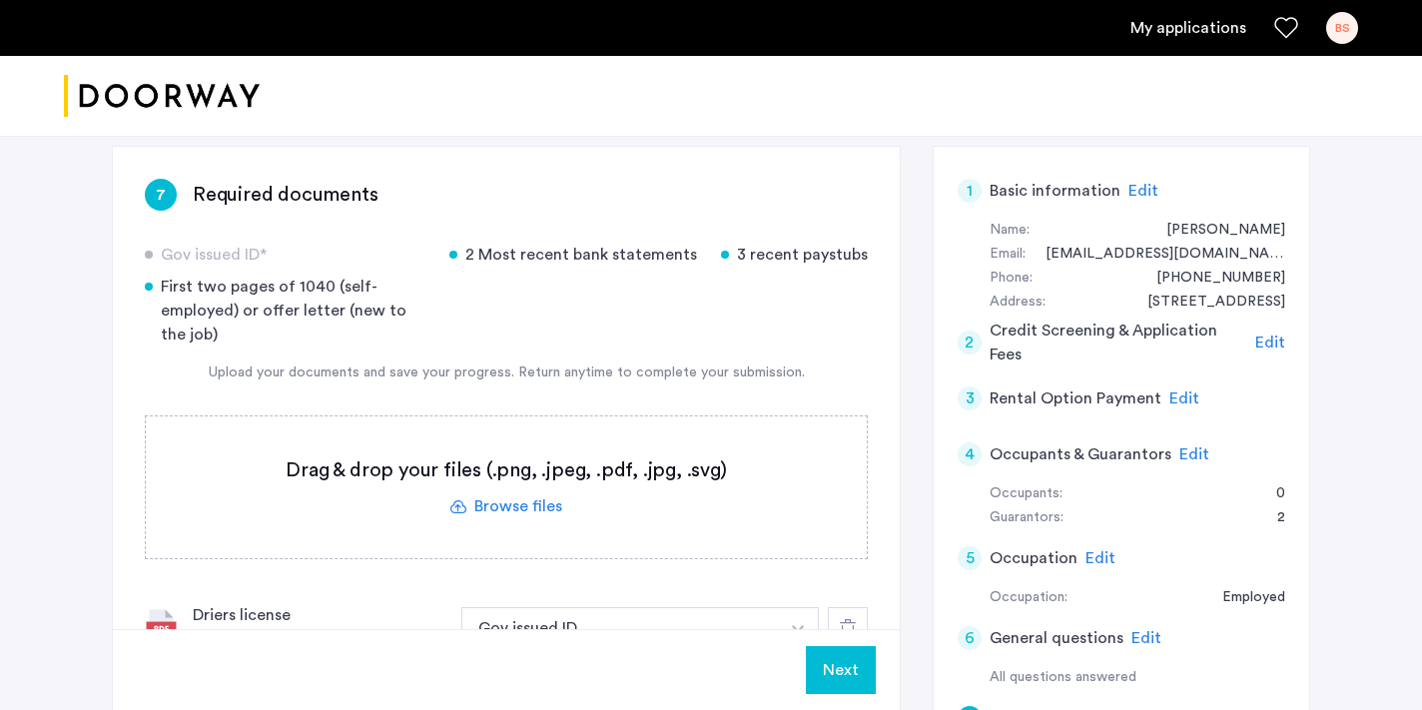
scroll to position [303, 0]
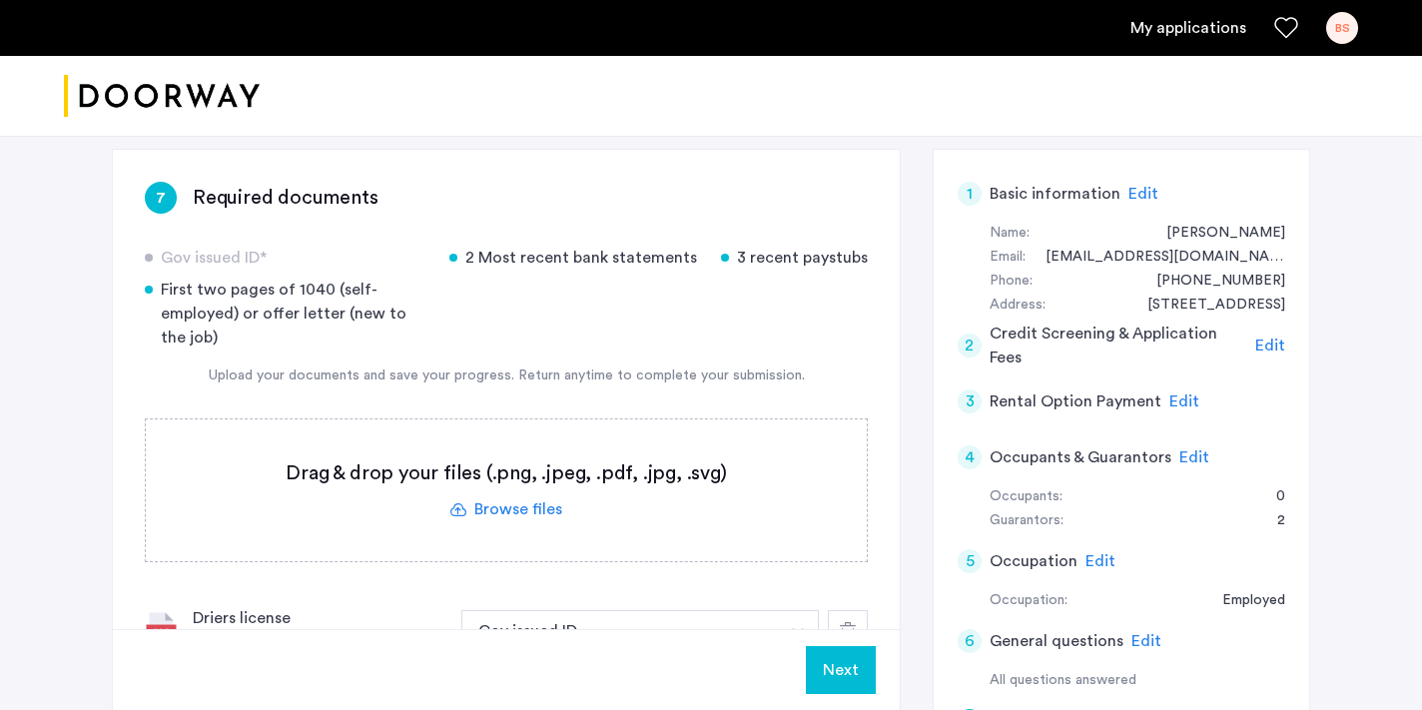
click at [547, 504] on label at bounding box center [506, 490] width 721 height 142
click at [0, 0] on input "file" at bounding box center [0, 0] width 0 height 0
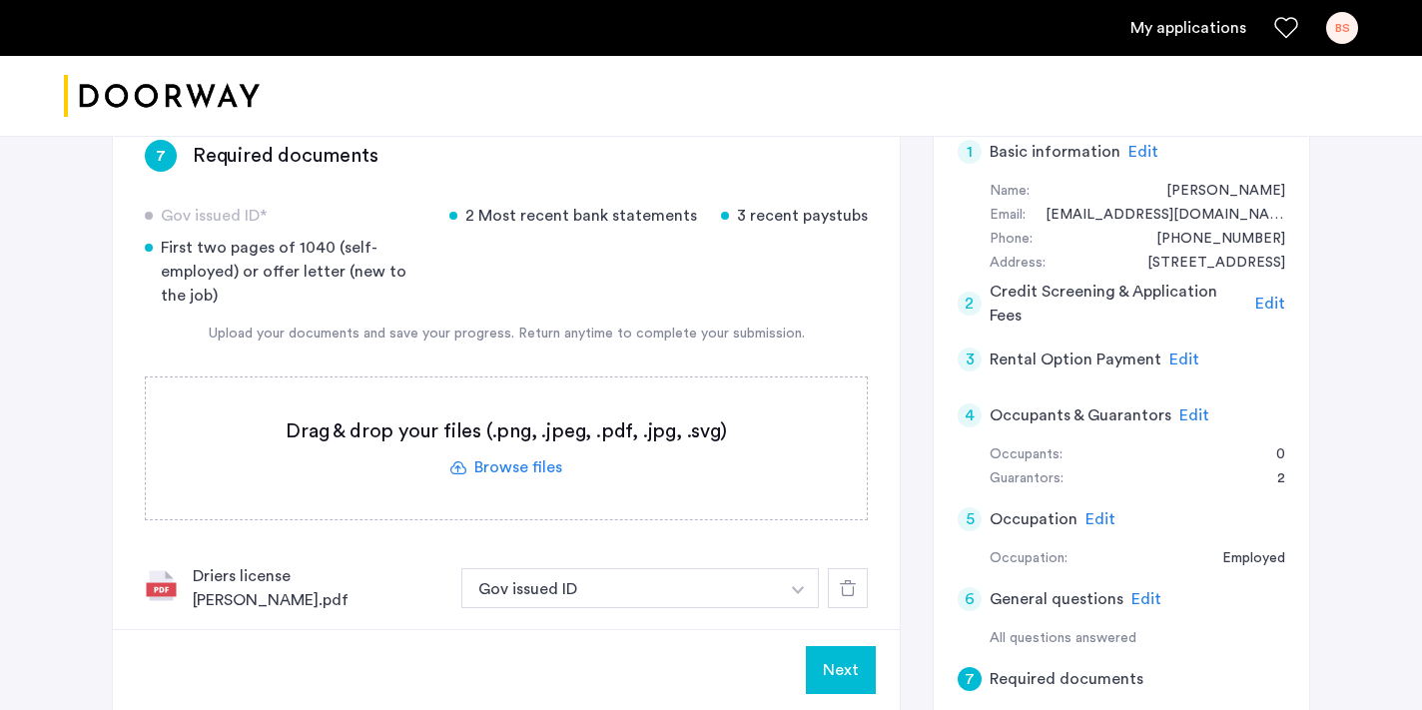
scroll to position [321, 0]
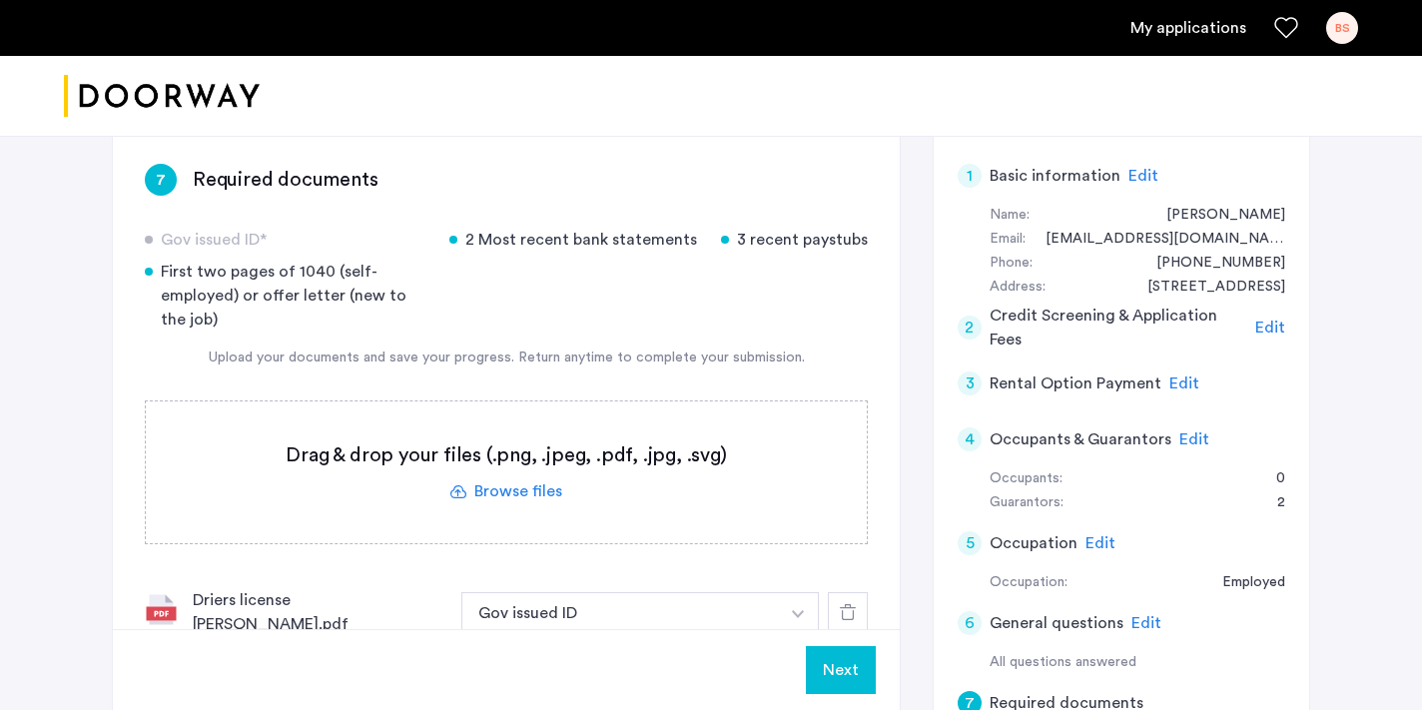
click at [563, 240] on div "2 Most recent bank statements" at bounding box center [573, 240] width 248 height 24
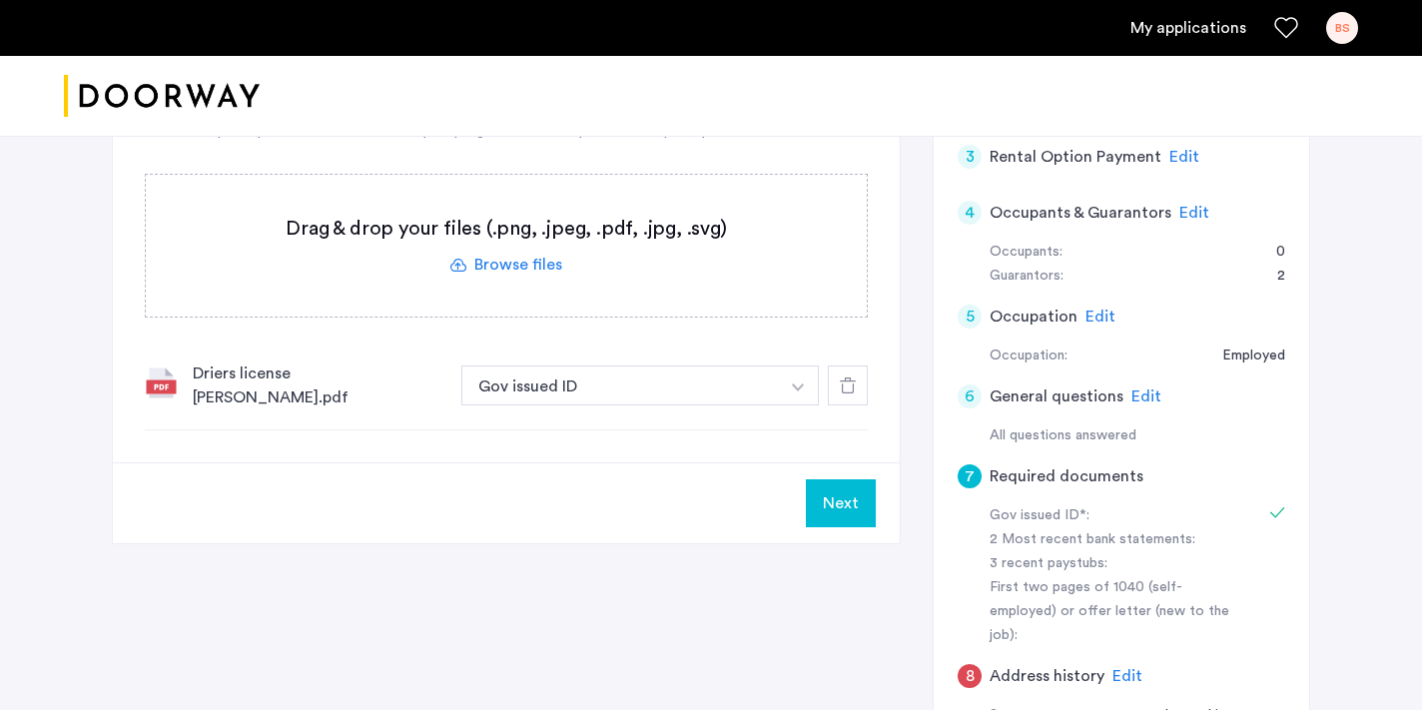
scroll to position [548, 0]
click at [825, 503] on button "Next" at bounding box center [841, 502] width 70 height 48
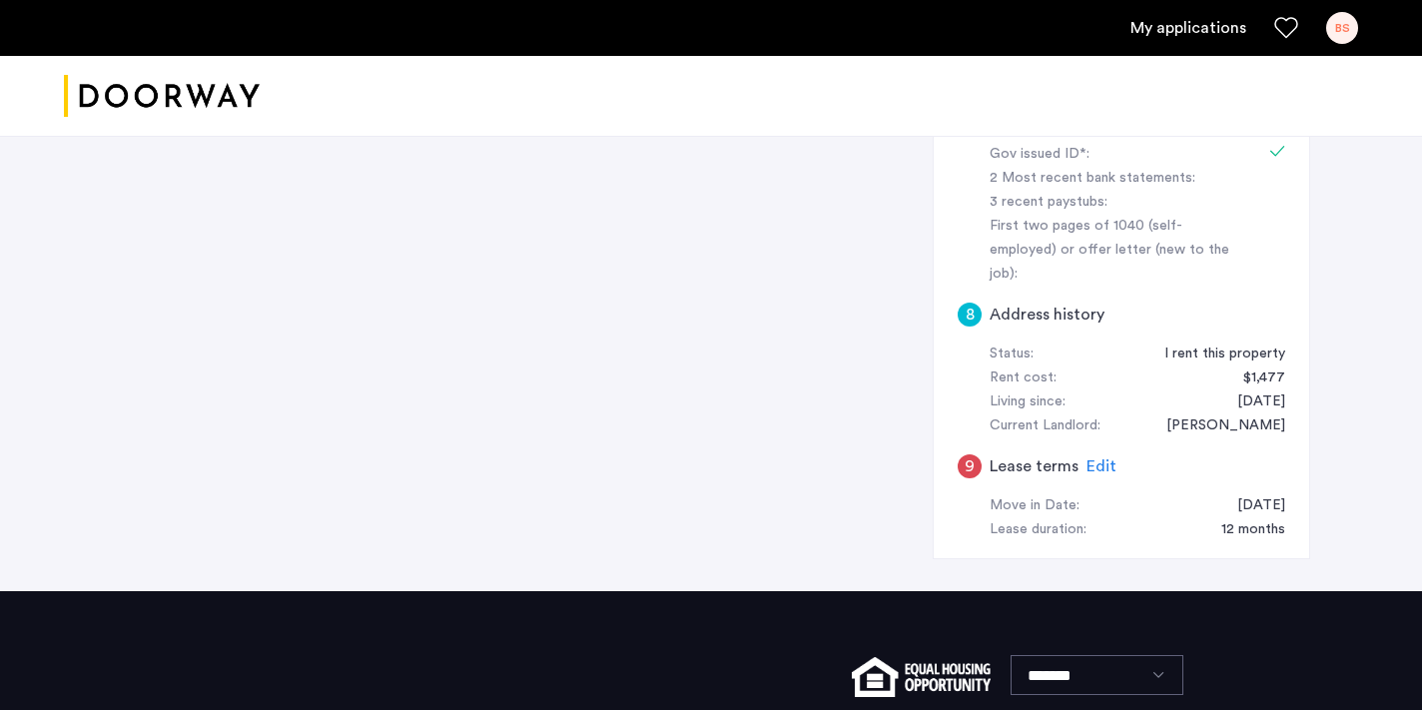
scroll to position [908, 0]
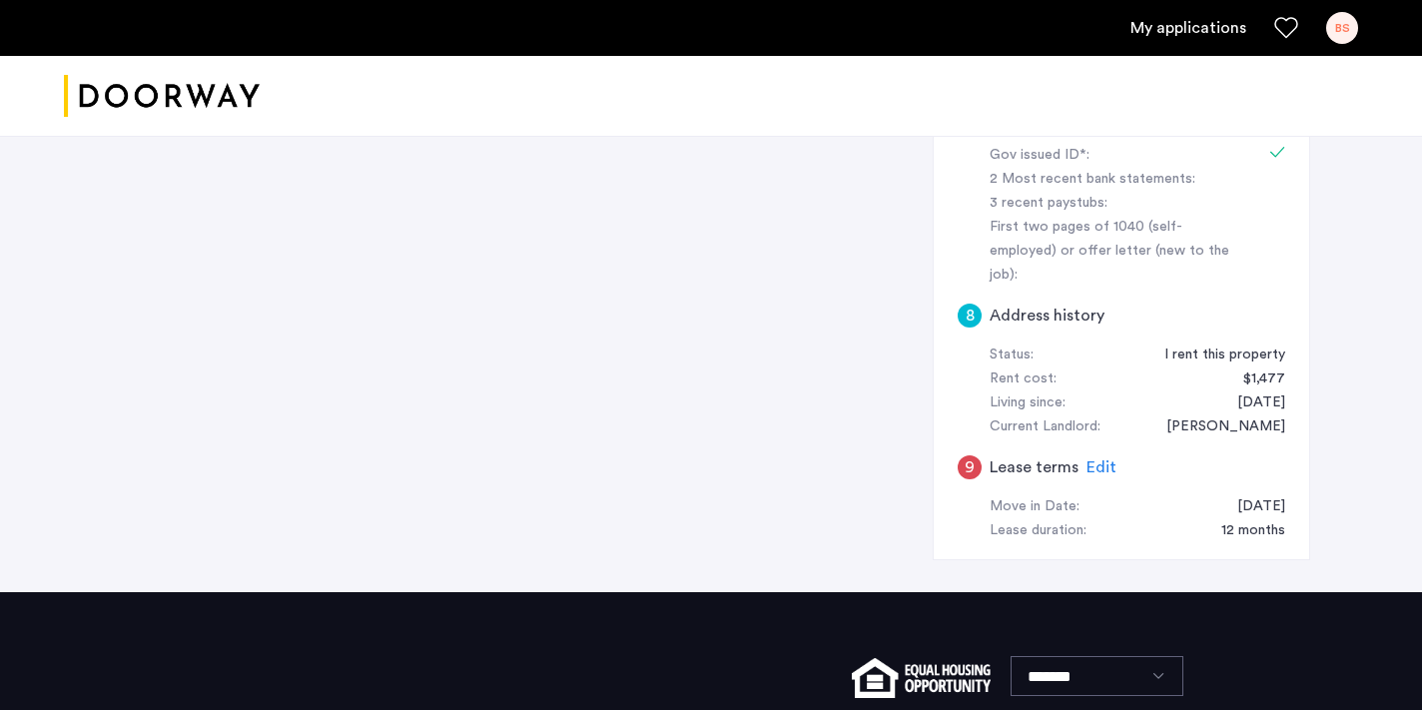
click at [1096, 459] on span "Edit" at bounding box center [1101, 467] width 30 height 16
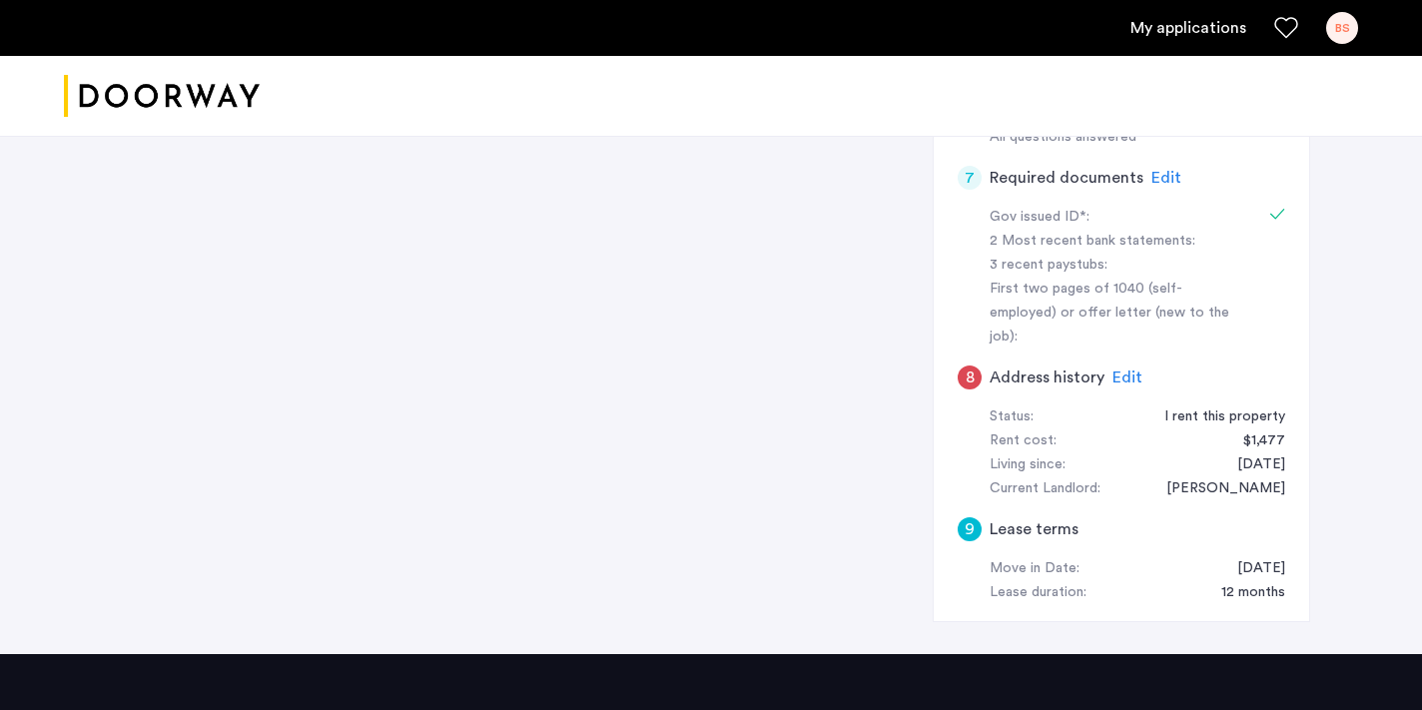
scroll to position [844, 0]
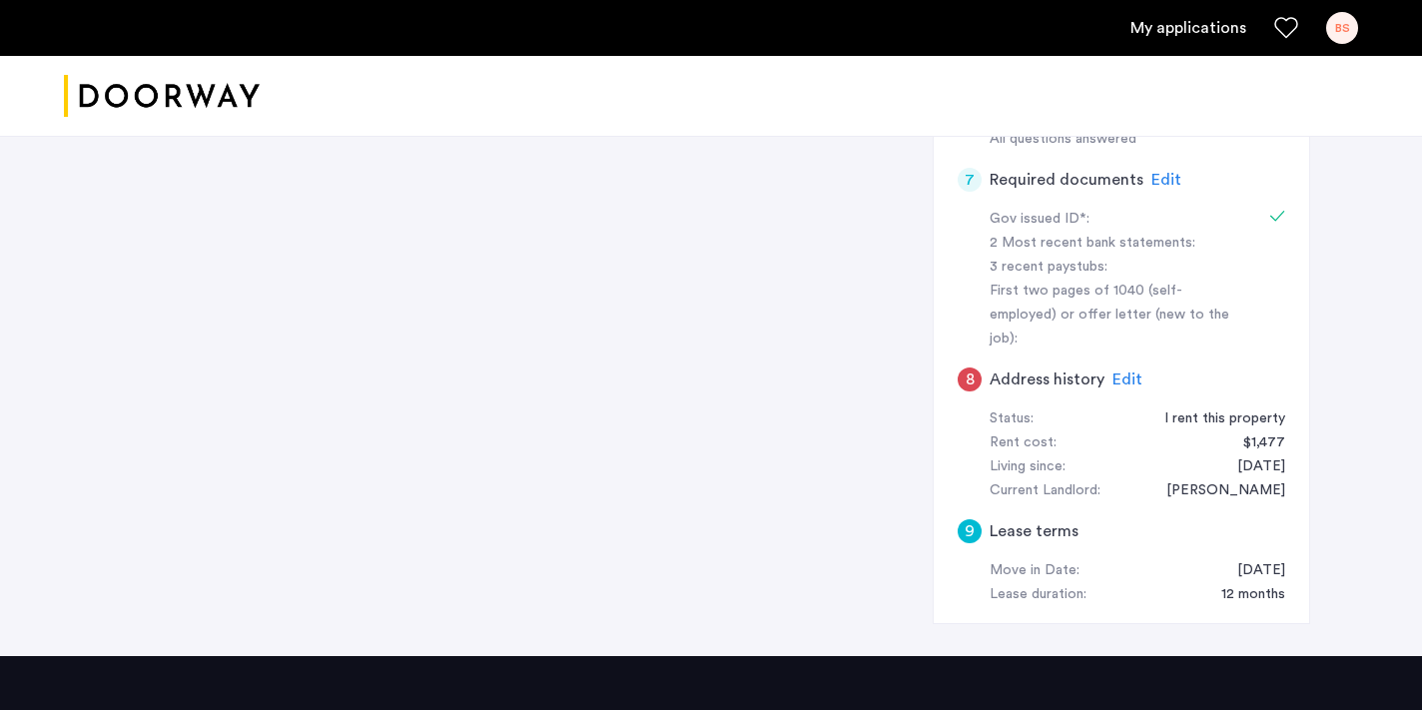
click at [1131, 371] on span "Edit" at bounding box center [1127, 379] width 30 height 16
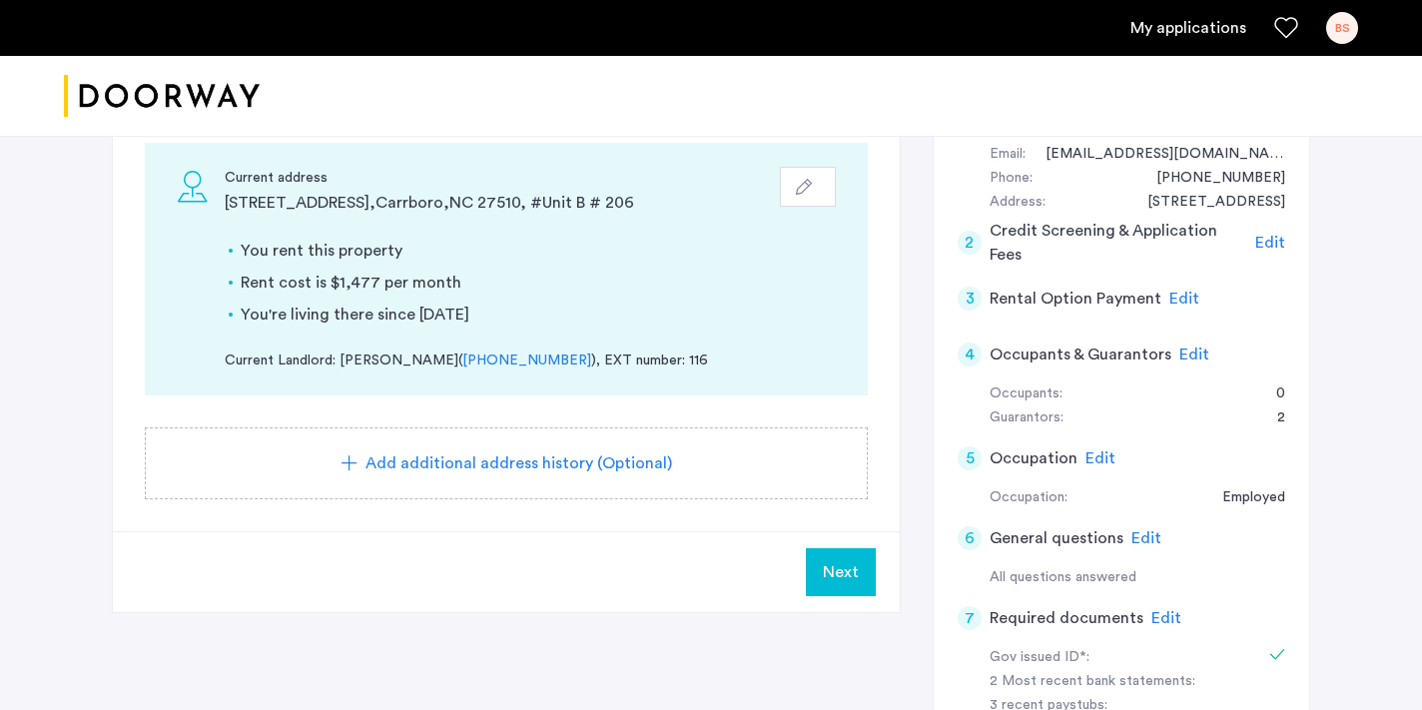
scroll to position [404, 0]
click at [851, 571] on span "Next" at bounding box center [841, 573] width 36 height 24
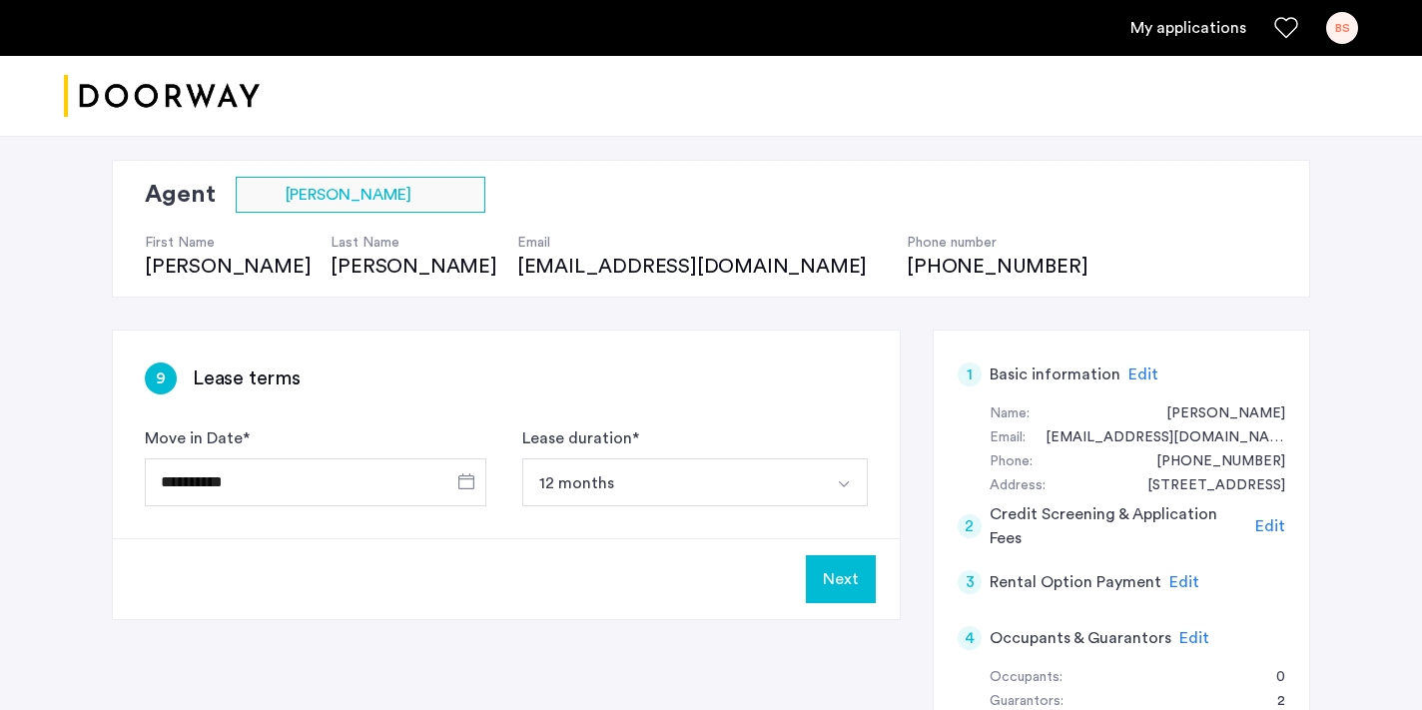
scroll to position [159, 0]
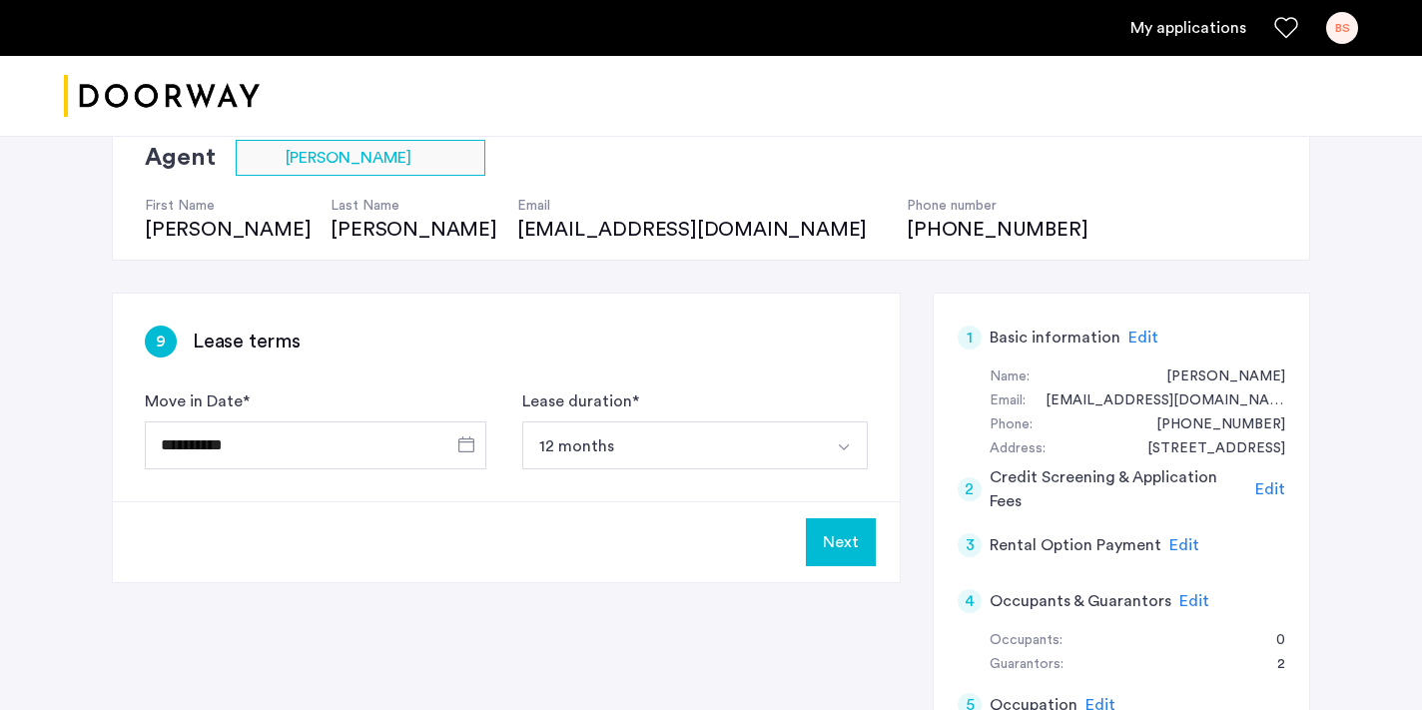
click at [847, 551] on button "Next" at bounding box center [841, 542] width 70 height 48
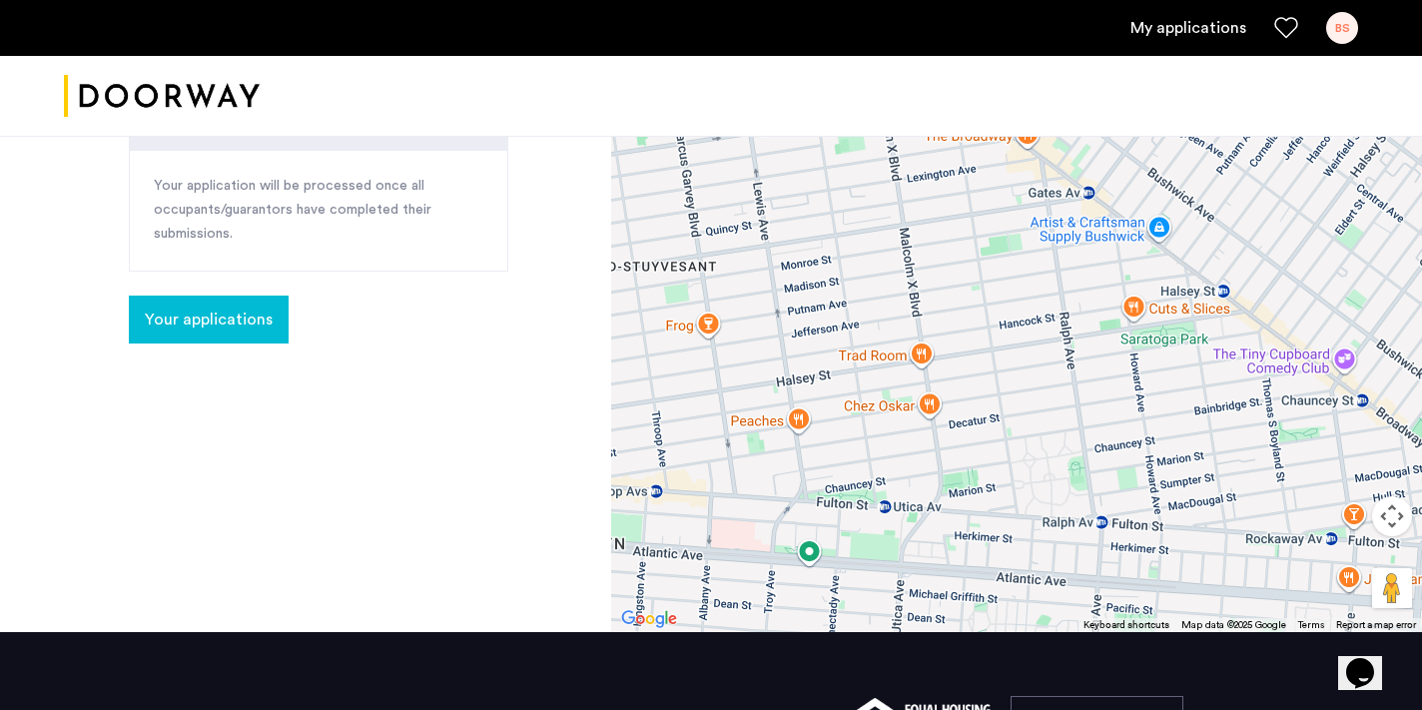
scroll to position [675, 0]
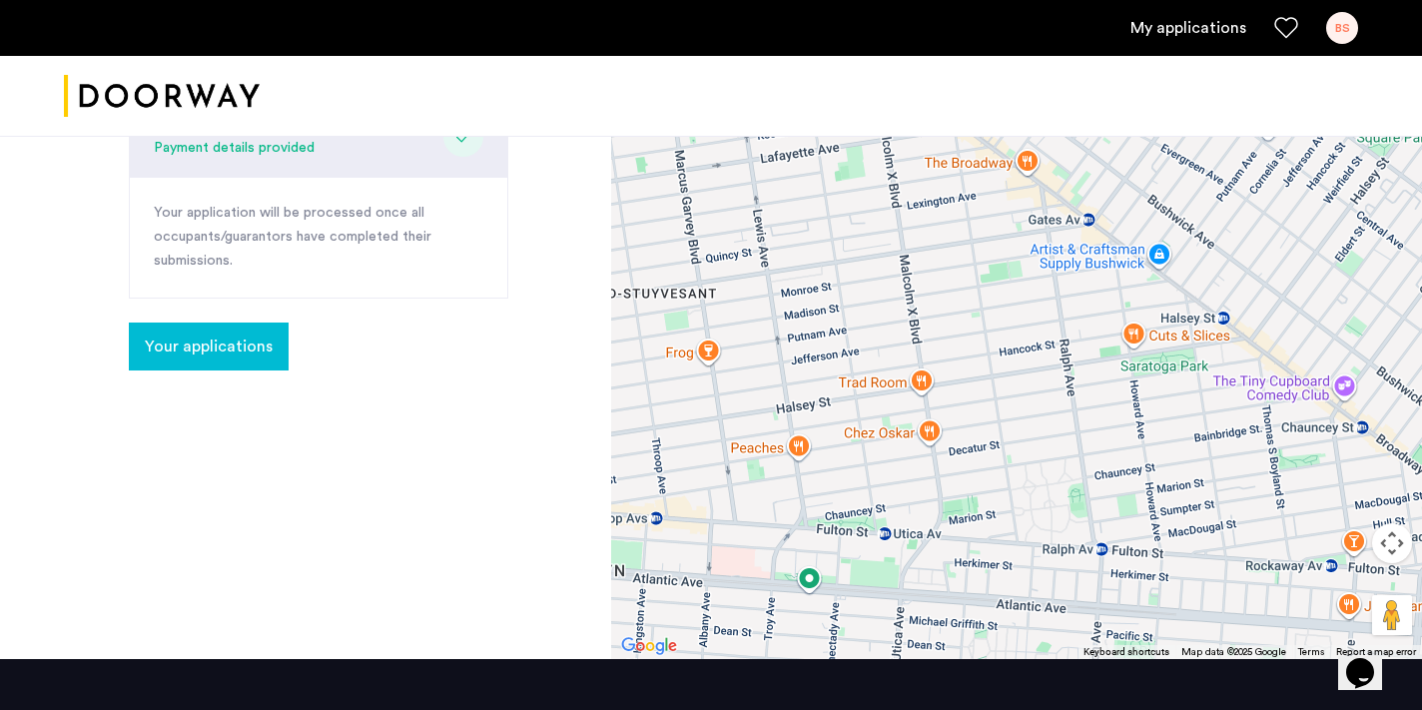
click at [185, 334] on span "Your applications" at bounding box center [209, 346] width 128 height 24
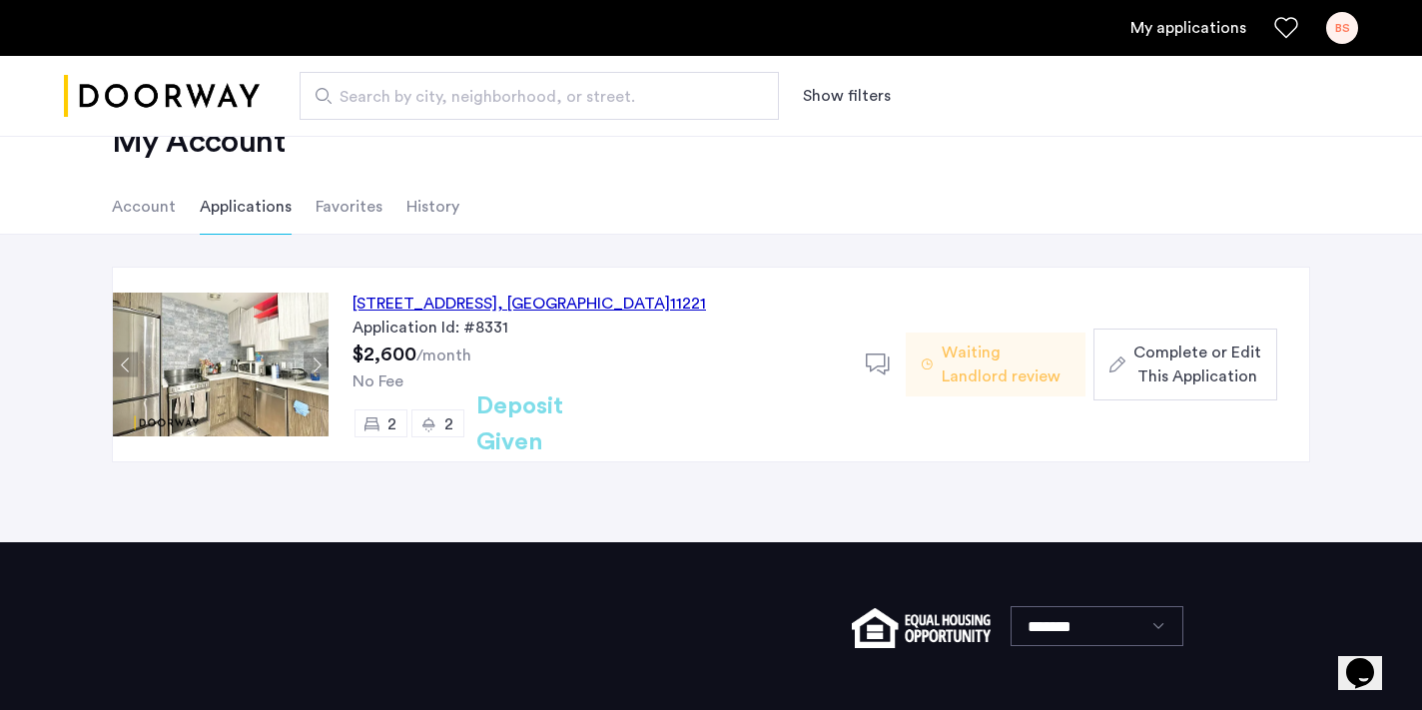
scroll to position [64, 0]
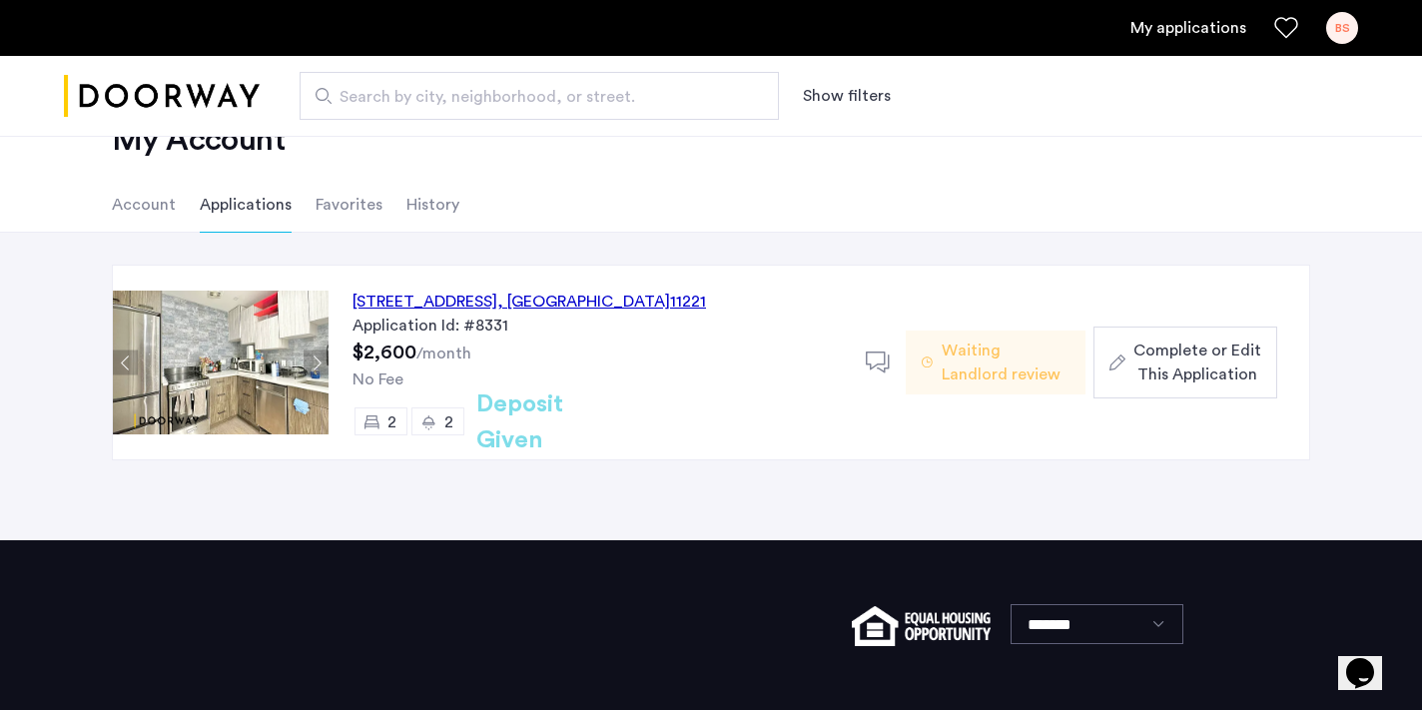
click at [1206, 357] on span "Complete or Edit This Application" at bounding box center [1197, 362] width 128 height 48
